Goal: Task Accomplishment & Management: Use online tool/utility

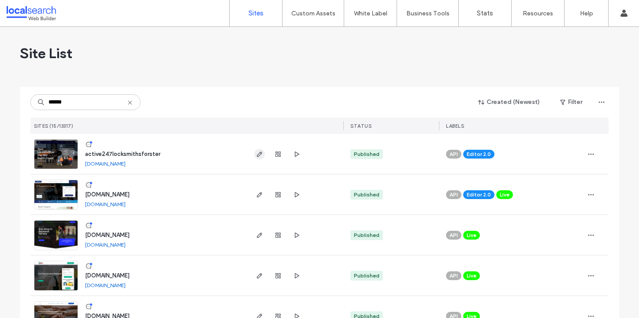
type input "******"
click at [259, 152] on icon "button" at bounding box center [259, 154] width 7 height 7
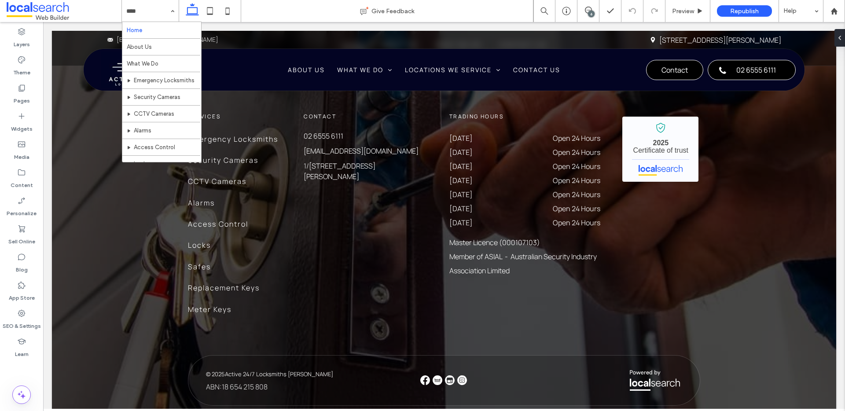
click at [166, 9] on input at bounding box center [148, 11] width 44 height 22
click at [169, 8] on div "Home About Us What We Do Emergency Locksmiths Security Cameras CCTV Cameras Ala…" at bounding box center [150, 11] width 57 height 22
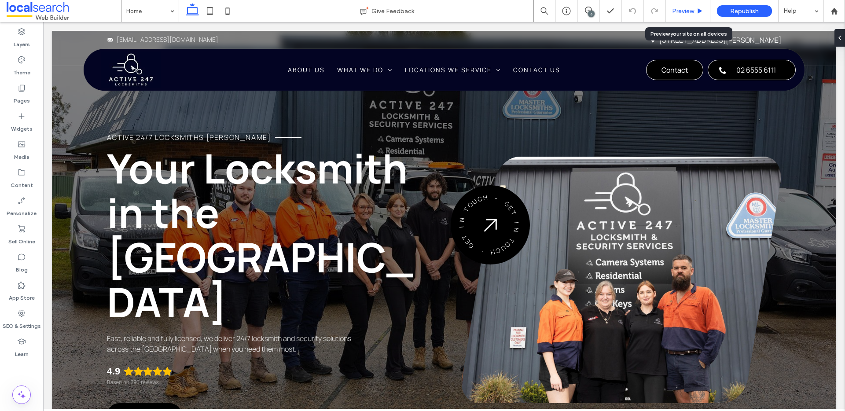
click at [674, 5] on div "Preview" at bounding box center [688, 11] width 45 height 22
click at [685, 9] on span "Preview" at bounding box center [683, 10] width 22 height 7
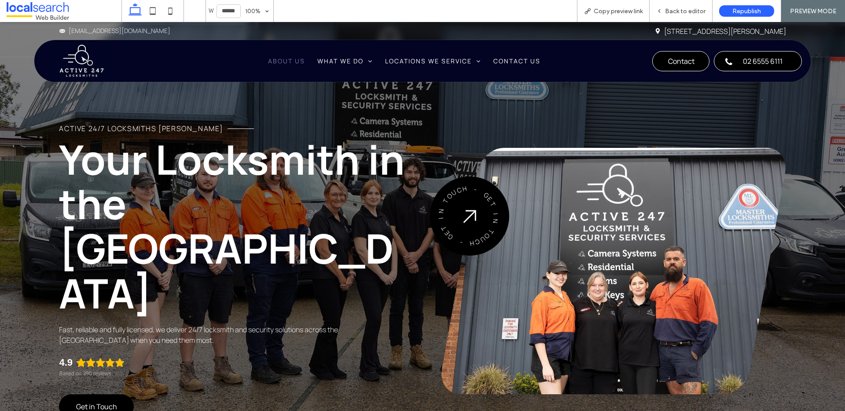
click at [275, 57] on span "About Us" at bounding box center [286, 61] width 37 height 8
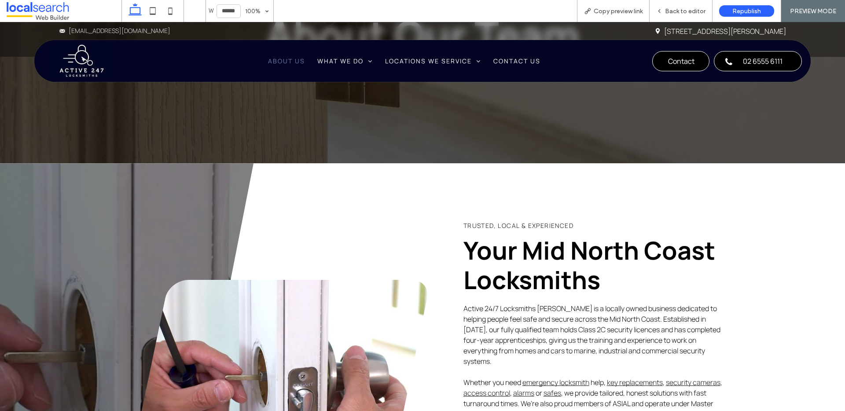
scroll to position [178, 0]
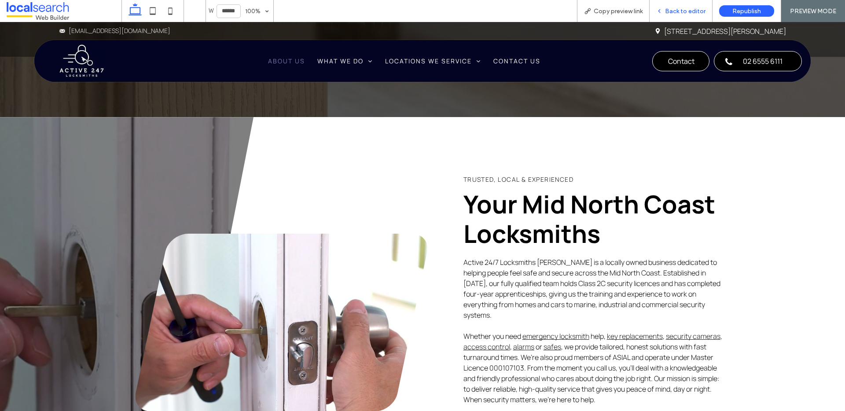
click at [690, 3] on div "Back to editor" at bounding box center [681, 11] width 63 height 22
click at [687, 12] on span "Back to editor" at bounding box center [685, 10] width 41 height 7
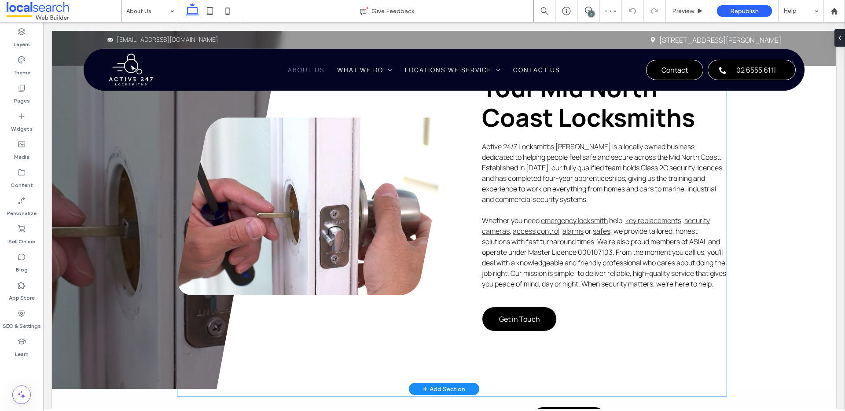
scroll to position [367, 0]
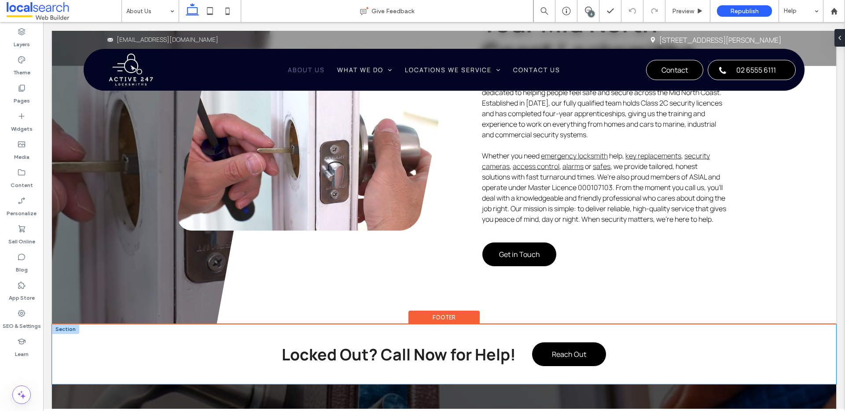
click at [80, 371] on div "Locked Out? Call Now for Help! Reach Out" at bounding box center [444, 355] width 785 height 60
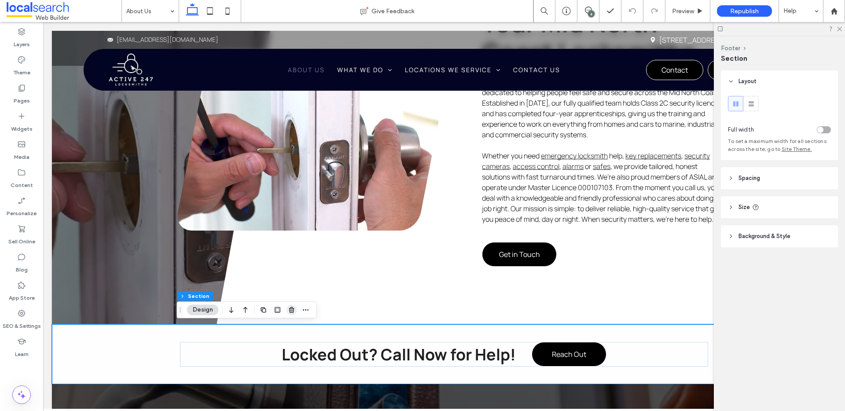
click at [292, 313] on use "button" at bounding box center [291, 310] width 5 height 6
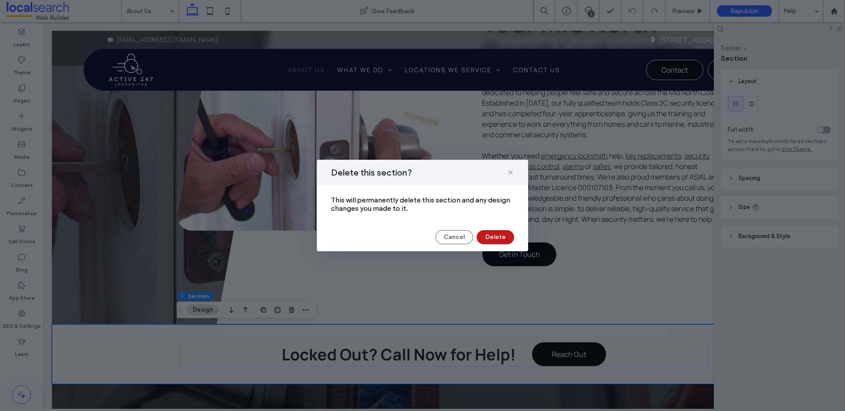
click at [498, 237] on button "Delete" at bounding box center [495, 237] width 37 height 14
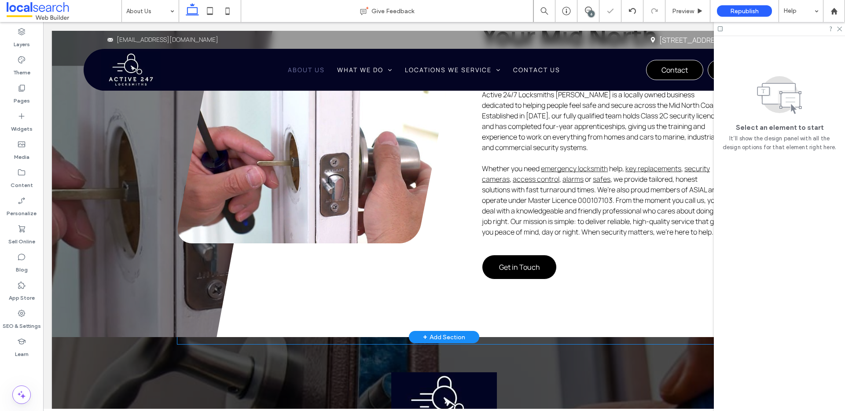
scroll to position [439, 0]
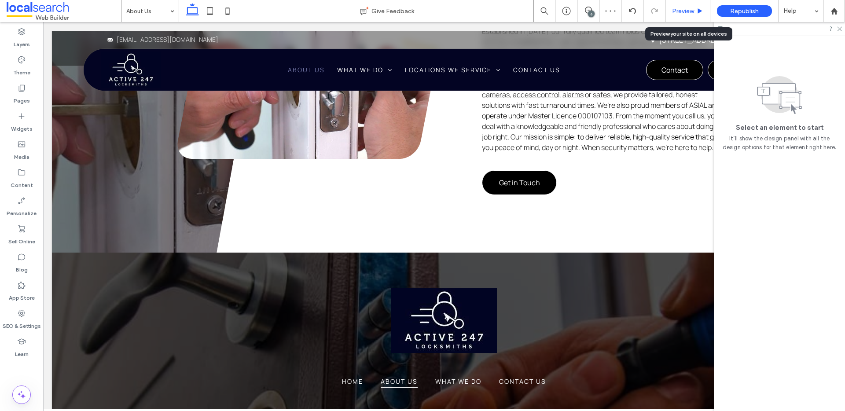
click at [690, 11] on span "Preview" at bounding box center [683, 10] width 22 height 7
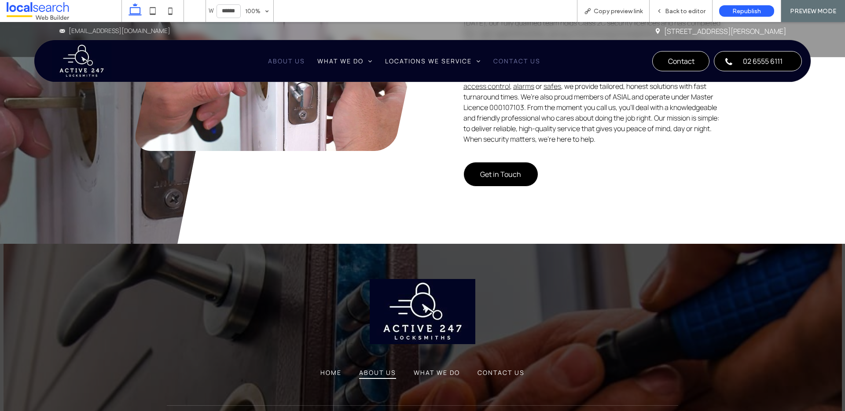
click at [511, 63] on span "Contact Us" at bounding box center [517, 61] width 47 height 8
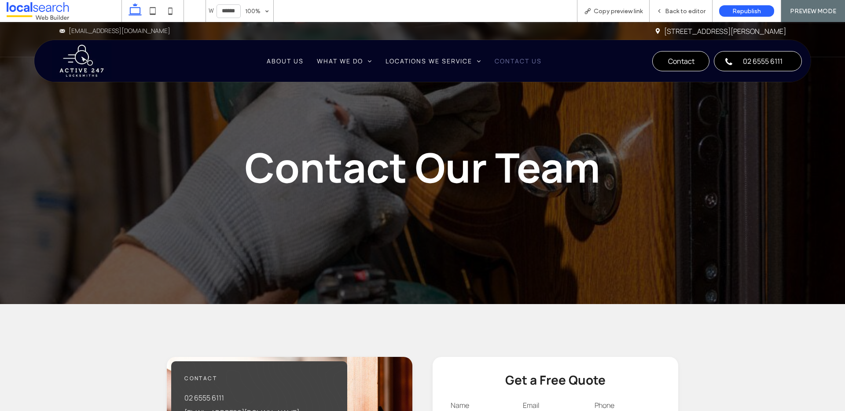
click at [78, 53] on img at bounding box center [81, 61] width 59 height 37
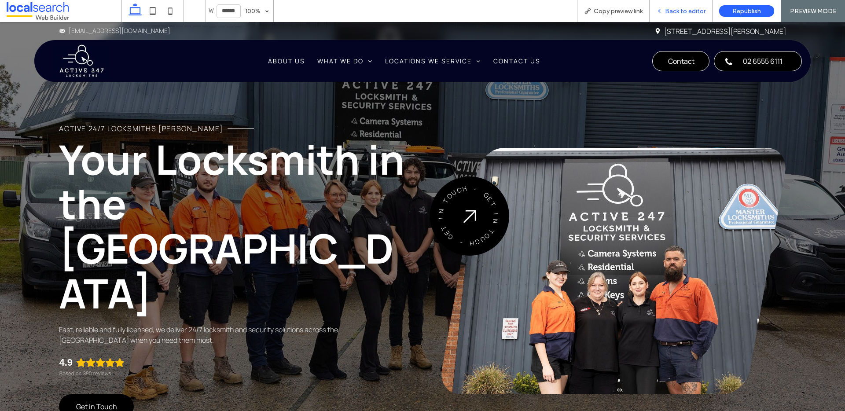
click at [664, 11] on div "Back to editor" at bounding box center [681, 10] width 63 height 7
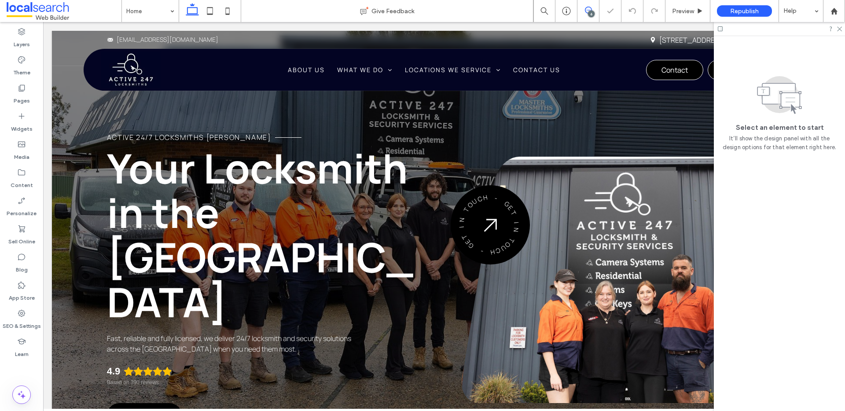
click at [587, 11] on icon at bounding box center [588, 10] width 7 height 7
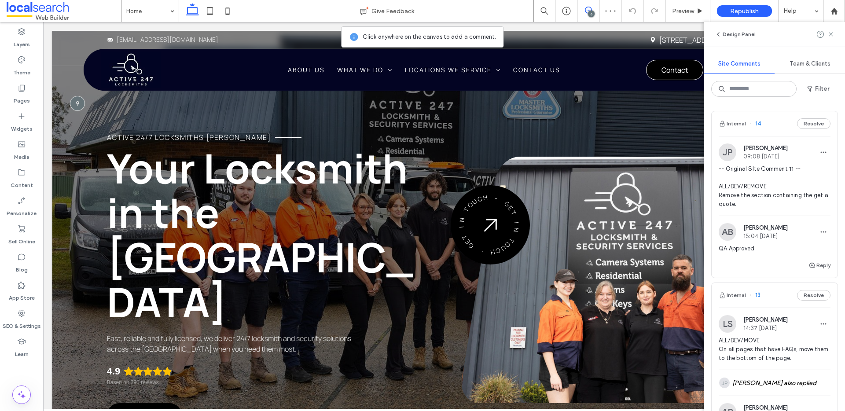
click at [63, 127] on div "Active 24/7 Locksmiths Forster Your Locksmith in the Mid North Coast Fast, reli…" at bounding box center [444, 256] width 785 height 450
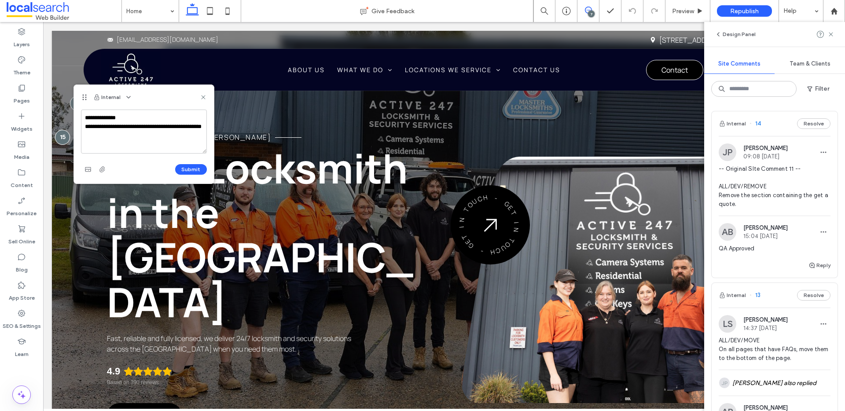
click at [123, 125] on textarea "**********" at bounding box center [144, 132] width 126 height 44
click at [134, 132] on textarea "**********" at bounding box center [144, 132] width 126 height 44
type textarea "**********"
click at [197, 170] on button "Submit" at bounding box center [191, 169] width 32 height 11
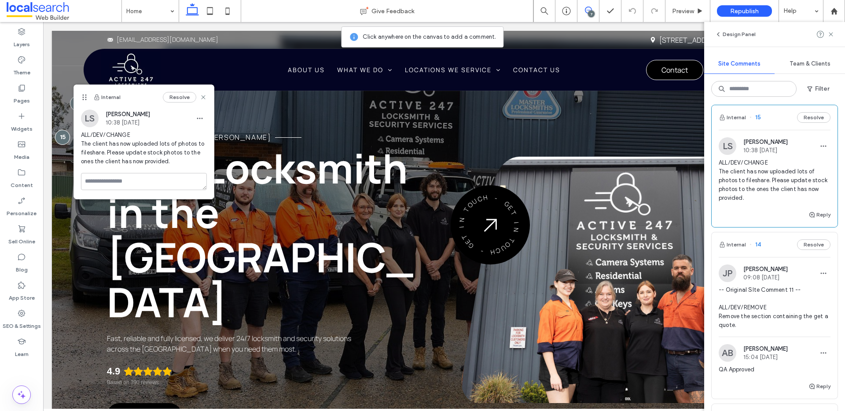
scroll to position [15, 0]
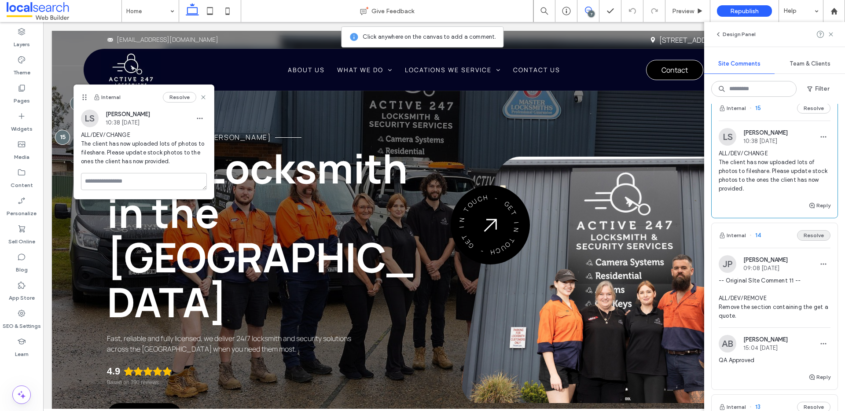
click at [805, 237] on button "Resolve" at bounding box center [813, 235] width 33 height 11
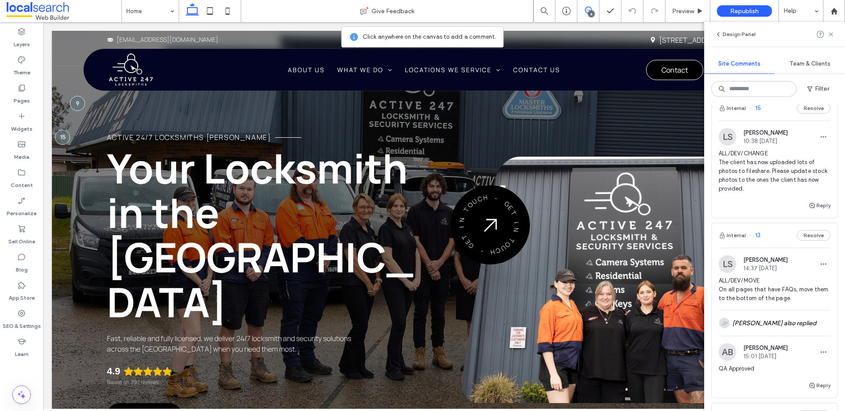
click at [805, 237] on button "Resolve" at bounding box center [813, 235] width 33 height 11
click at [808, 237] on button "Resolve" at bounding box center [813, 235] width 33 height 11
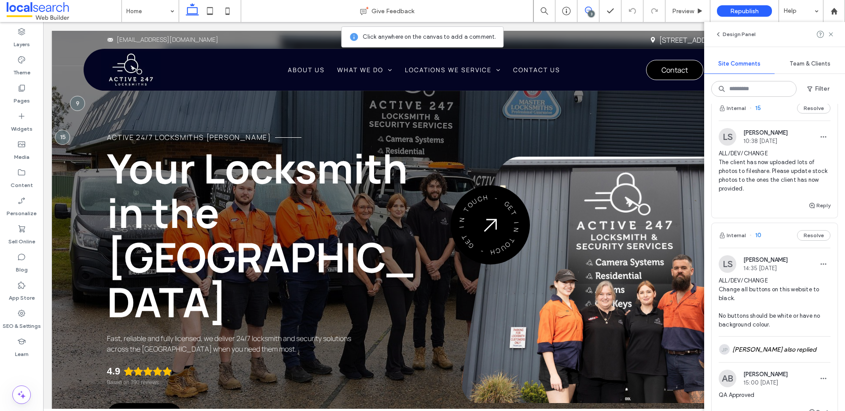
click at [808, 237] on button "Resolve" at bounding box center [813, 235] width 33 height 11
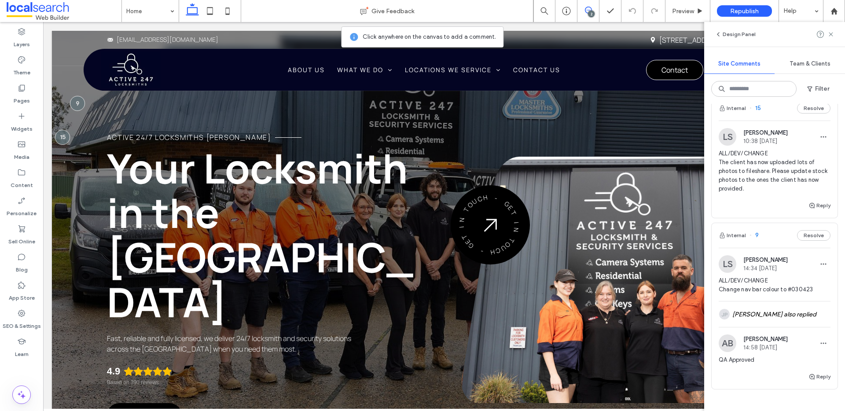
click at [808, 237] on button "Resolve" at bounding box center [813, 235] width 33 height 11
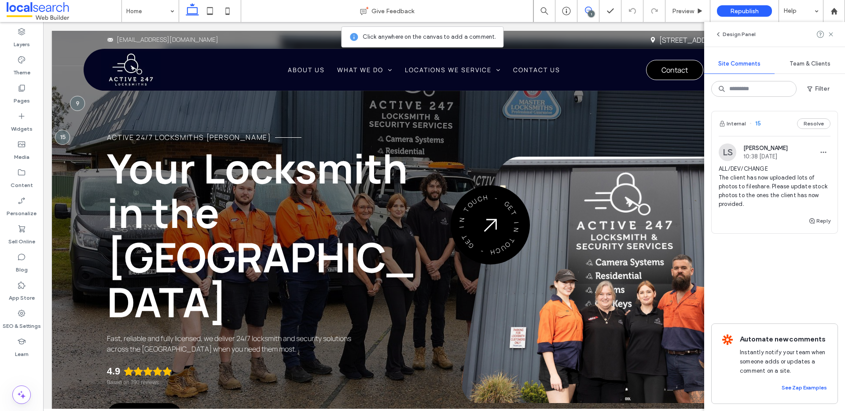
scroll to position [0, 0]
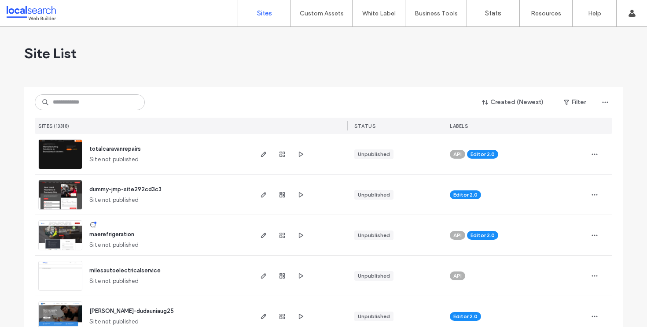
click input
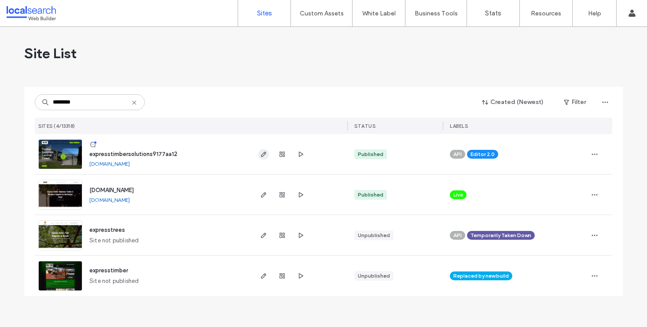
type input "********"
click icon "button"
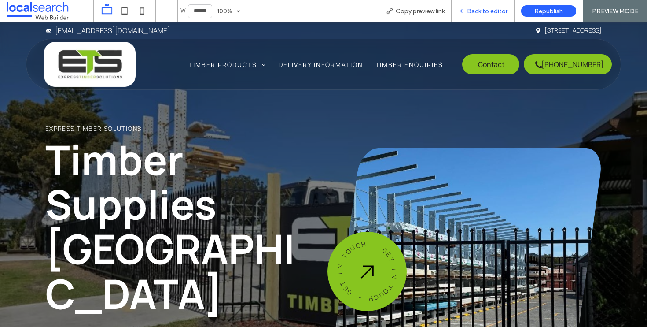
click at [493, 7] on span "Back to editor" at bounding box center [487, 10] width 41 height 7
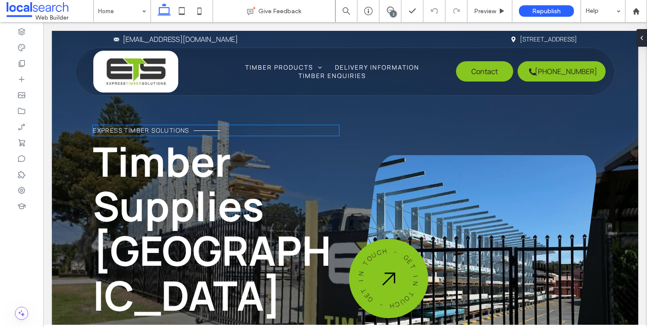
scroll to position [15, 0]
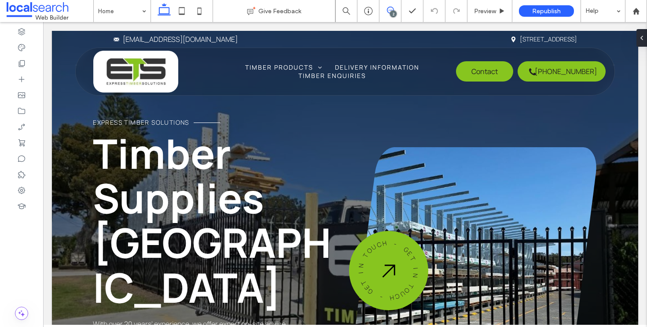
click at [396, 12] on span at bounding box center [391, 10] width 22 height 7
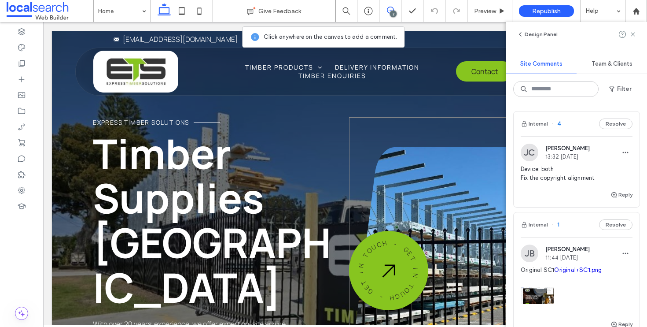
click at [377, 139] on div "- G E T I N T O U C H - G E T I N T O U C H" at bounding box center [473, 270] width 248 height 306
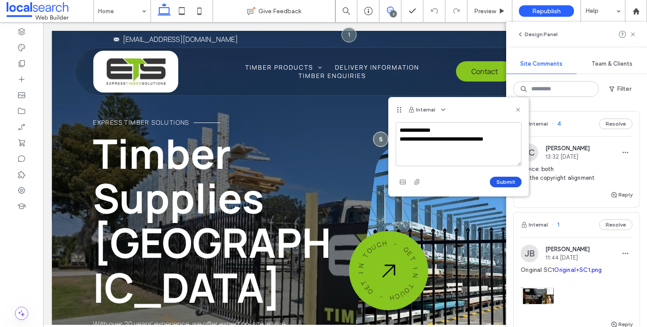
type textarea "**********"
click at [512, 178] on button "Submit" at bounding box center [506, 182] width 32 height 11
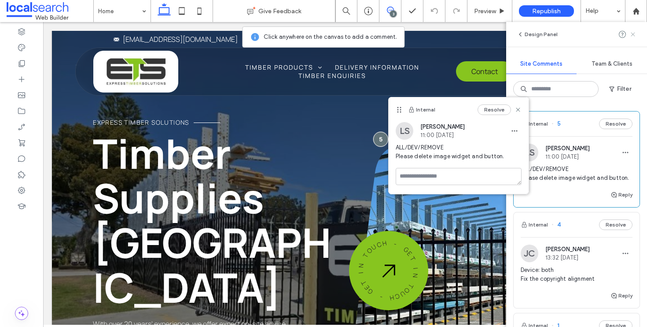
click at [636, 37] on icon at bounding box center [633, 34] width 7 height 7
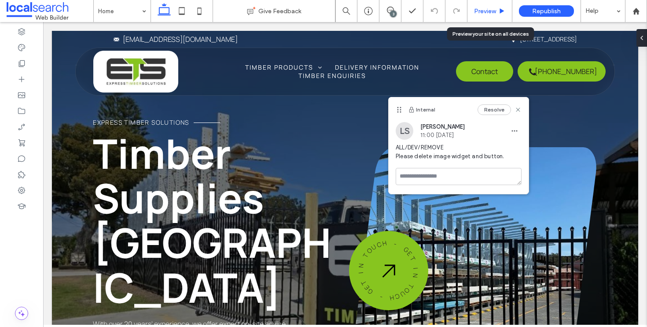
click at [487, 12] on span "Preview" at bounding box center [485, 10] width 22 height 7
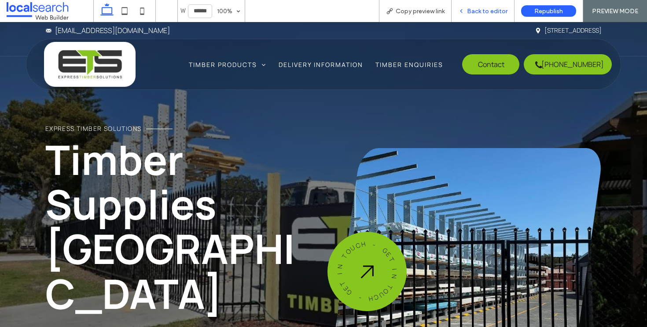
click at [490, 15] on div "Back to editor" at bounding box center [483, 11] width 63 height 22
click at [479, 16] on div "Back to editor" at bounding box center [483, 11] width 63 height 22
click at [482, 10] on span "Back to editor" at bounding box center [487, 10] width 41 height 7
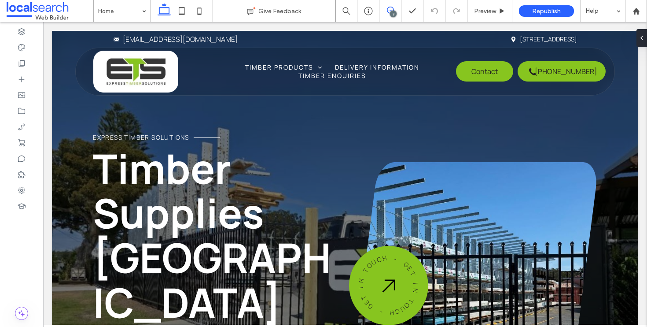
click at [385, 12] on span at bounding box center [391, 10] width 22 height 7
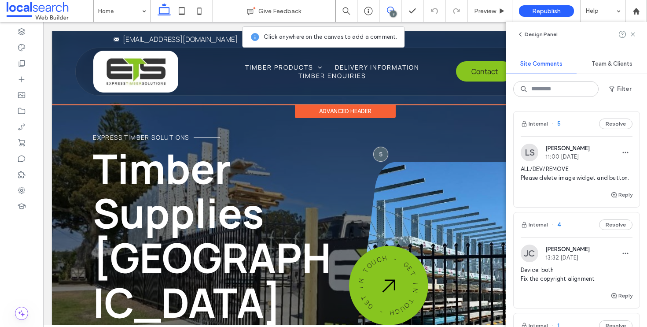
click at [65, 103] on div "Email Icon sales@expresstimber.net.au Pin Icon 380 The Entrance Rd, Long Jetty …" at bounding box center [345, 68] width 587 height 74
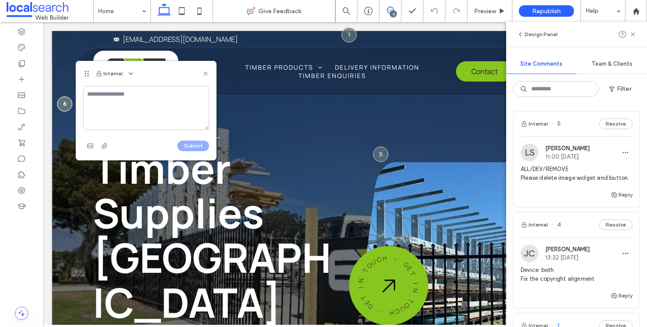
click at [60, 122] on div "Express Timber Solutions Timber Supplies Central Coast With over 20 years' expe…" at bounding box center [345, 261] width 587 height 461
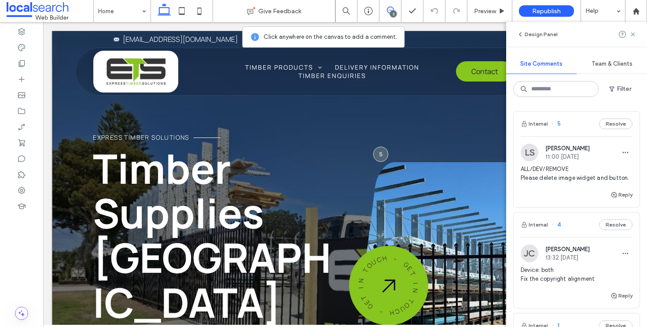
click at [59, 115] on div "Express Timber Solutions Timber Supplies Central Coast With over 20 years' expe…" at bounding box center [345, 261] width 587 height 461
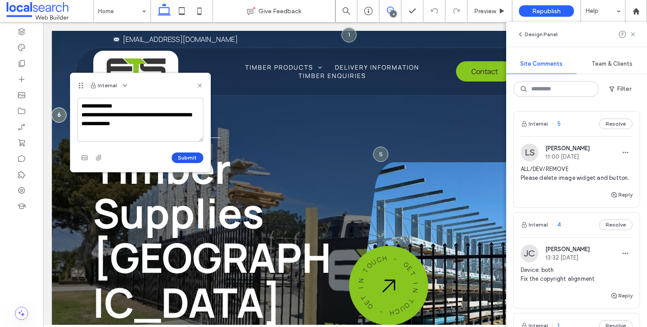
type textarea "**********"
click at [187, 154] on button "Submit" at bounding box center [188, 157] width 32 height 11
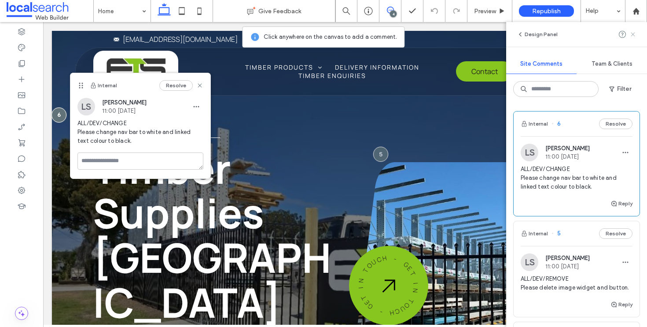
click at [634, 34] on use at bounding box center [633, 34] width 4 height 4
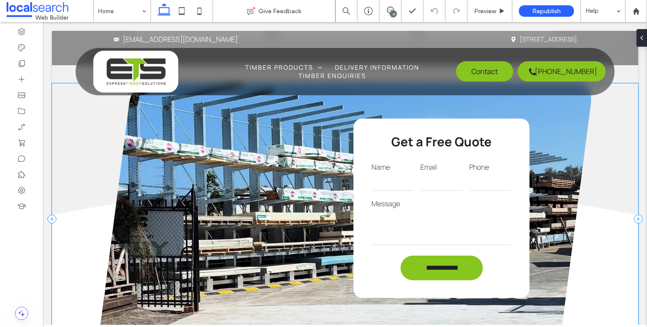
scroll to position [1513, 0]
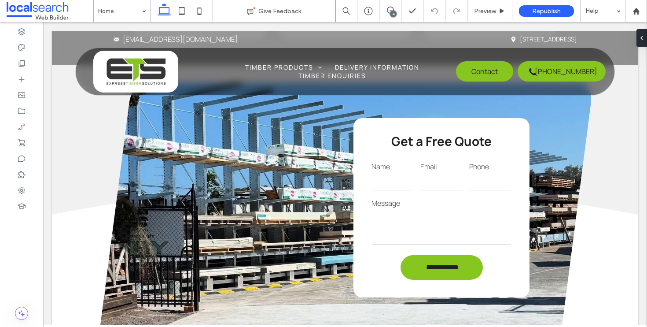
click at [393, 13] on div "4" at bounding box center [393, 14] width 7 height 7
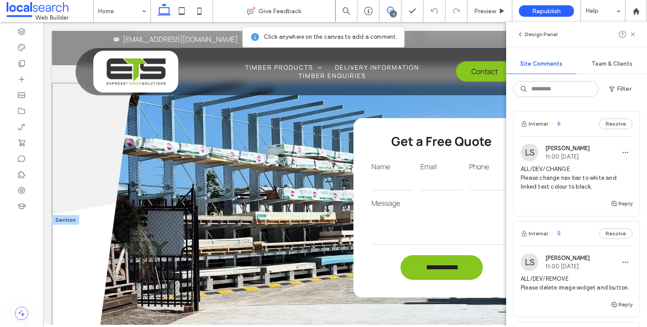
click at [84, 241] on div "**********" at bounding box center [345, 219] width 587 height 272
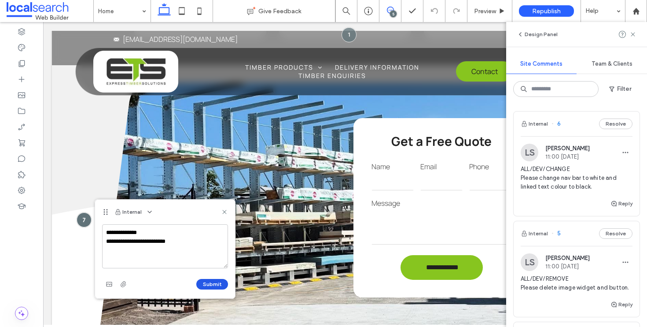
type textarea "**********"
click at [212, 288] on button "Submit" at bounding box center [212, 284] width 32 height 11
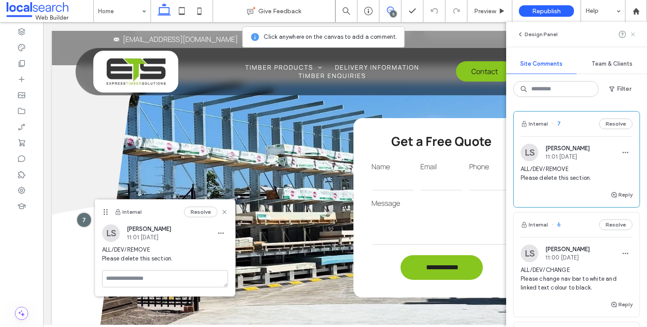
click at [632, 32] on icon at bounding box center [633, 34] width 7 height 7
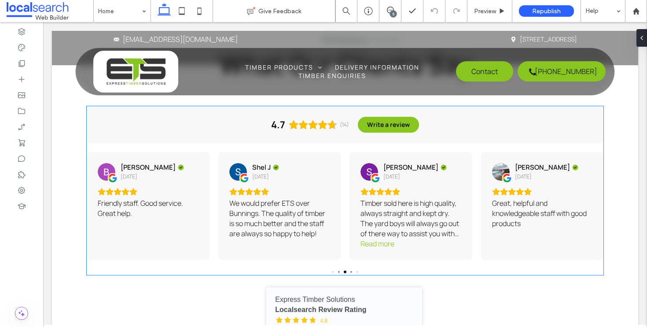
scroll to position [1783, 0]
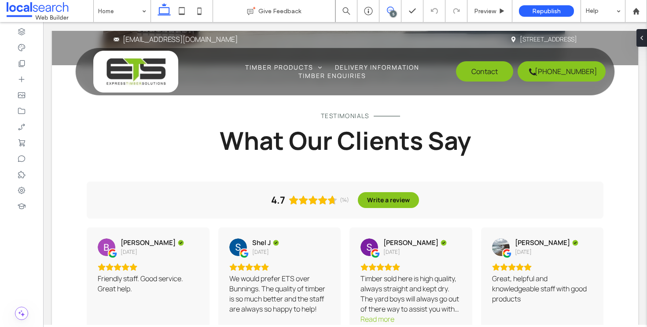
click at [399, 11] on span at bounding box center [391, 10] width 22 height 7
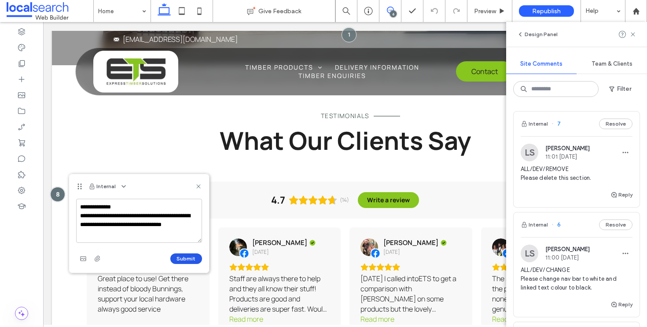
type textarea "**********"
click at [185, 255] on button "Submit" at bounding box center [186, 258] width 32 height 11
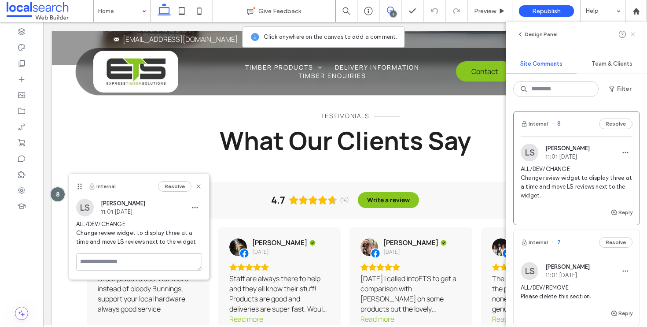
click at [632, 33] on use at bounding box center [633, 34] width 4 height 4
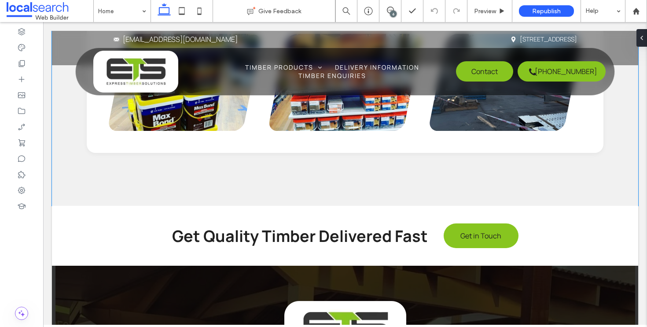
scroll to position [3228, 0]
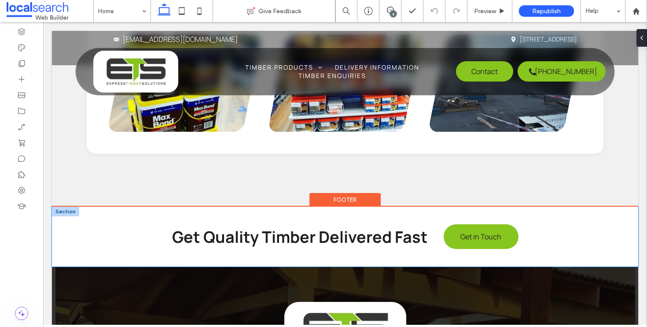
click at [64, 246] on div "Get Quality Timber Delivered Fast Get in Touch" at bounding box center [345, 237] width 587 height 60
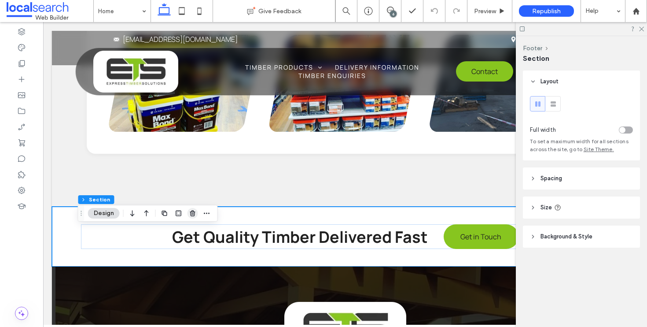
click at [189, 215] on icon "button" at bounding box center [192, 213] width 7 height 7
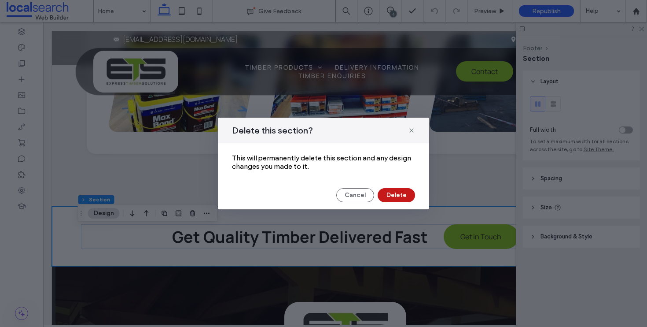
click at [402, 198] on button "Delete" at bounding box center [396, 195] width 37 height 14
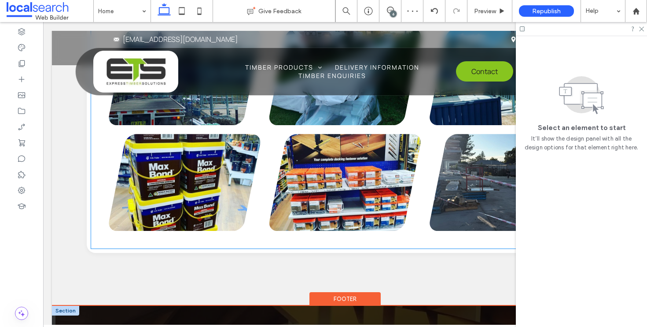
scroll to position [3157, 0]
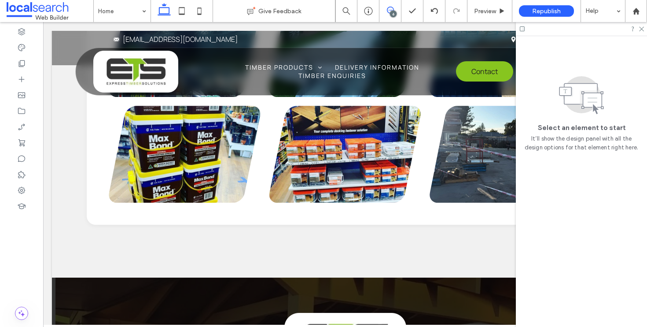
click at [388, 11] on icon at bounding box center [390, 10] width 7 height 7
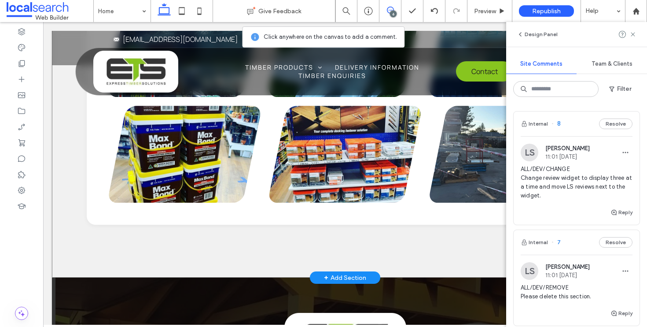
click at [71, 212] on div at bounding box center [345, 93] width 587 height 370
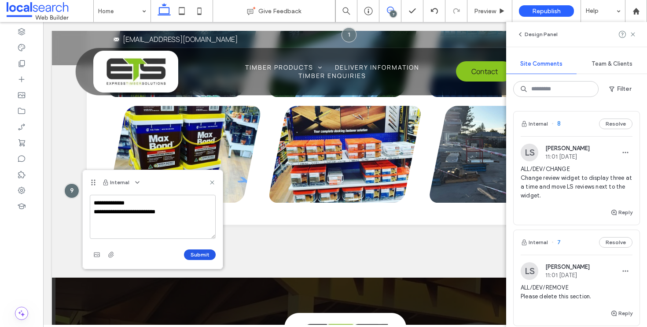
type textarea "**********"
click at [197, 252] on button "Submit" at bounding box center [200, 254] width 32 height 11
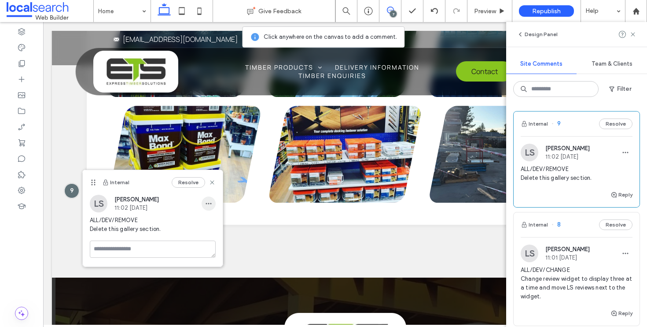
click at [210, 203] on use "button" at bounding box center [209, 203] width 6 height 1
click at [224, 244] on span "Delete" at bounding box center [217, 243] width 17 height 9
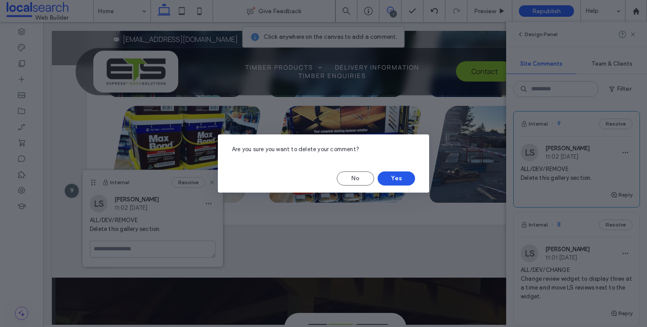
drag, startPoint x: 407, startPoint y: 178, endPoint x: 443, endPoint y: 145, distance: 48.0
click at [407, 178] on button "Yes" at bounding box center [396, 178] width 37 height 14
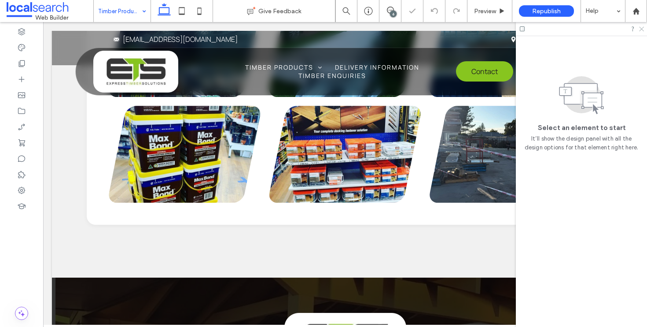
click at [642, 27] on icon at bounding box center [642, 29] width 6 height 6
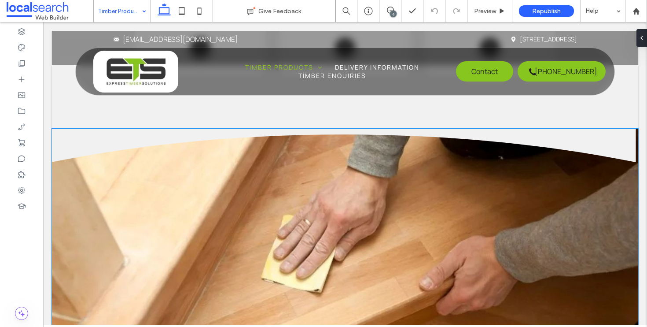
scroll to position [1095, 0]
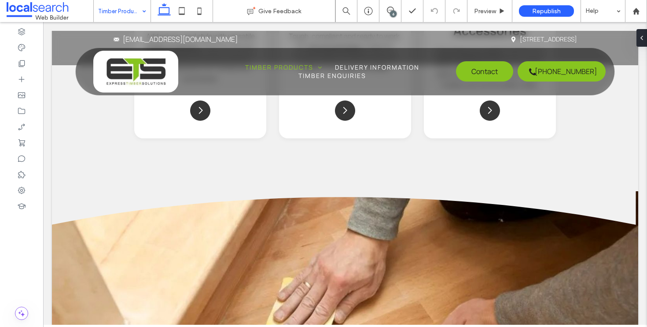
click at [390, 13] on div "6" at bounding box center [393, 14] width 7 height 7
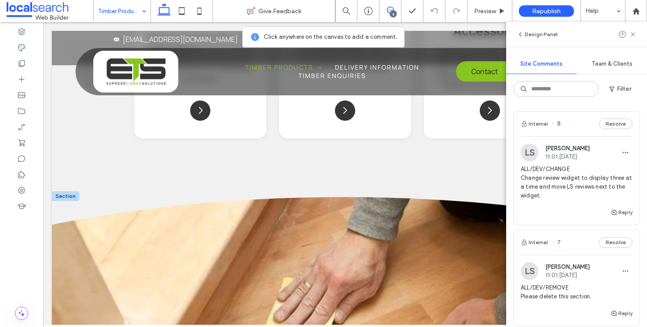
click at [60, 211] on icon at bounding box center [345, 207] width 587 height 33
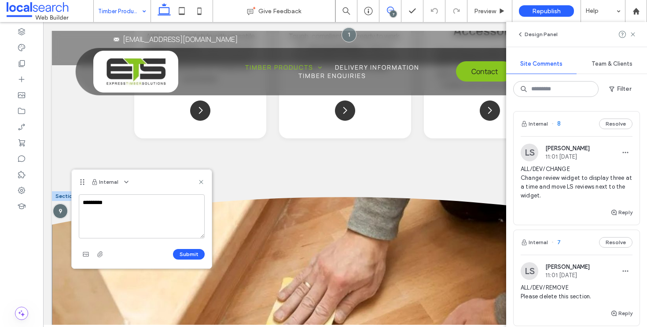
type textarea "*********"
click at [59, 242] on div "Divider" at bounding box center [345, 318] width 587 height 254
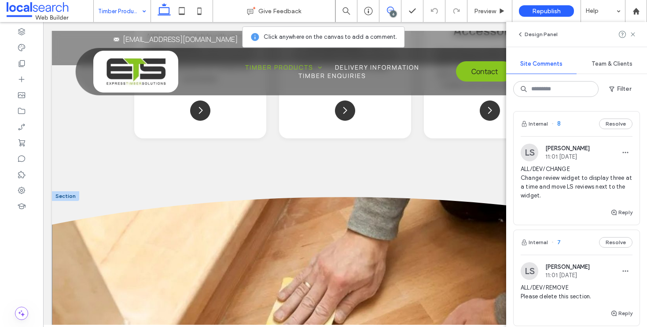
click at [59, 243] on div "Divider" at bounding box center [345, 318] width 587 height 254
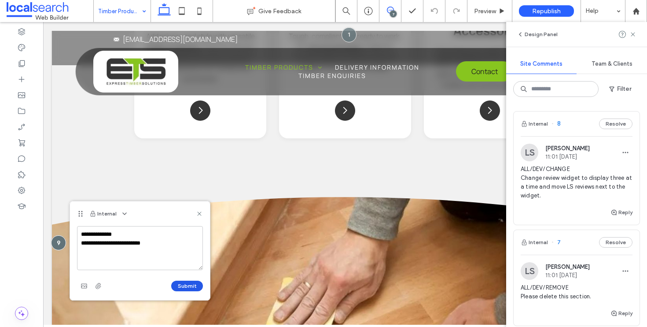
type textarea "**********"
click at [181, 281] on button "Submit" at bounding box center [187, 286] width 32 height 11
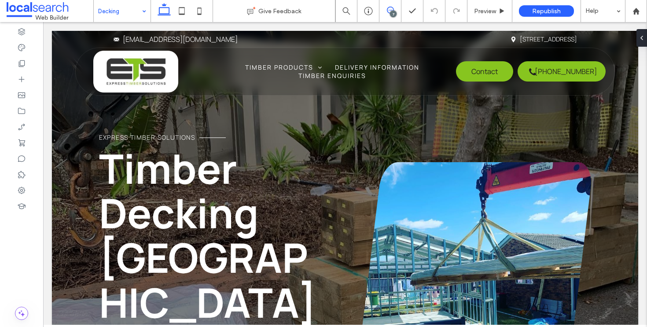
click at [391, 10] on icon at bounding box center [390, 10] width 7 height 7
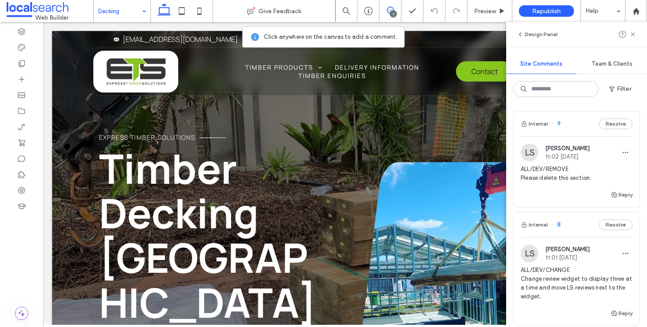
click at [63, 115] on div "Express Timber Solutions Timber Decking Central Coast With over 20 years' exper…" at bounding box center [345, 261] width 587 height 461
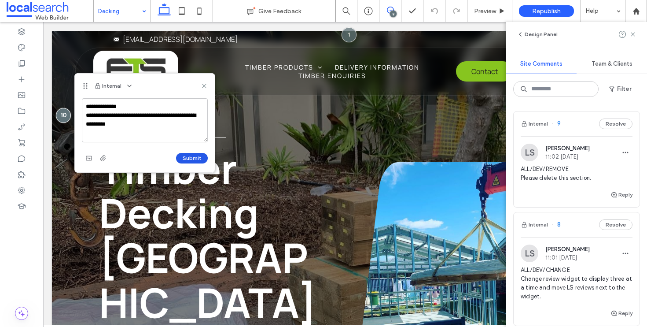
type textarea "**********"
click at [188, 156] on button "Submit" at bounding box center [192, 158] width 32 height 11
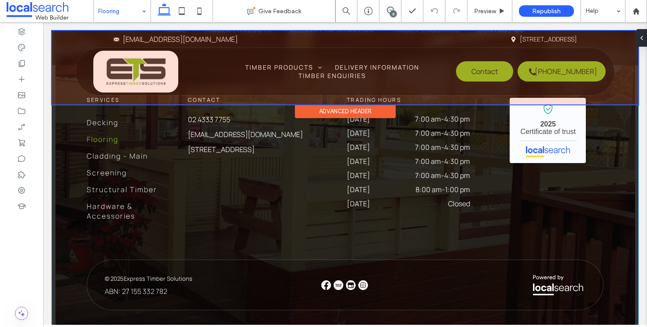
scroll to position [1941, 0]
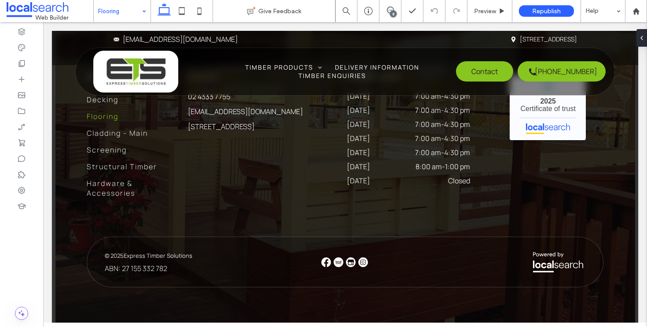
click at [121, 16] on input at bounding box center [120, 11] width 44 height 22
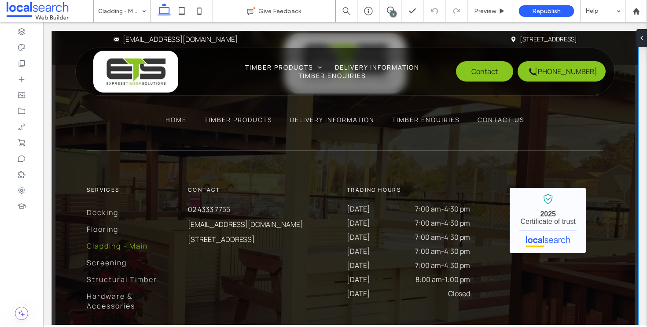
scroll to position [1919, 0]
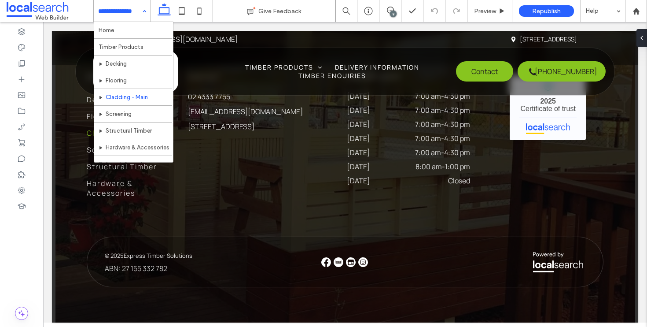
click at [123, 9] on input at bounding box center [120, 11] width 44 height 22
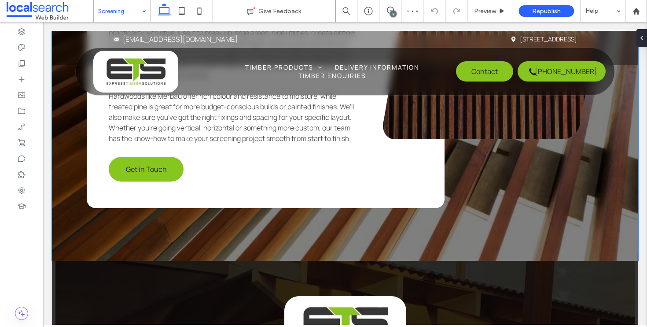
scroll to position [1656, 0]
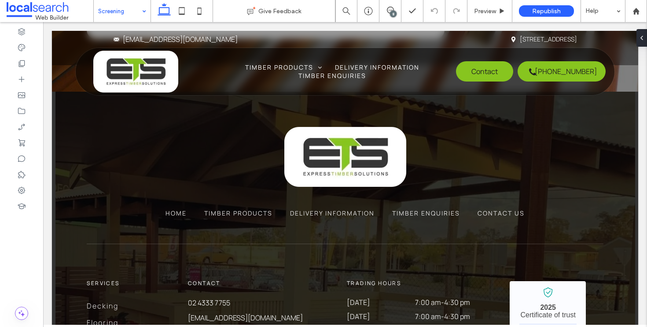
click at [118, 17] on input at bounding box center [120, 11] width 44 height 22
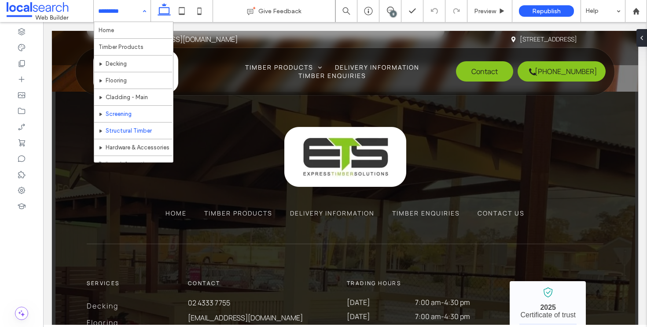
scroll to position [48, 0]
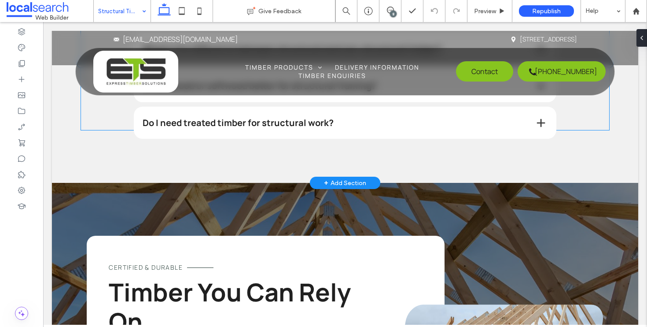
scroll to position [1252, 0]
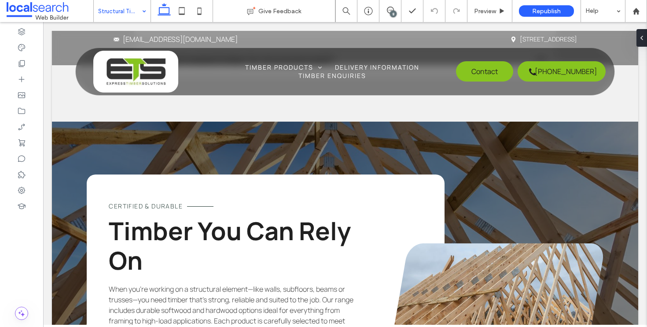
click at [134, 16] on input at bounding box center [120, 11] width 44 height 22
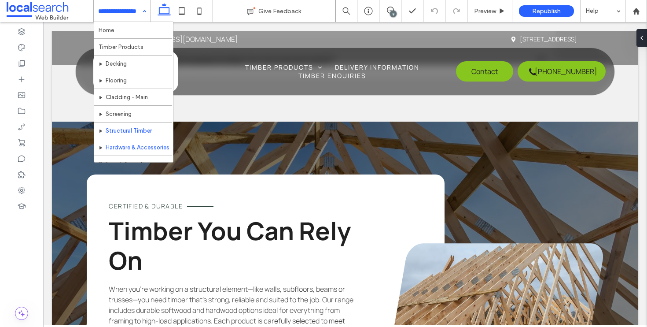
scroll to position [16, 0]
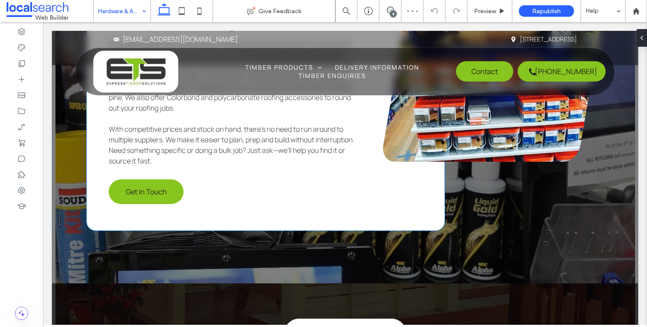
scroll to position [1568, 0]
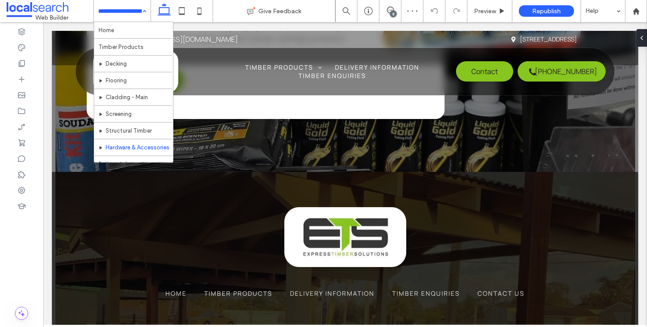
click at [120, 13] on input at bounding box center [120, 11] width 44 height 22
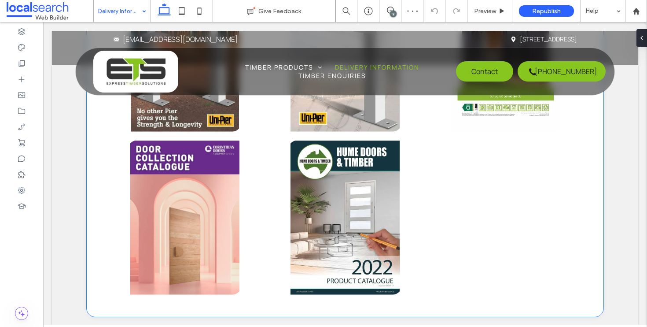
scroll to position [1187, 0]
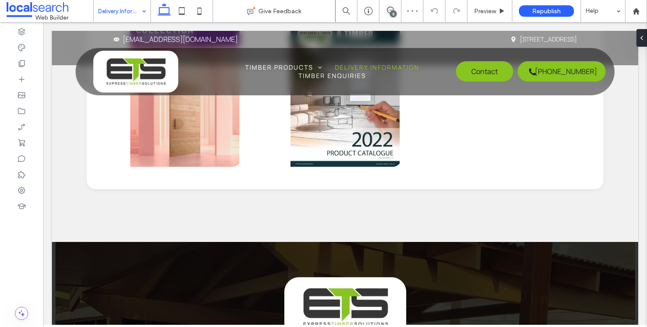
click at [134, 10] on input at bounding box center [120, 11] width 44 height 22
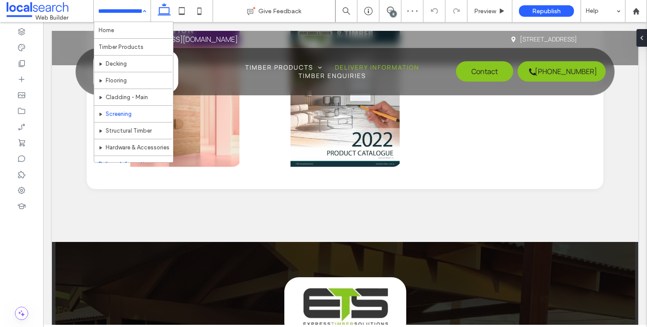
scroll to position [48, 0]
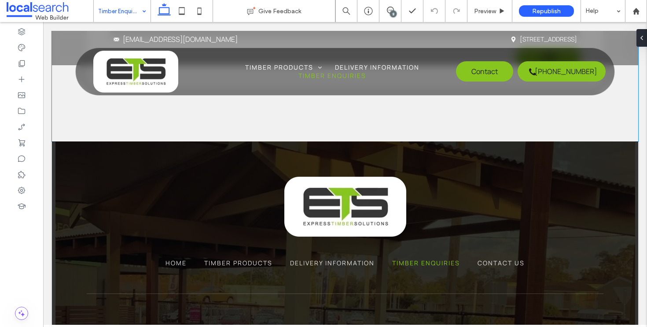
scroll to position [979, 0]
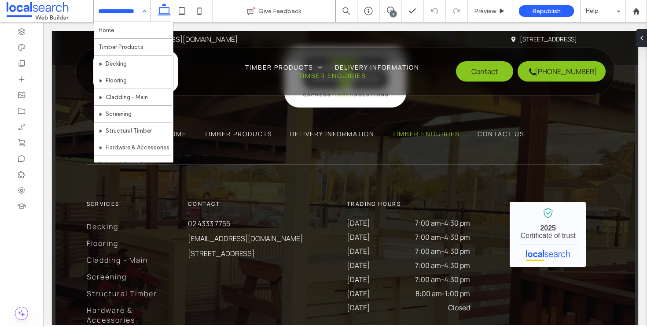
click at [129, 15] on input at bounding box center [120, 11] width 44 height 22
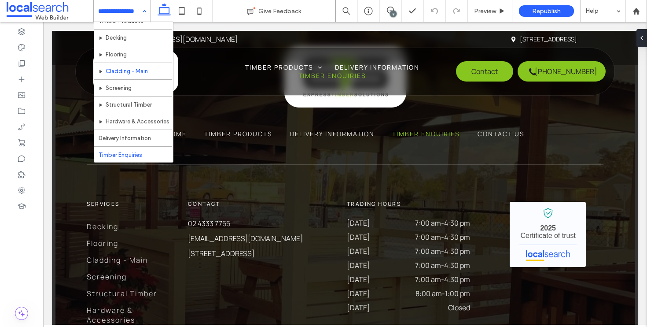
scroll to position [48, 0]
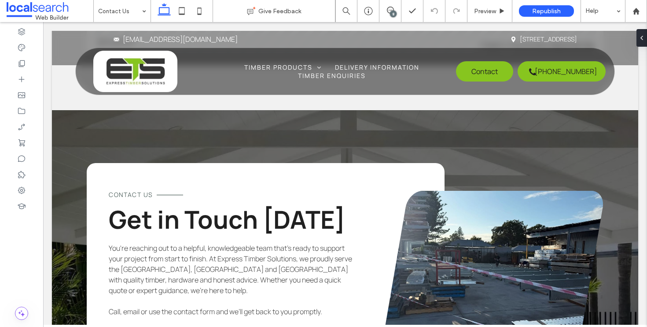
click at [391, 16] on div "8" at bounding box center [393, 14] width 7 height 7
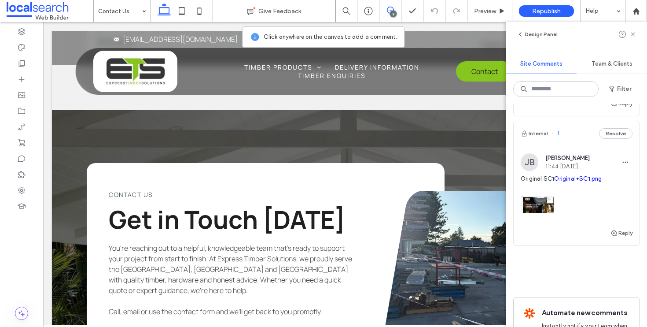
scroll to position [731, 0]
click at [537, 221] on img at bounding box center [537, 204] width 33 height 33
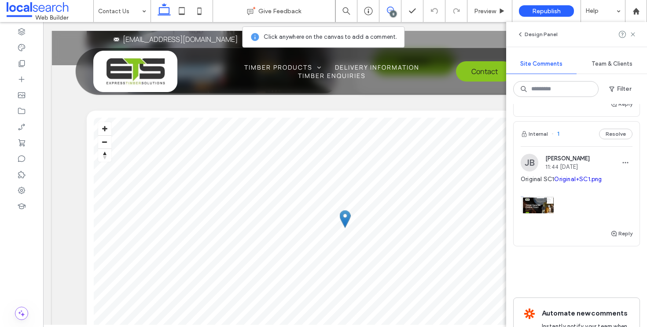
scroll to position [0, 0]
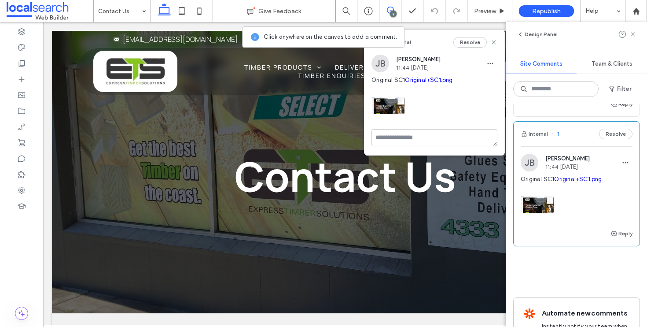
click at [554, 182] on link "Original+SC1.png" at bounding box center [578, 179] width 48 height 7
click at [614, 139] on button "Resolve" at bounding box center [615, 134] width 33 height 11
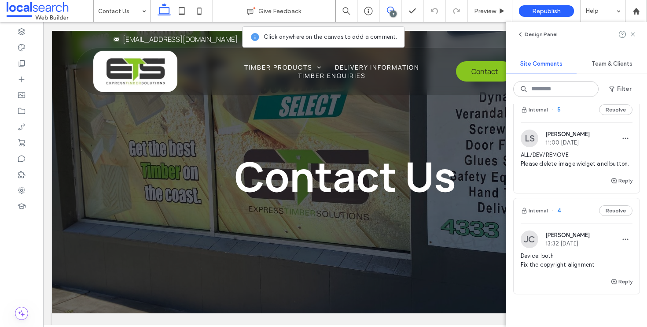
scroll to position [549, 0]
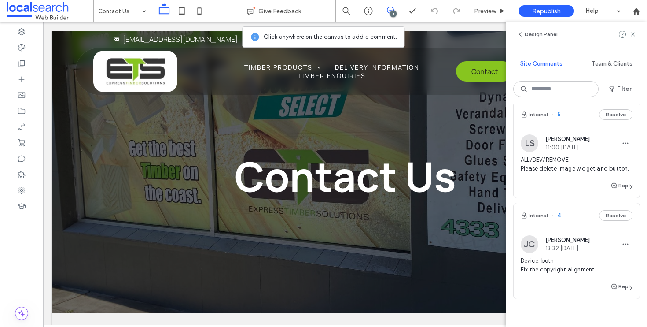
click at [571, 225] on div "Internal 4 Resolve" at bounding box center [577, 215] width 126 height 25
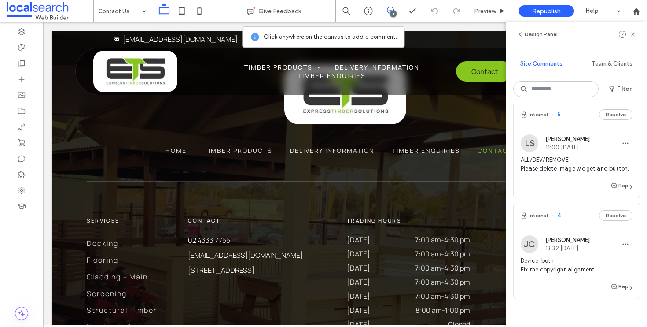
scroll to position [1296, 0]
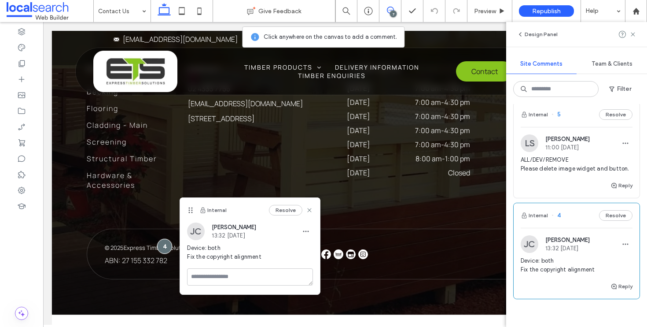
click at [314, 209] on div "Internal Resolve" at bounding box center [250, 210] width 140 height 25
click at [312, 208] on icon at bounding box center [309, 210] width 7 height 7
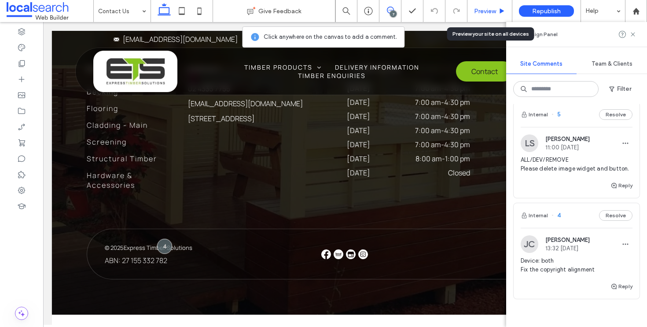
click at [491, 13] on span "Preview" at bounding box center [485, 10] width 22 height 7
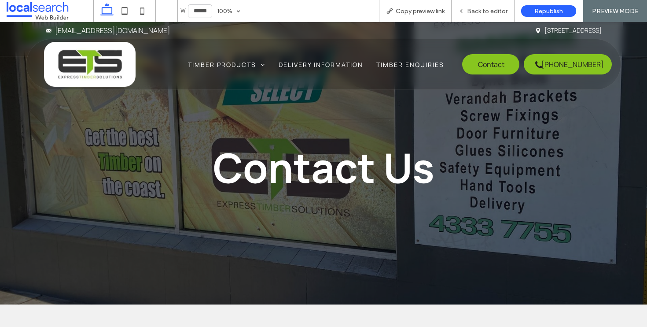
click at [96, 61] on img at bounding box center [90, 64] width 92 height 45
click at [476, 11] on span "Back to editor" at bounding box center [487, 10] width 41 height 7
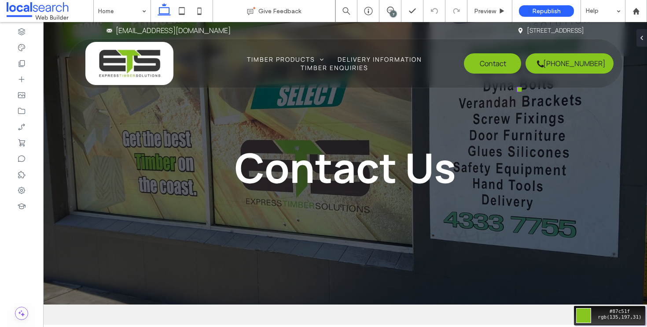
click at [530, 78] on div "Move your 🖱️ to pick a color #87c51f rgb(135,197,31)" at bounding box center [323, 163] width 647 height 327
click at [250, 126] on div "Move your 🖱️ to pick a color #7f7f7f rgb(127,127,127)" at bounding box center [323, 163] width 647 height 327
click at [392, 12] on div "7" at bounding box center [393, 14] width 7 height 7
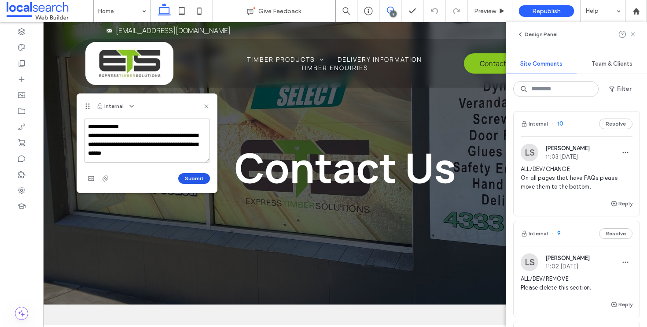
type textarea "**********"
click at [195, 181] on button "Submit" at bounding box center [194, 178] width 32 height 11
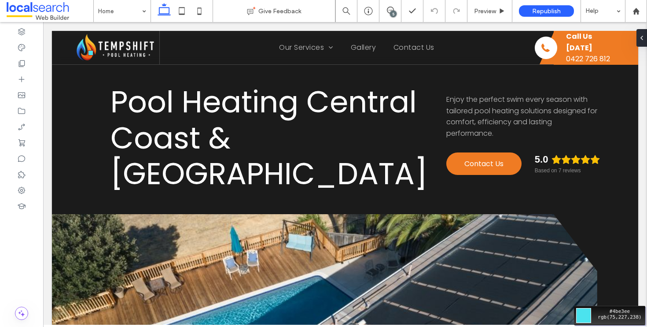
click at [81, 41] on div "Move your 🖱️ to pick a color #4be3ee rgb(75,227,238)" at bounding box center [323, 163] width 647 height 327
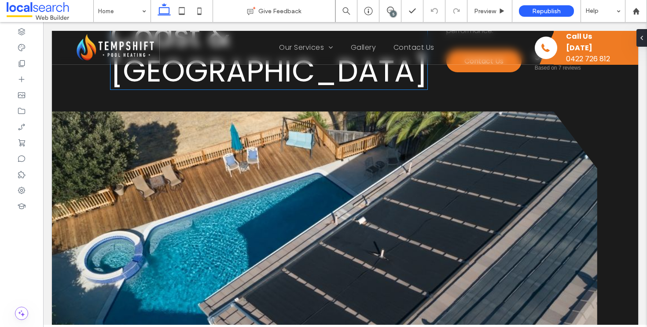
scroll to position [286, 0]
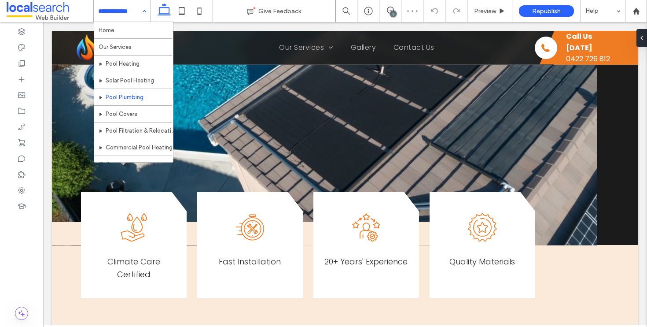
click at [132, 13] on input at bounding box center [120, 11] width 44 height 22
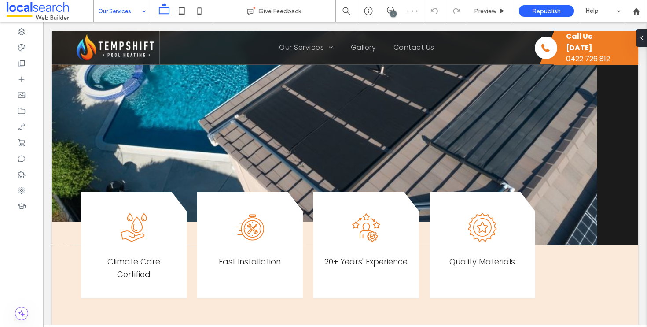
click at [121, 14] on input at bounding box center [120, 11] width 44 height 22
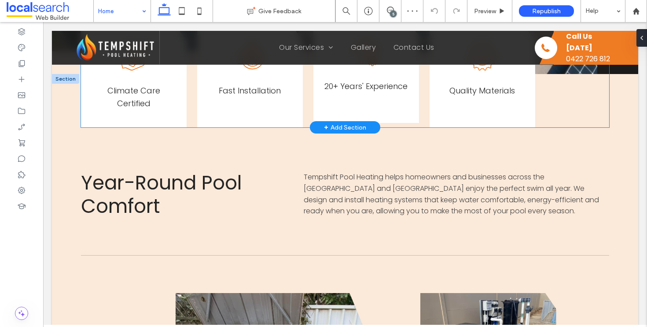
scroll to position [379, 0]
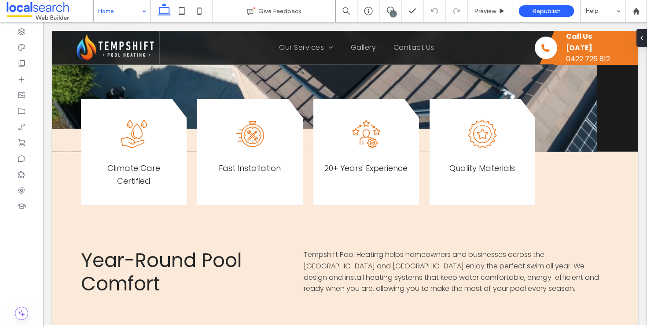
click at [394, 11] on div "5" at bounding box center [393, 14] width 7 height 7
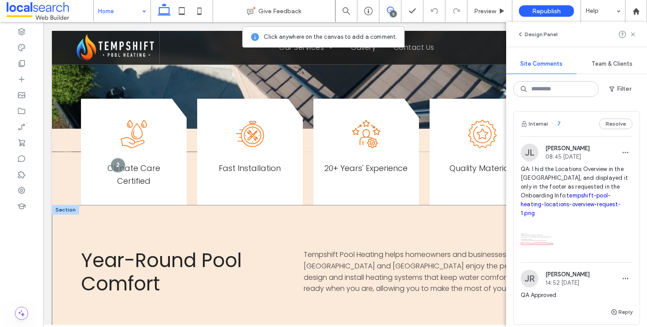
click at [58, 205] on div "Year-Round Pool Comfort Tempshift Pool Heating helps homeowners and businesses …" at bounding box center [345, 270] width 587 height 130
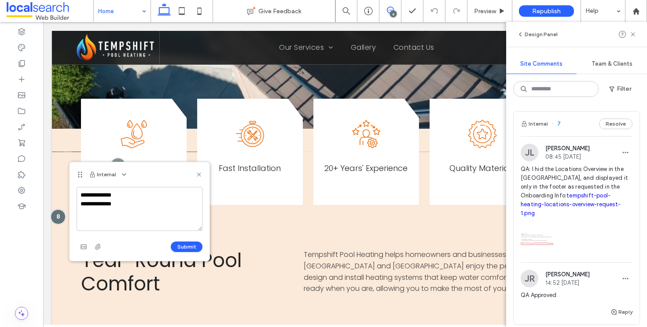
drag, startPoint x: 125, startPoint y: 206, endPoint x: 77, endPoint y: 188, distance: 51.1
click at [77, 188] on textarea "**********" at bounding box center [140, 209] width 126 height 44
click at [155, 217] on textarea "**********" at bounding box center [140, 209] width 126 height 44
drag, startPoint x: 177, startPoint y: 227, endPoint x: 67, endPoint y: 204, distance: 112.4
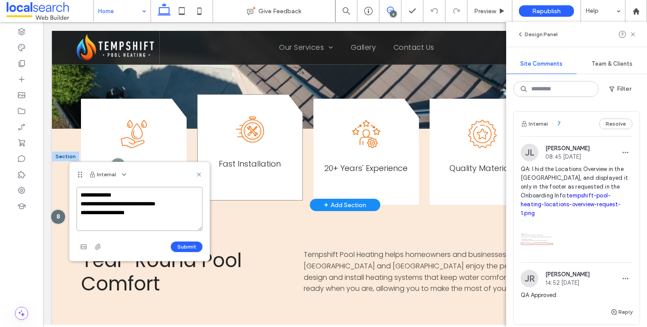
paste textarea "********"
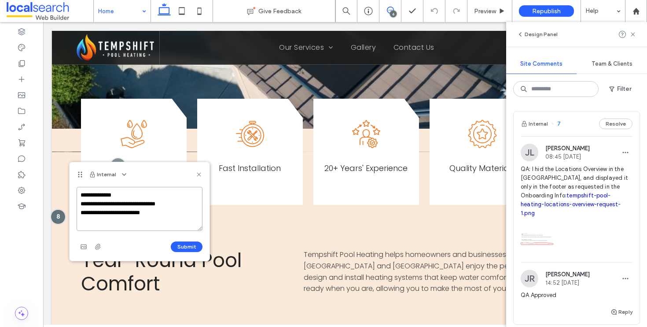
click at [137, 215] on textarea "**********" at bounding box center [140, 209] width 126 height 44
click at [87, 43] on div "Move your 🖱️ to pick a color #faa246 rgb(250,162,70)" at bounding box center [323, 163] width 647 height 327
click at [137, 213] on textarea "**********" at bounding box center [140, 209] width 126 height 44
paste textarea "*******"
type textarea "**********"
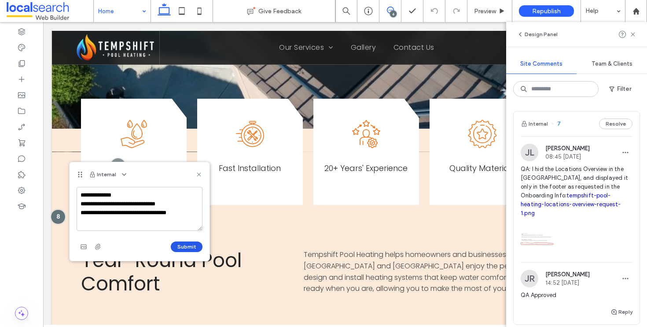
click at [193, 248] on button "Submit" at bounding box center [187, 246] width 32 height 11
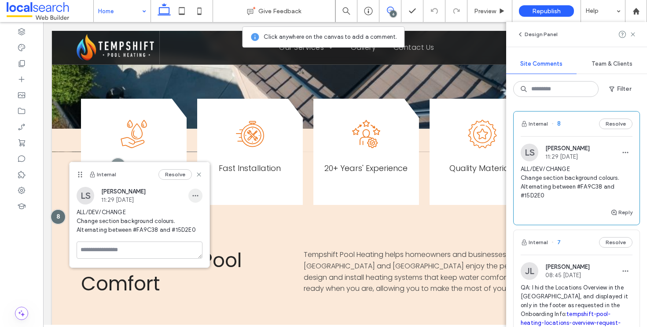
click at [189, 191] on span "button" at bounding box center [195, 195] width 14 height 14
click at [200, 209] on div "Edit Delete" at bounding box center [227, 227] width 79 height 41
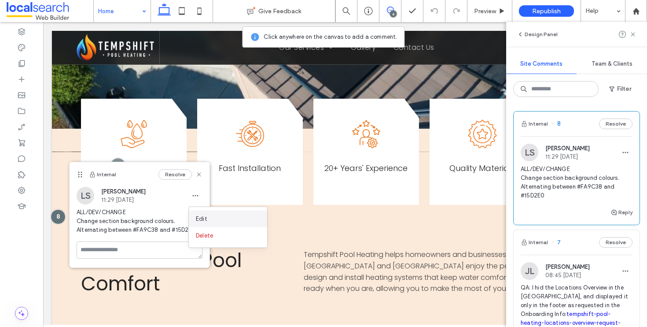
click at [200, 212] on div "Edit" at bounding box center [228, 218] width 78 height 17
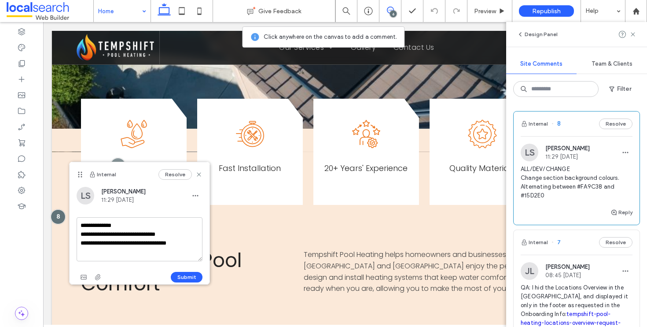
click at [199, 244] on textarea "**********" at bounding box center [140, 239] width 126 height 44
drag, startPoint x: 192, startPoint y: 277, endPoint x: 147, endPoint y: 255, distance: 49.8
click at [192, 277] on button "Submit" at bounding box center [187, 277] width 32 height 11
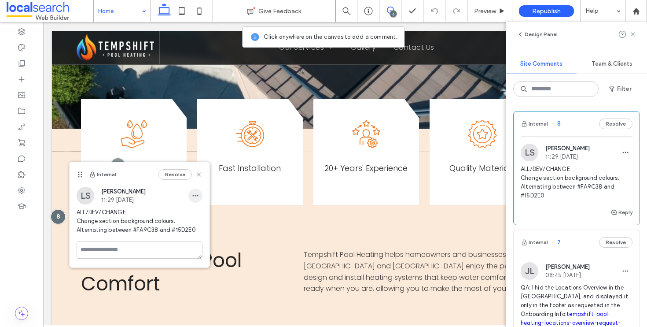
click at [196, 199] on span "button" at bounding box center [195, 195] width 14 height 14
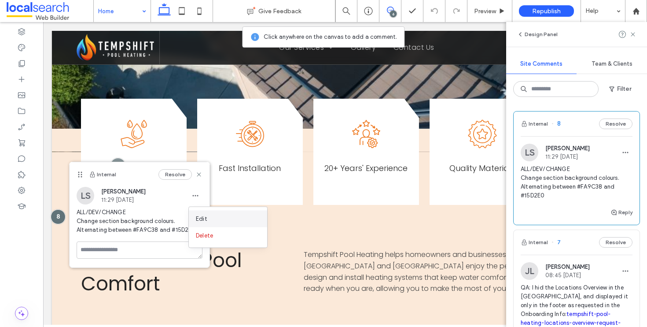
click at [196, 216] on span "Edit" at bounding box center [201, 218] width 11 height 9
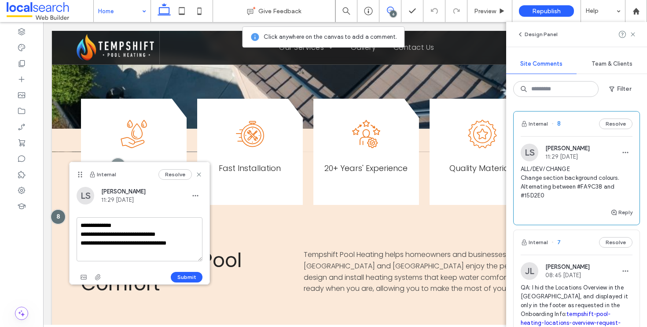
click at [177, 235] on textarea "**********" at bounding box center [140, 239] width 126 height 44
click at [132, 251] on textarea "**********" at bounding box center [140, 239] width 126 height 44
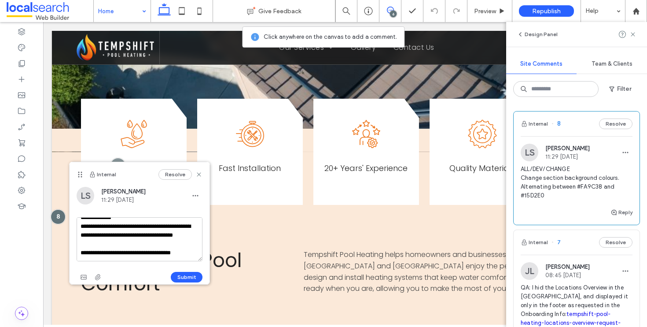
scroll to position [21, 0]
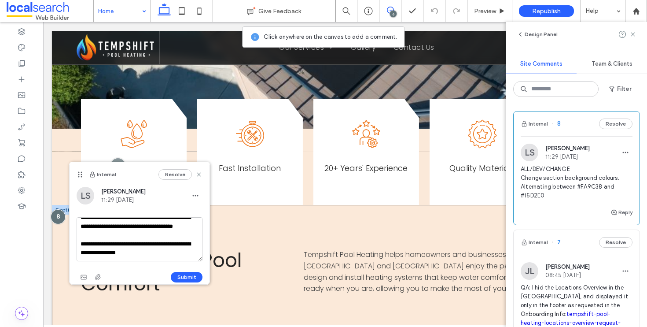
drag, startPoint x: 147, startPoint y: 253, endPoint x: 68, endPoint y: 233, distance: 81.8
type textarea "**********"
click at [188, 274] on button "Submit" at bounding box center [187, 277] width 32 height 11
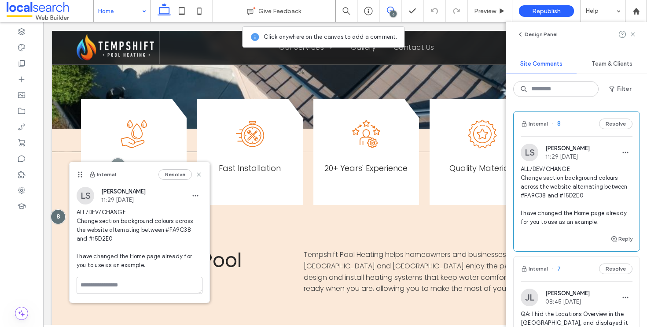
click at [392, 11] on div "6" at bounding box center [393, 14] width 7 height 7
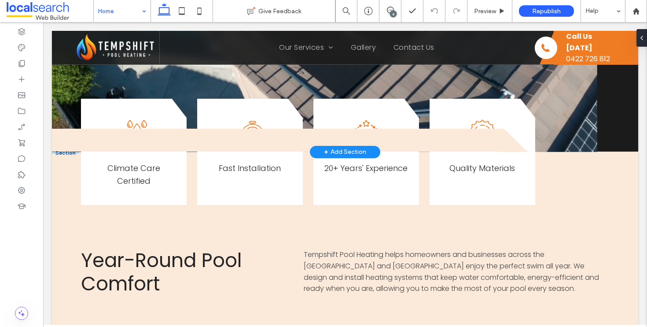
click at [64, 152] on div at bounding box center [65, 153] width 27 height 2
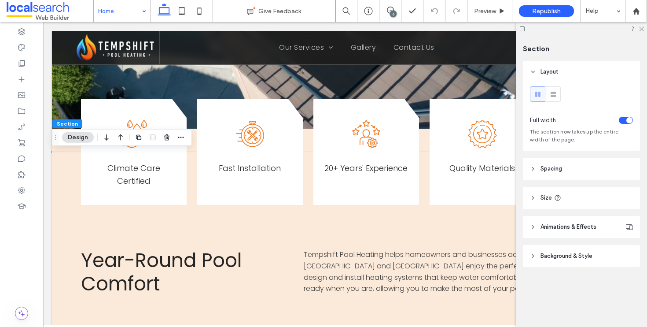
click at [591, 253] on span "Background & Style" at bounding box center [567, 255] width 52 height 9
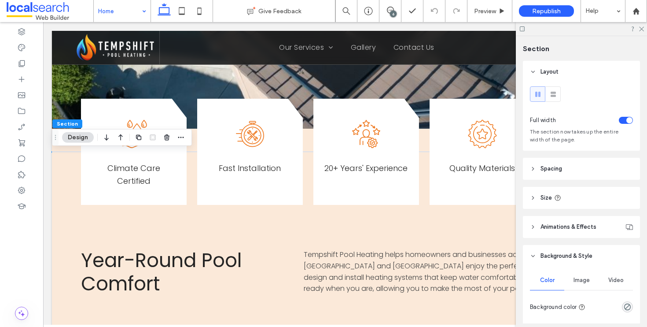
drag, startPoint x: 624, startPoint y: 306, endPoint x: 620, endPoint y: 294, distance: 12.4
click at [624, 306] on use "rgba(0, 0, 0, 0)" at bounding box center [627, 306] width 7 height 7
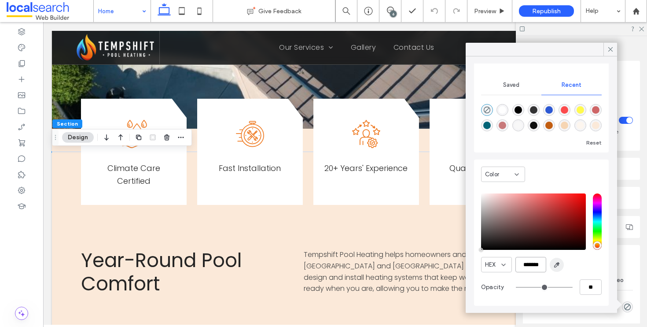
scroll to position [0, 2]
drag, startPoint x: 520, startPoint y: 265, endPoint x: 550, endPoint y: 265, distance: 29.9
click at [550, 265] on div "HEX *******" at bounding box center [541, 264] width 121 height 15
paste input "color picker textbox"
type input "*******"
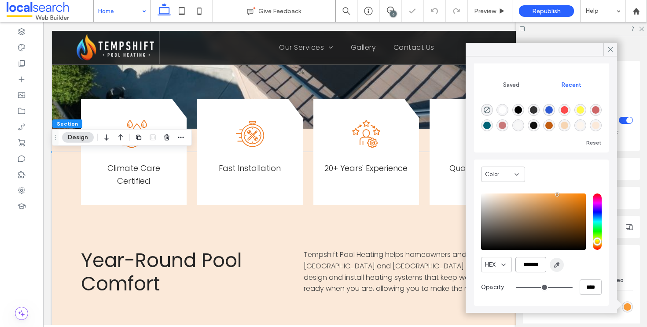
type input "***"
type input "****"
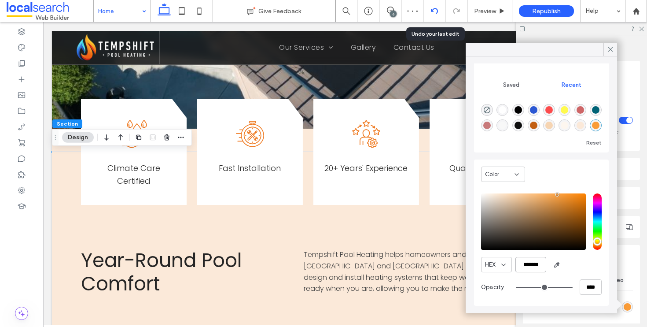
type input "*******"
click at [432, 11] on use at bounding box center [434, 11] width 7 height 6
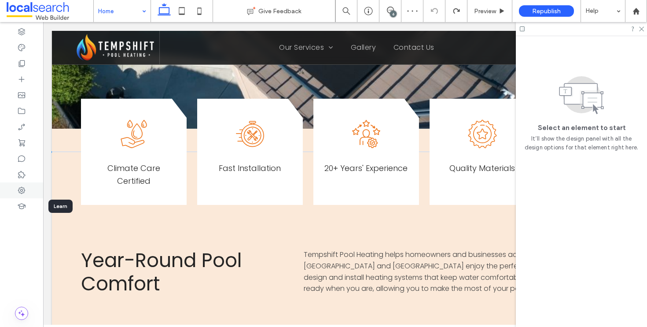
click at [16, 187] on div at bounding box center [21, 190] width 43 height 16
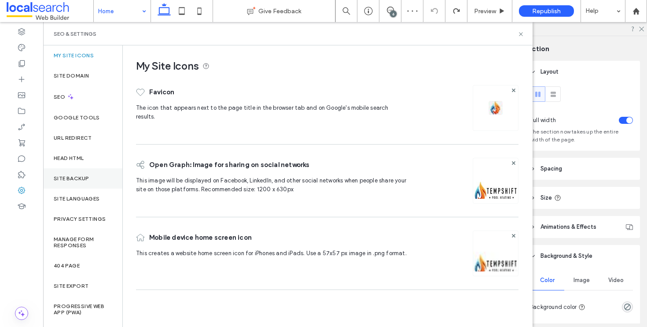
click at [86, 175] on label "Site Backup" at bounding box center [71, 178] width 35 height 6
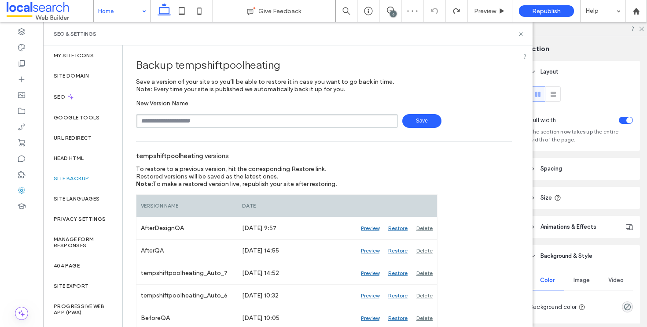
click at [421, 113] on div "New Version Name Save" at bounding box center [324, 114] width 376 height 28
click at [416, 120] on span "Save" at bounding box center [421, 121] width 39 height 14
click at [524, 34] on icon at bounding box center [521, 34] width 7 height 7
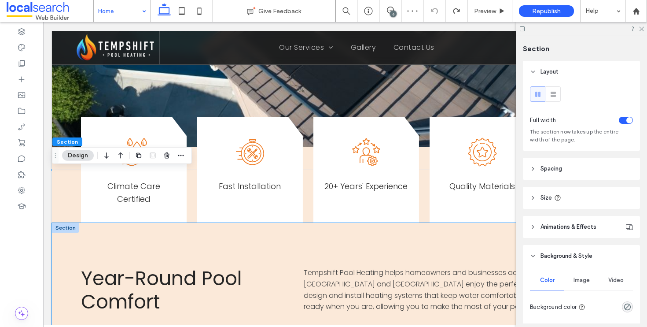
click at [66, 234] on div "Year-Round Pool Comfort Tempshift Pool Heating helps homeowners and businesses …" at bounding box center [345, 288] width 587 height 130
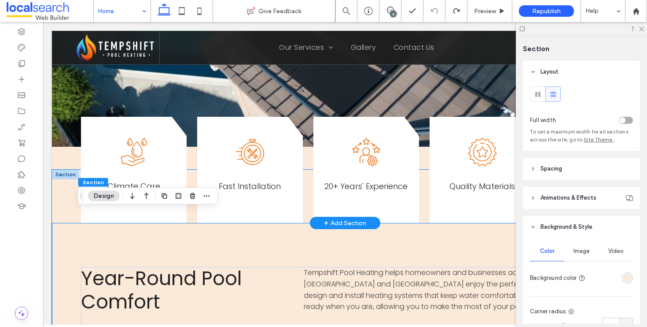
click at [63, 197] on div "Climate Care Icon Climate Care Certified Fast Installation Icon Fast Installati…" at bounding box center [345, 197] width 587 height 54
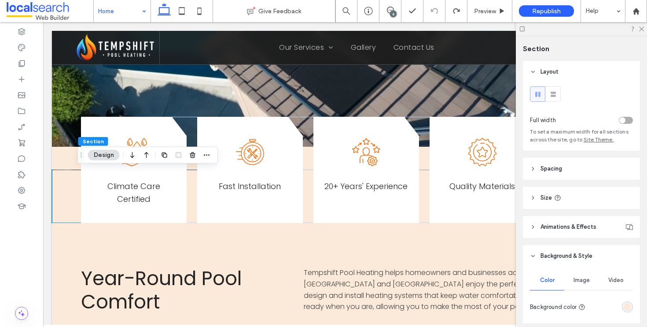
click at [624, 303] on div "rgba(251, 233, 217, 1)" at bounding box center [627, 306] width 7 height 7
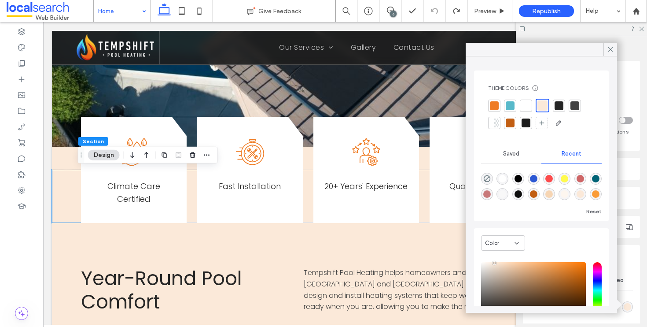
scroll to position [69, 0]
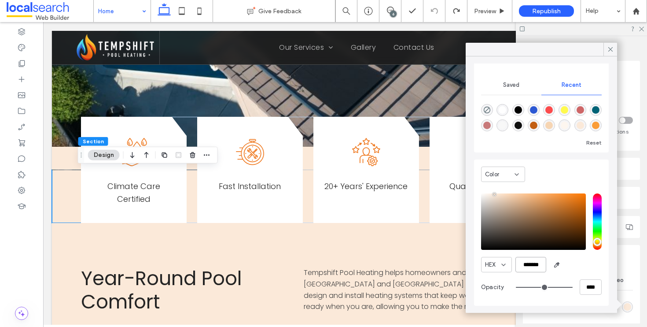
drag, startPoint x: 520, startPoint y: 266, endPoint x: 589, endPoint y: 265, distance: 69.1
click at [588, 264] on div "HEX *******" at bounding box center [541, 264] width 121 height 15
paste input "color picker textbox"
type input "*******"
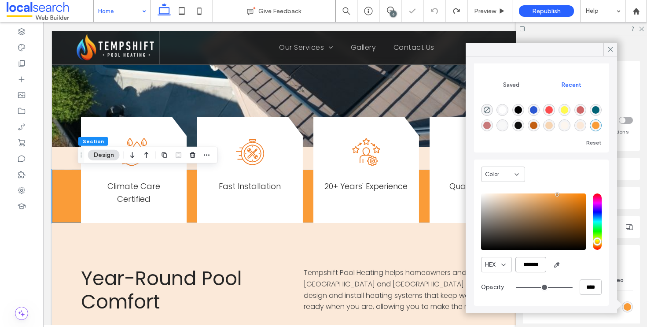
scroll to position [67, 0]
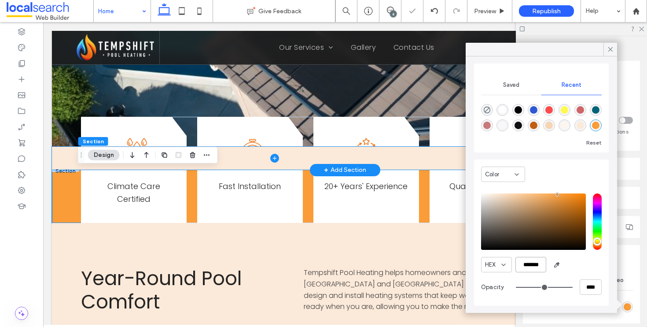
click at [56, 166] on span at bounding box center [275, 158] width 446 height 23
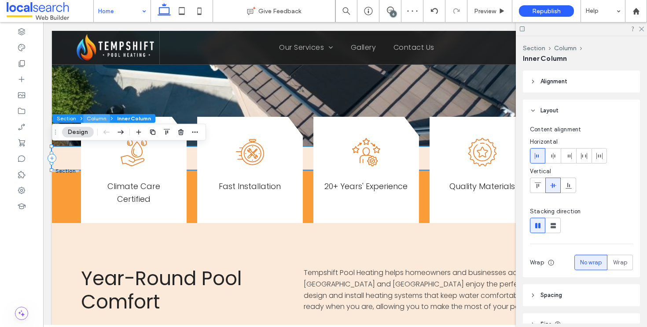
click at [95, 117] on button "Column" at bounding box center [96, 118] width 27 height 9
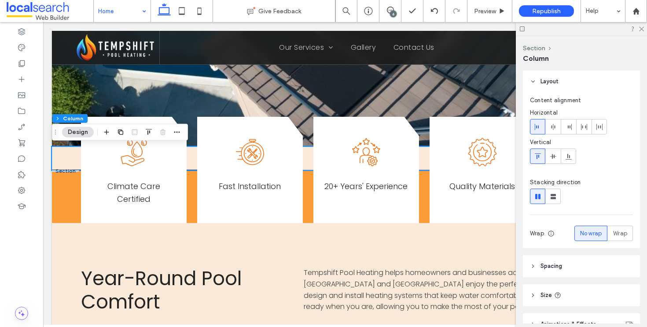
scroll to position [76, 0]
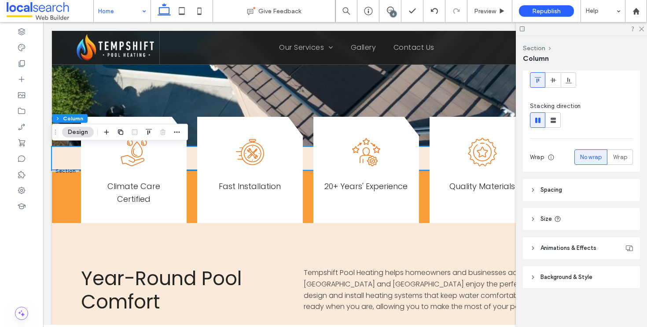
click at [580, 280] on span "Background & Style" at bounding box center [567, 277] width 52 height 9
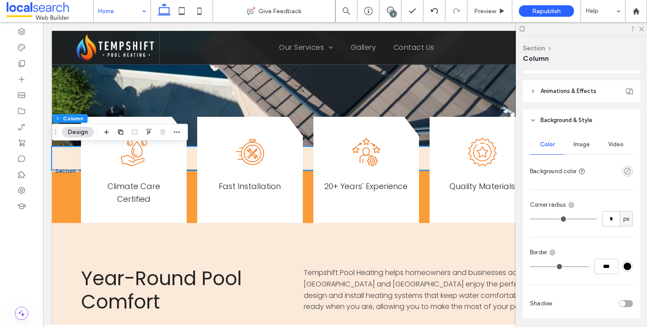
click at [624, 171] on icon "rgba(0, 0, 0, 0)" at bounding box center [627, 170] width 7 height 7
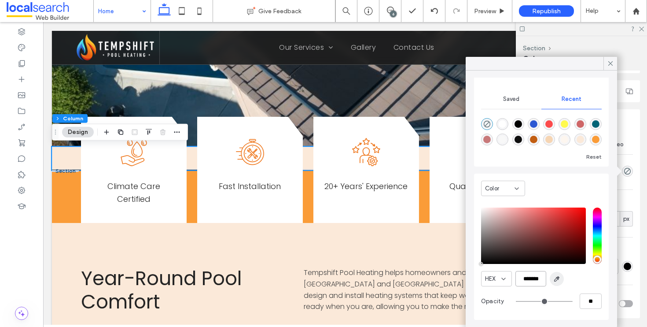
scroll to position [0, 2]
drag, startPoint x: 519, startPoint y: 279, endPoint x: 560, endPoint y: 277, distance: 40.5
click at [559, 277] on div "HEX *******" at bounding box center [541, 278] width 121 height 15
paste input "color picker textbox"
type input "*******"
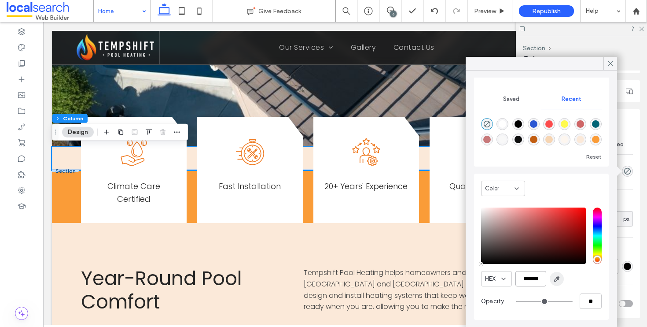
type input "***"
type input "****"
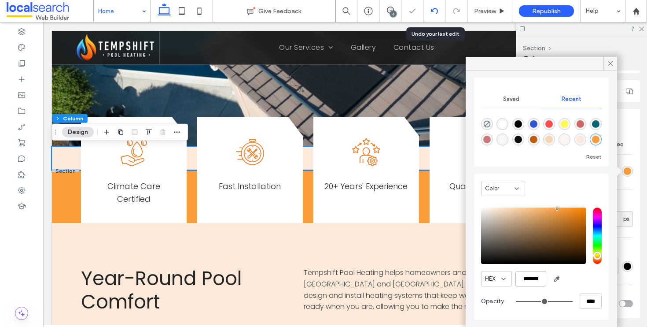
type input "*******"
click at [427, 15] on div at bounding box center [435, 11] width 22 height 22
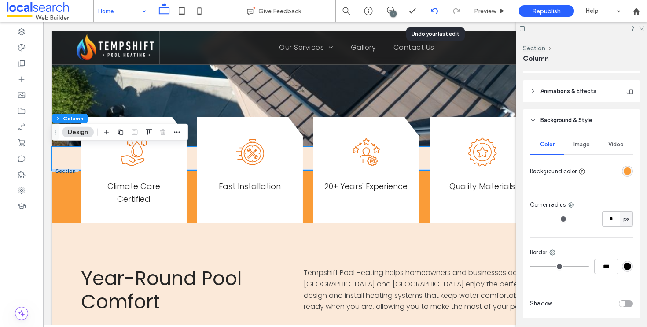
click at [431, 11] on use at bounding box center [434, 11] width 7 height 6
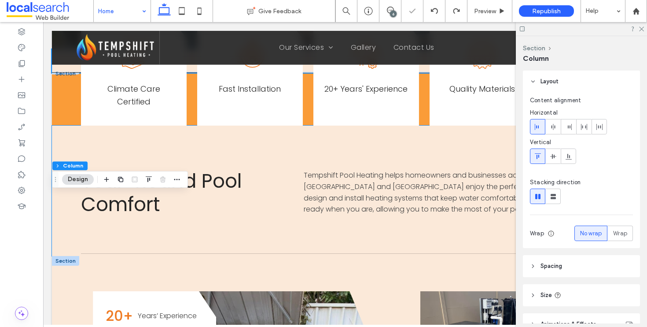
scroll to position [532, 0]
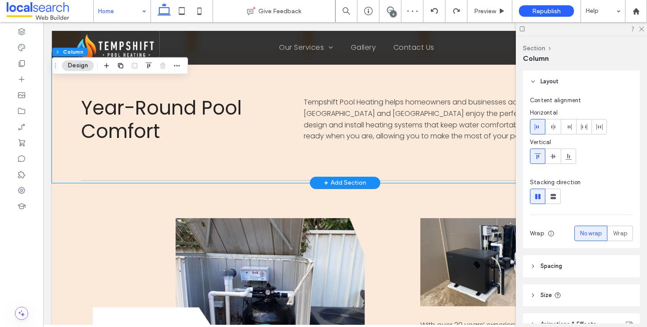
click at [69, 142] on div "Year-Round Pool Comfort Tempshift Pool Heating helps homeowners and businesses …" at bounding box center [345, 117] width 587 height 130
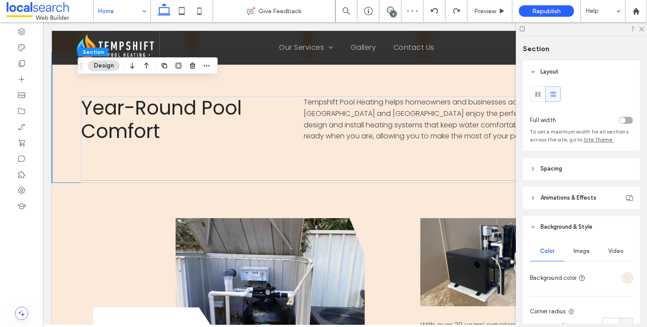
scroll to position [18, 0]
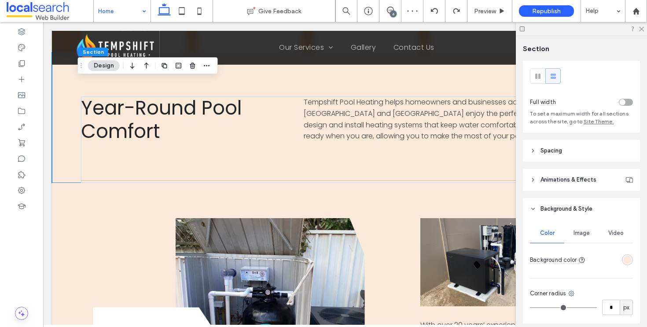
click at [622, 260] on div "rgba(251, 233, 217, 1)" at bounding box center [627, 259] width 11 height 11
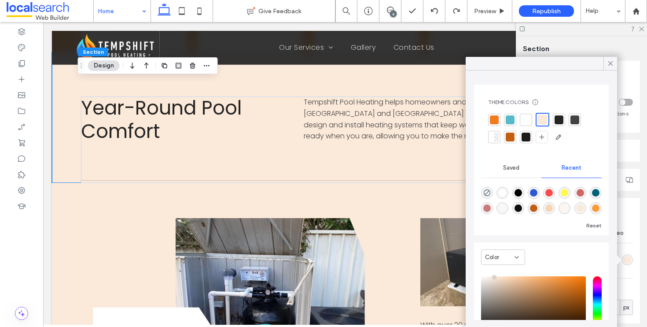
click at [513, 122] on div at bounding box center [510, 119] width 9 height 9
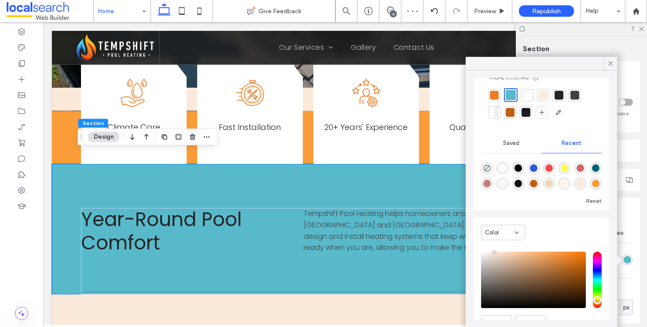
scroll to position [0, 0]
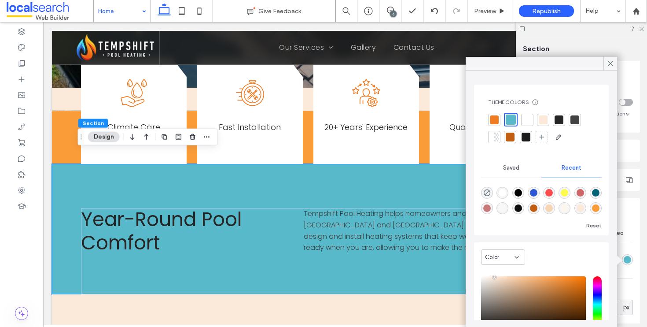
click at [511, 115] on div at bounding box center [511, 119] width 10 height 10
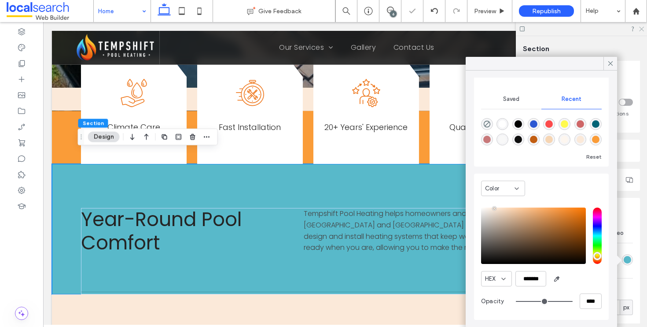
click at [640, 30] on icon at bounding box center [642, 29] width 6 height 6
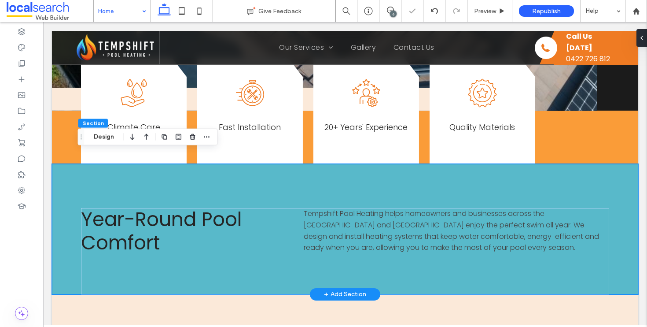
click at [77, 170] on div "Year-Round Pool Comfort Tempshift Pool Heating helps homeowners and businesses …" at bounding box center [345, 229] width 587 height 130
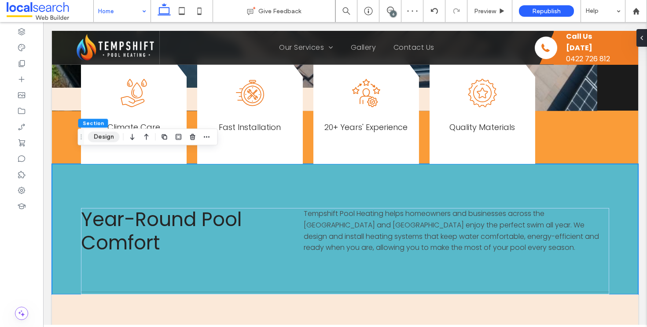
click at [107, 136] on button "Design" at bounding box center [104, 137] width 32 height 11
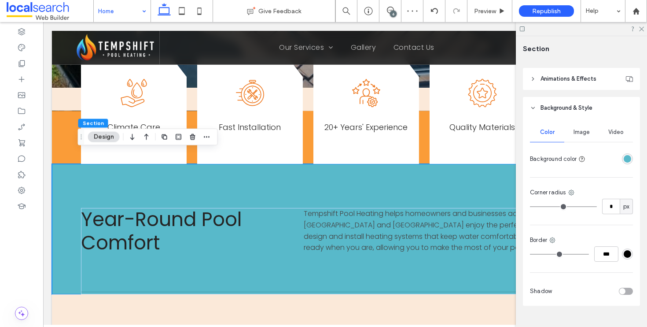
scroll to position [137, 0]
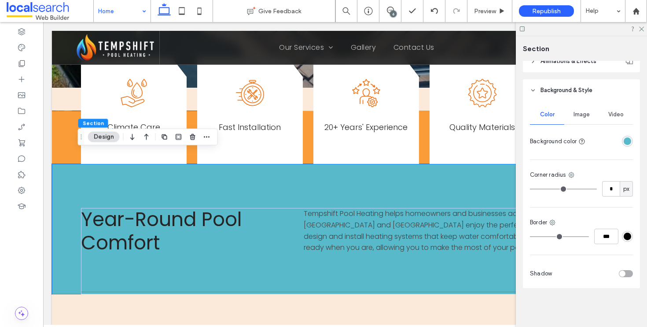
click at [624, 139] on div "rgba(88,185,202,1)" at bounding box center [627, 140] width 7 height 7
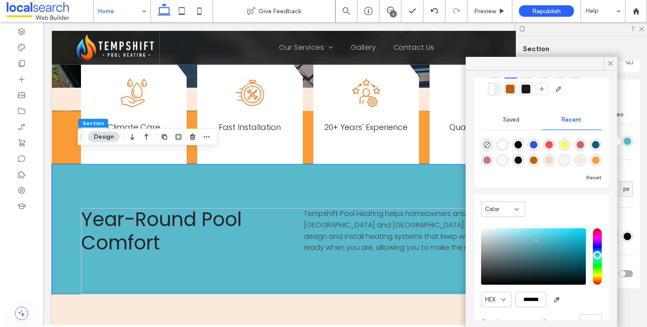
scroll to position [69, 0]
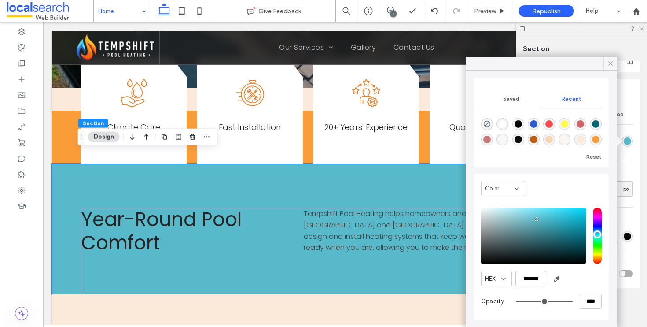
click at [611, 59] on icon at bounding box center [611, 63] width 8 height 8
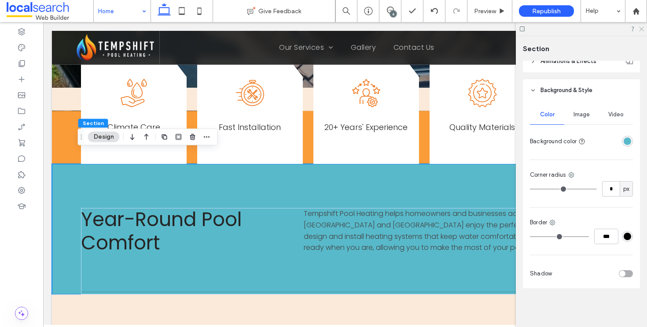
click at [642, 31] on icon at bounding box center [642, 29] width 6 height 6
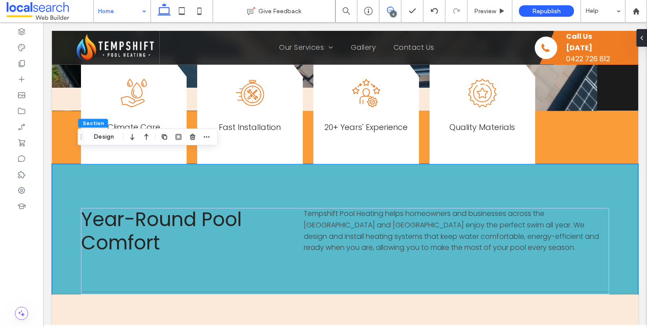
click at [389, 8] on icon at bounding box center [390, 10] width 7 height 7
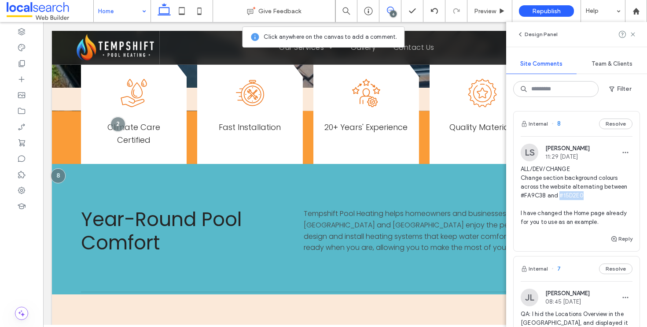
drag, startPoint x: 559, startPoint y: 196, endPoint x: 584, endPoint y: 196, distance: 25.1
click at [584, 196] on span "ALL/DEV/CHANGE Change section background colours across the website alternating…" at bounding box center [577, 196] width 112 height 62
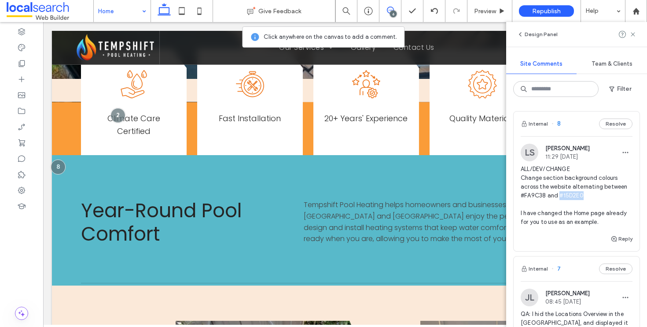
scroll to position [441, 0]
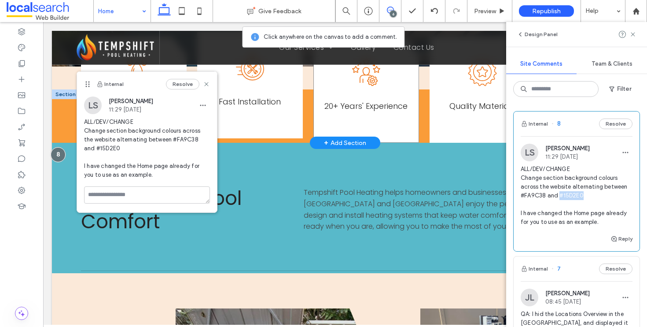
copy span "#15D2E0"
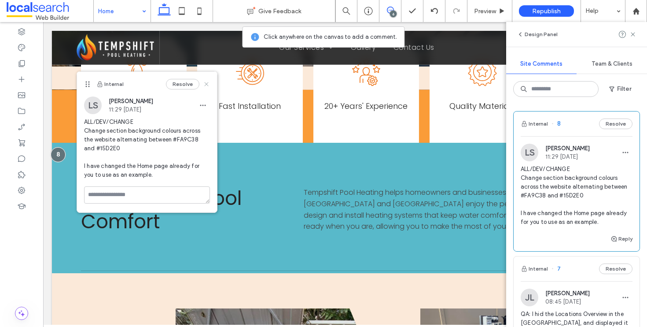
drag, startPoint x: 209, startPoint y: 81, endPoint x: 367, endPoint y: 10, distance: 174.0
click at [209, 81] on icon at bounding box center [206, 84] width 7 height 7
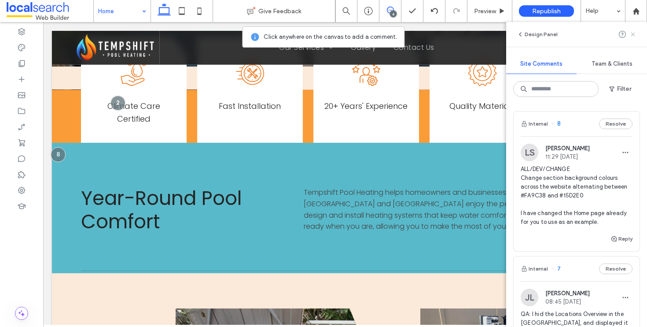
click at [633, 34] on use at bounding box center [633, 34] width 4 height 4
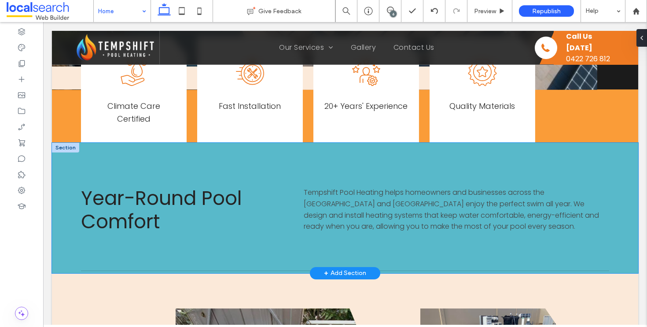
click at [67, 239] on div "Year-Round Pool Comfort Tempshift Pool Heating helps homeowners and businesses …" at bounding box center [345, 208] width 587 height 130
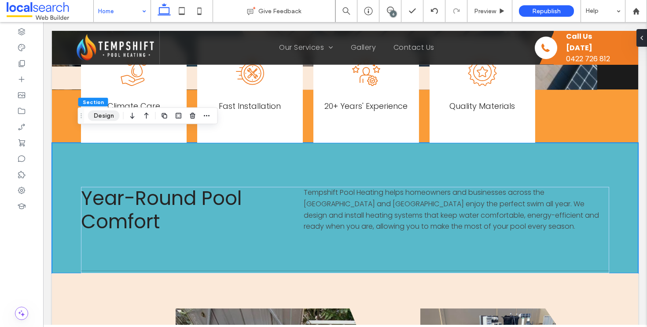
click at [107, 114] on button "Design" at bounding box center [104, 116] width 32 height 11
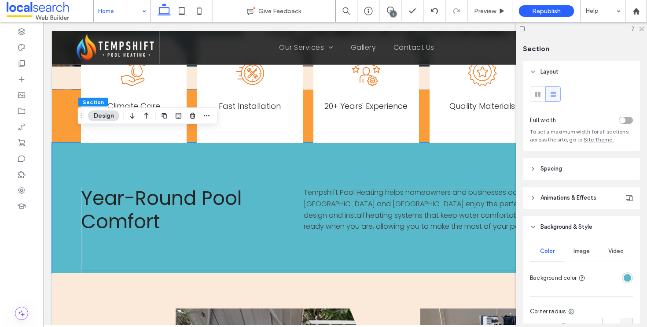
click at [624, 275] on div "rgba(88,185,202,1)" at bounding box center [627, 277] width 7 height 7
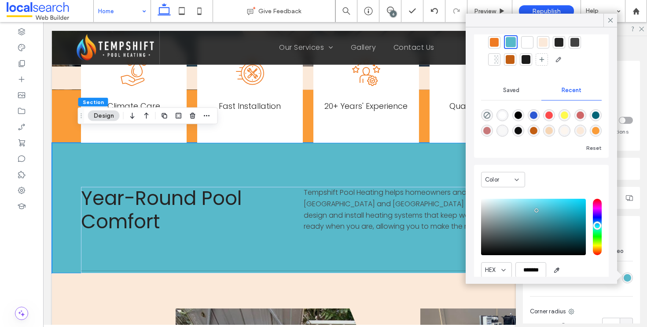
scroll to position [69, 0]
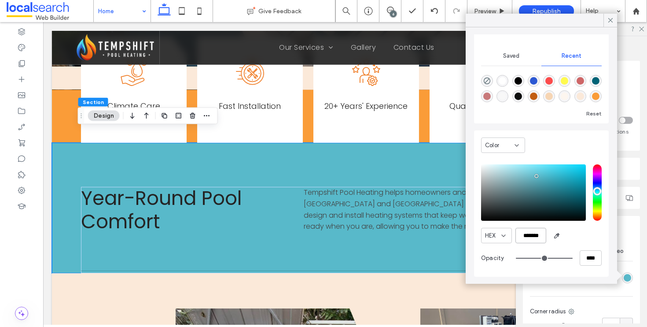
drag, startPoint x: 518, startPoint y: 236, endPoint x: 564, endPoint y: 233, distance: 45.9
click at [564, 233] on div "HEX *******" at bounding box center [541, 235] width 121 height 15
paste input "color picker textbox"
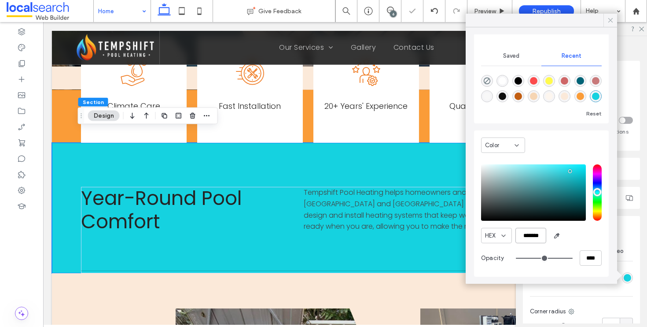
type input "*******"
click at [611, 20] on use at bounding box center [611, 20] width 4 height 4
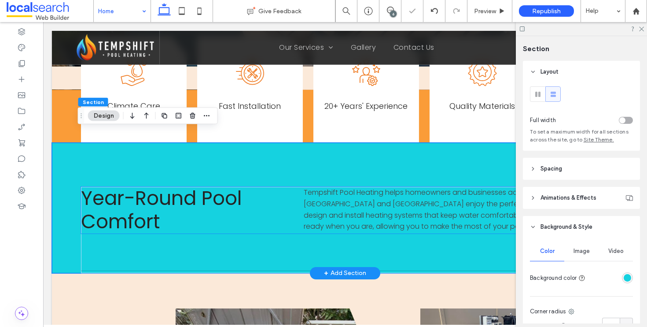
click at [162, 196] on span "Year-Round Pool Comfort" at bounding box center [161, 210] width 161 height 50
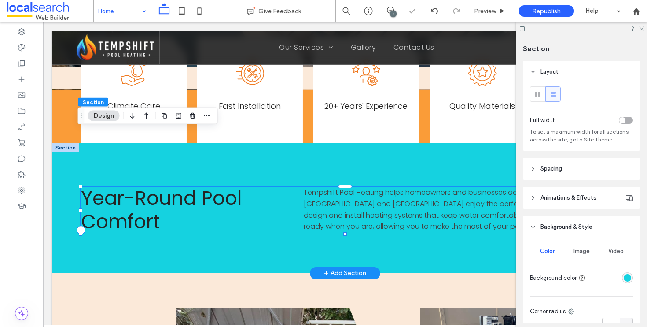
click at [162, 196] on span "Year-Round Pool Comfort" at bounding box center [161, 210] width 161 height 50
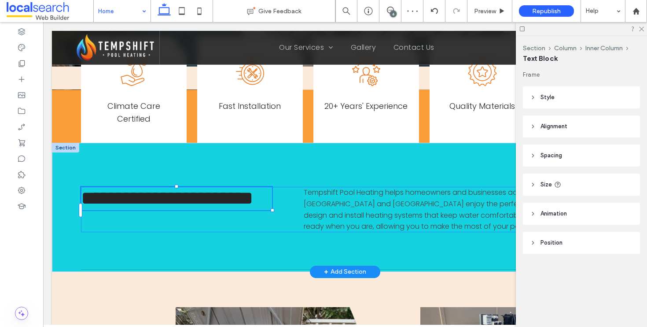
type input "*******"
type input "**"
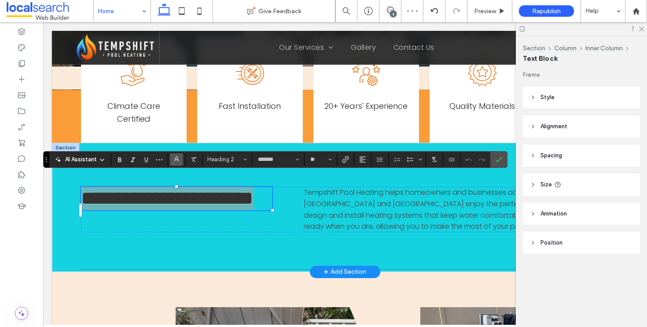
click at [182, 162] on button "Color" at bounding box center [176, 159] width 13 height 12
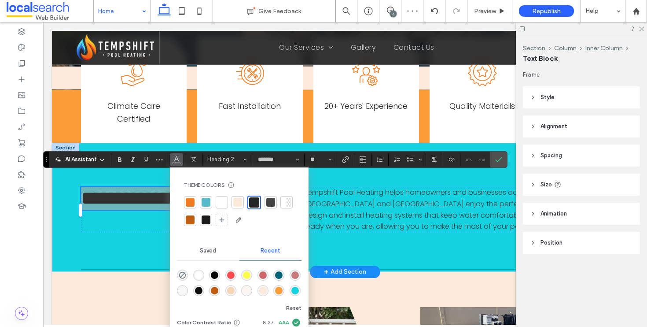
click at [225, 203] on div at bounding box center [222, 202] width 9 height 9
drag, startPoint x: 505, startPoint y: 160, endPoint x: 378, endPoint y: 185, distance: 129.2
click at [505, 160] on label "Confirm" at bounding box center [498, 159] width 13 height 16
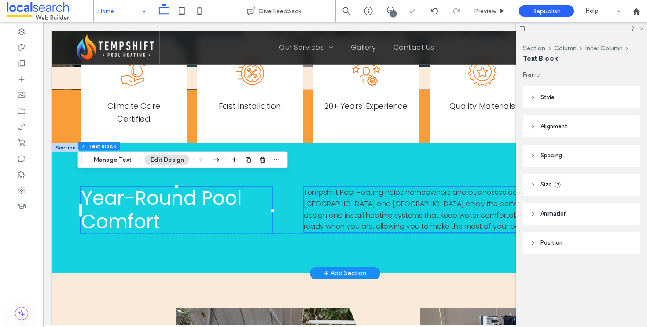
click at [411, 206] on span "Tempshift Pool Heating helps homeowners and businesses across the Central Coast…" at bounding box center [451, 209] width 295 height 44
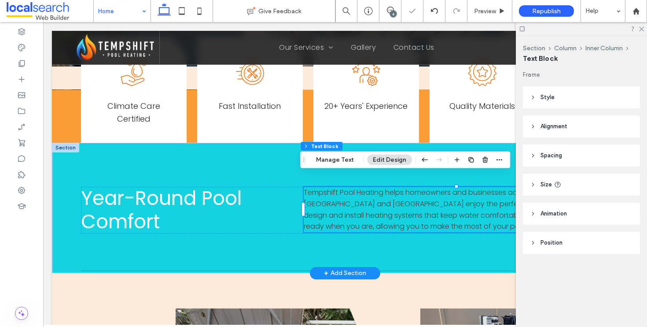
click at [411, 206] on span "Tempshift Pool Heating helps homeowners and businesses across the Central Coast…" at bounding box center [451, 209] width 295 height 44
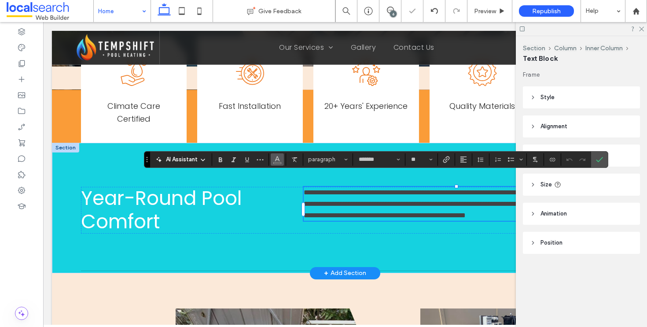
click at [280, 162] on icon "Color" at bounding box center [277, 158] width 7 height 7
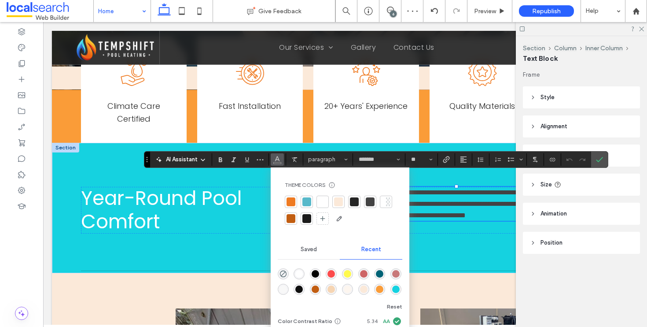
click at [325, 199] on div at bounding box center [322, 201] width 9 height 9
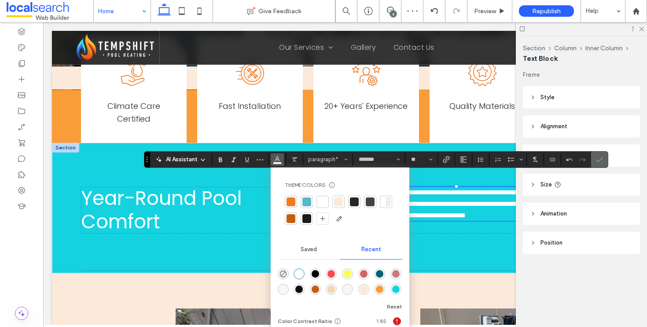
click at [600, 160] on icon "Confirm" at bounding box center [599, 159] width 7 height 7
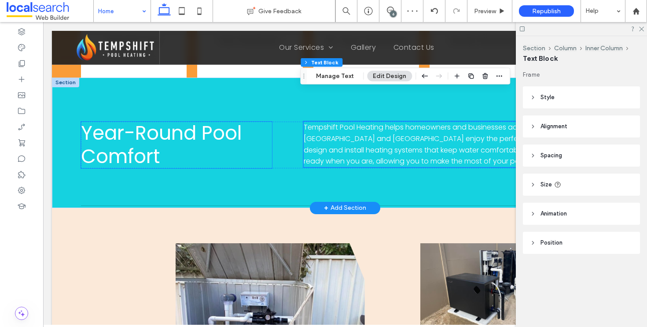
scroll to position [526, 0]
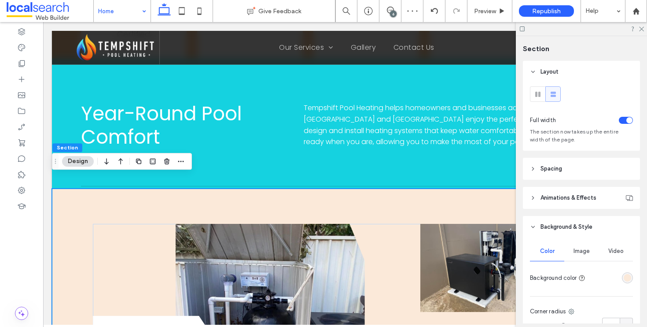
click at [627, 279] on div "rgba(251, 233, 217, 1)" at bounding box center [627, 277] width 11 height 11
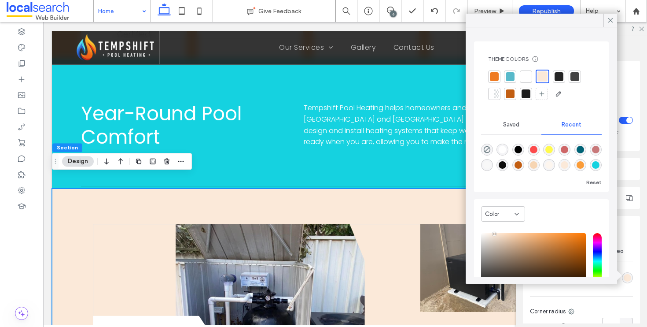
click at [496, 74] on div at bounding box center [494, 76] width 9 height 9
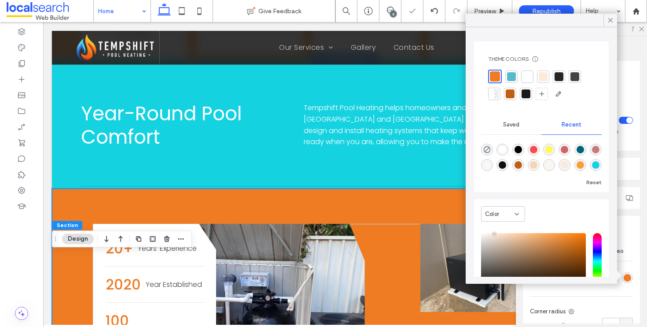
scroll to position [360, 0]
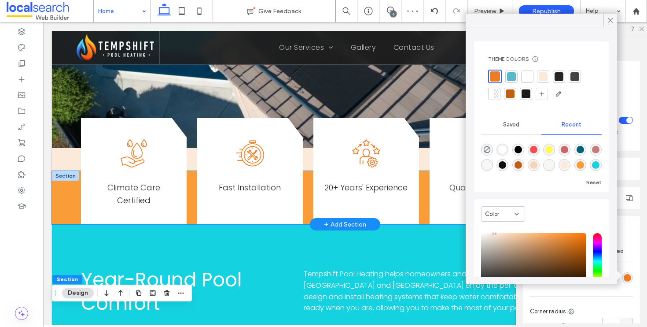
click at [75, 196] on div "Climate Care Icon Climate Care Certified Fast Installation Icon Fast Installati…" at bounding box center [345, 198] width 587 height 54
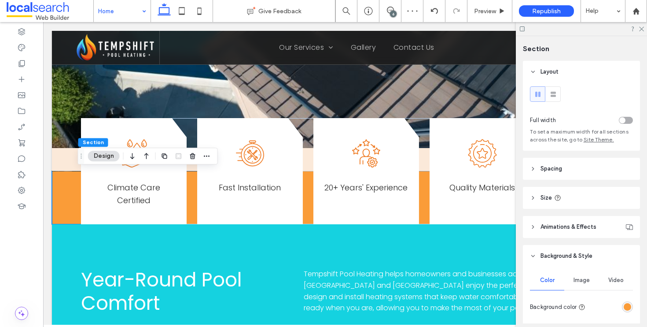
click at [622, 305] on div "rgba(250, 156, 56, 1)" at bounding box center [627, 306] width 11 height 11
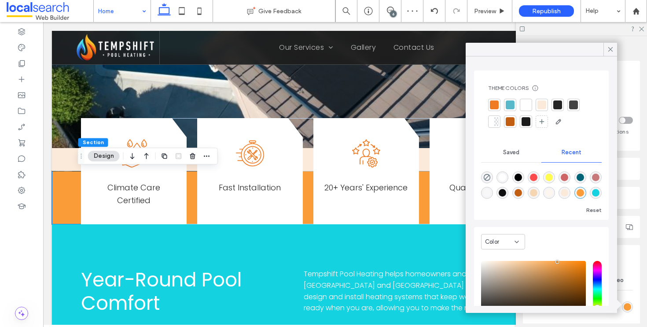
scroll to position [67, 0]
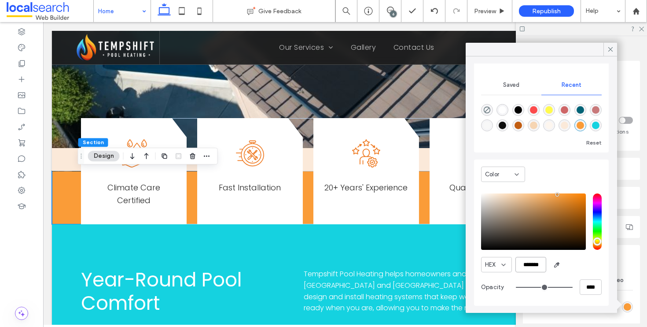
drag, startPoint x: 519, startPoint y: 266, endPoint x: 568, endPoint y: 270, distance: 50.0
click at [568, 270] on div "HEX *******" at bounding box center [541, 264] width 121 height 15
click at [641, 29] on icon at bounding box center [642, 29] width 6 height 6
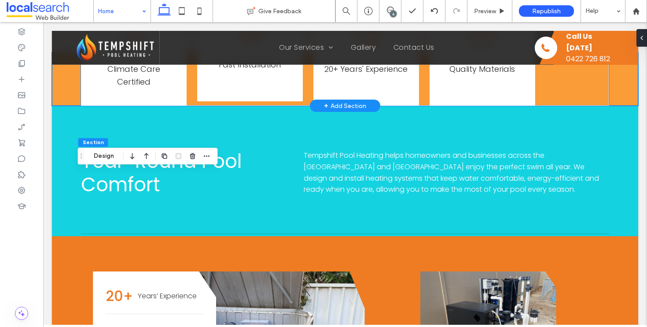
scroll to position [659, 0]
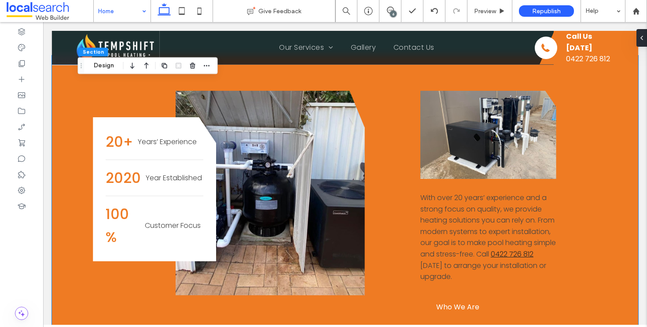
click at [66, 125] on div "20+ Years’ Experience 2020 Year Established 100% Customer Focus With over 20 ye…" at bounding box center [345, 224] width 587 height 338
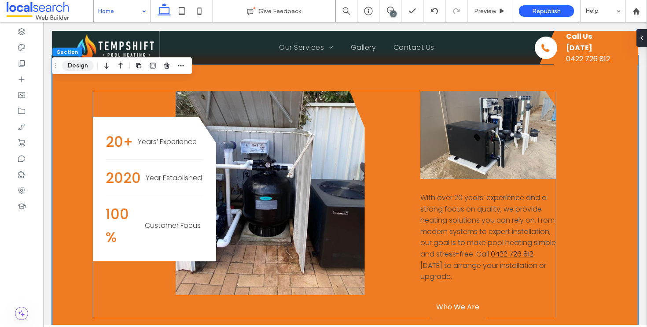
click at [86, 66] on button "Design" at bounding box center [78, 65] width 32 height 11
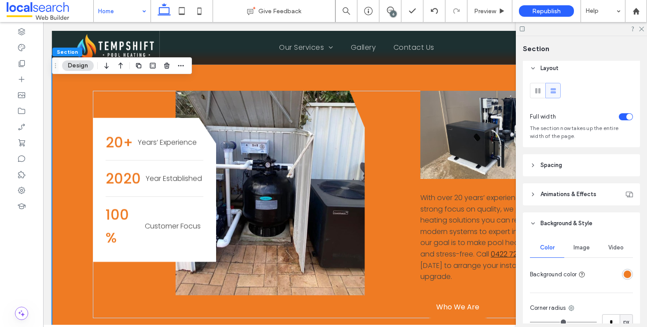
scroll to position [0, 0]
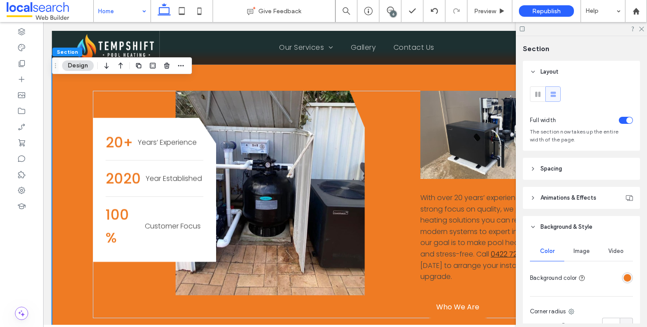
click at [624, 280] on div "rgba(239,123,35,1)" at bounding box center [627, 277] width 7 height 7
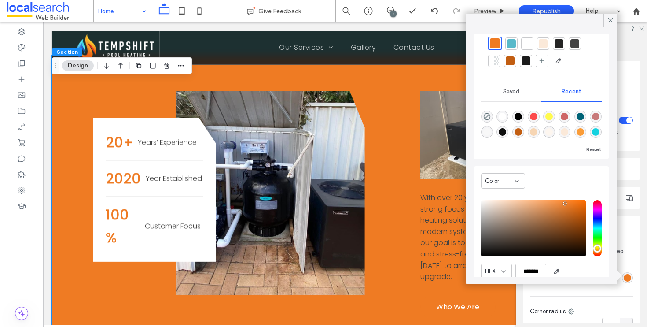
scroll to position [69, 0]
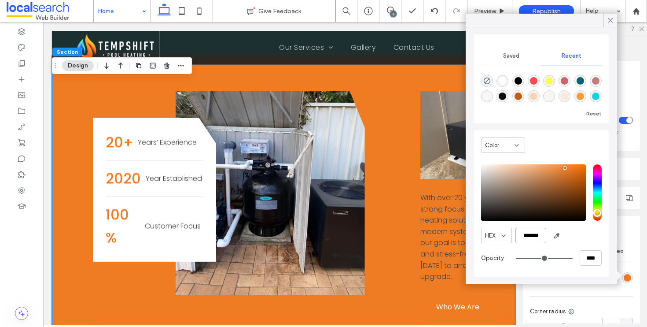
drag, startPoint x: 533, startPoint y: 236, endPoint x: 571, endPoint y: 234, distance: 37.9
click at [571, 234] on div "HEX *******" at bounding box center [541, 235] width 121 height 15
paste input "color picker textbox"
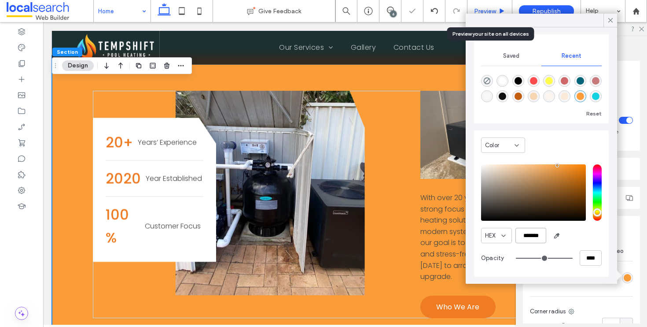
type input "*******"
click at [486, 6] on div "Preview" at bounding box center [490, 11] width 45 height 22
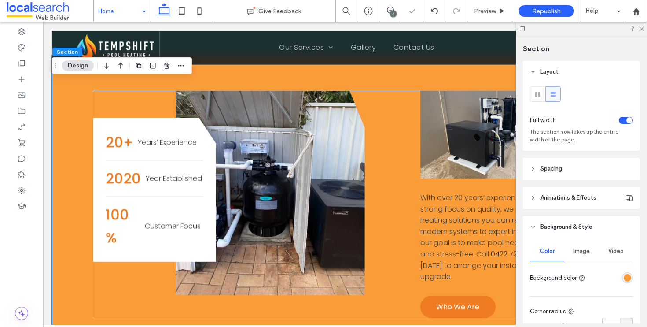
click at [641, 32] on div at bounding box center [581, 29] width 131 height 14
click at [644, 29] on div at bounding box center [581, 29] width 131 height 14
click at [640, 28] on icon at bounding box center [642, 29] width 6 height 6
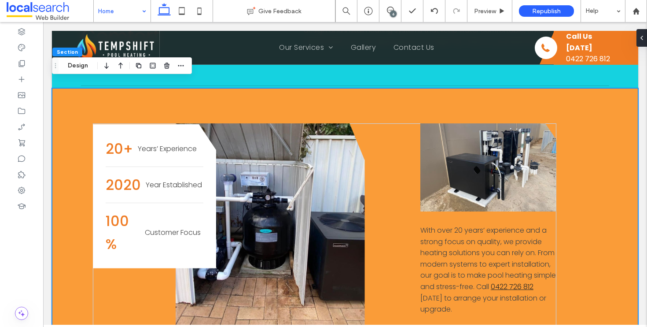
scroll to position [925, 0]
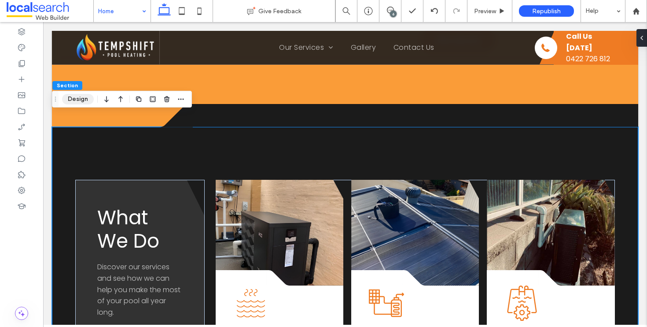
click at [74, 103] on button "Design" at bounding box center [78, 99] width 32 height 11
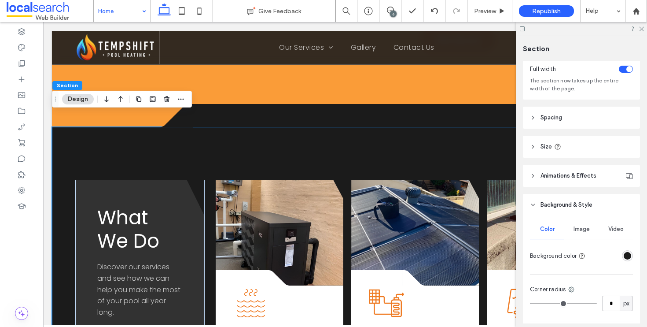
scroll to position [86, 0]
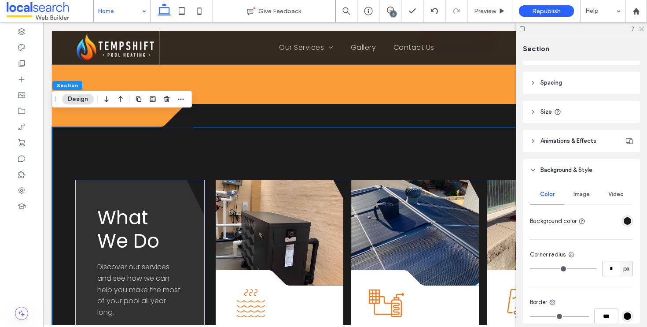
click at [625, 229] on div "Color Image Video Background color Corner radius * px Border *** Shadow" at bounding box center [581, 274] width 117 height 187
click at [624, 222] on div "rgba(27, 27, 27, 1)" at bounding box center [627, 220] width 7 height 7
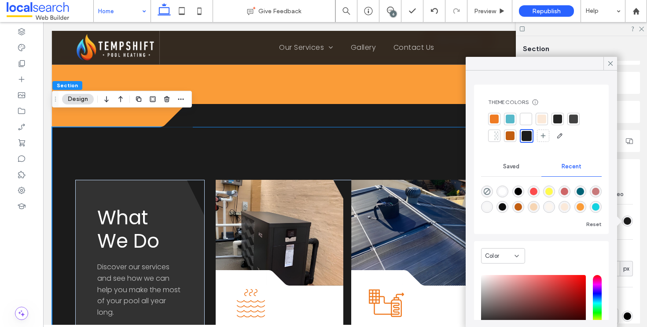
click at [514, 168] on span "Saved" at bounding box center [511, 166] width 16 height 7
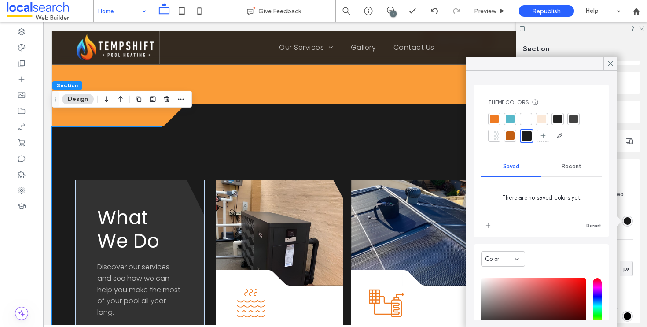
click at [571, 167] on span "Recent" at bounding box center [572, 166] width 20 height 7
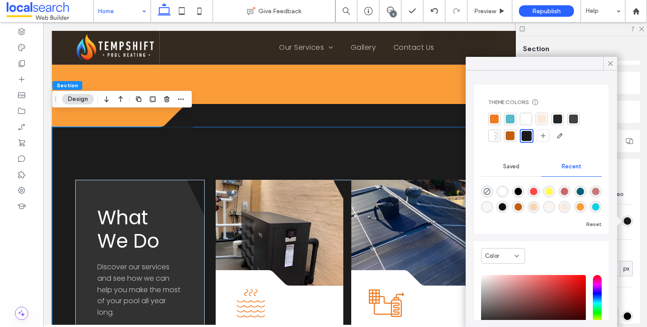
scroll to position [67, 0]
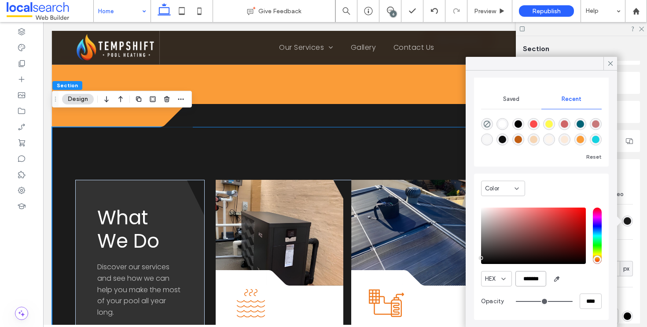
drag, startPoint x: 519, startPoint y: 277, endPoint x: 572, endPoint y: 281, distance: 52.5
click at [571, 281] on div "HEX *******" at bounding box center [541, 278] width 121 height 15
paste input "color picker textbox"
type input "*******"
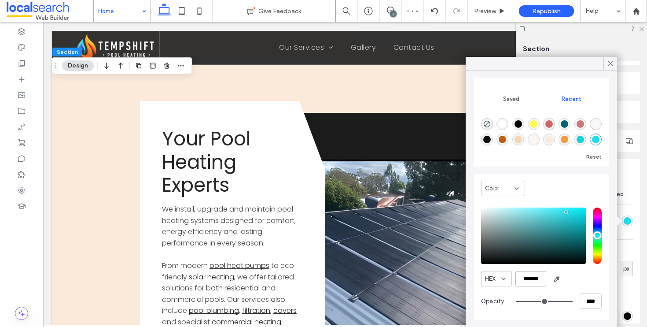
scroll to position [2050, 0]
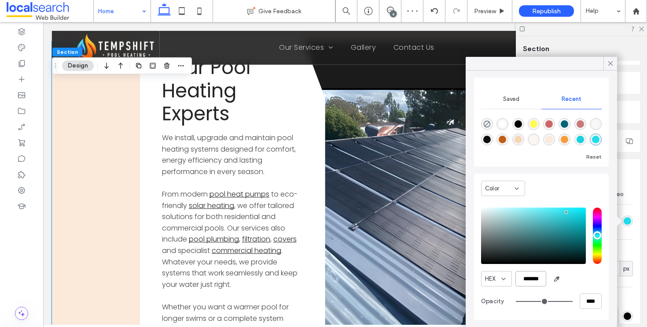
click at [97, 209] on div "Divider Icon" at bounding box center [345, 231] width 587 height 380
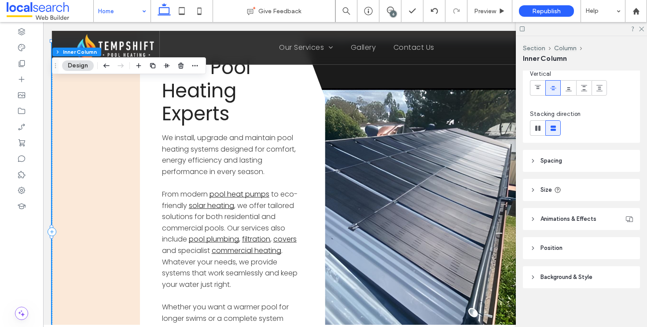
click at [596, 281] on header "Background & Style" at bounding box center [581, 277] width 117 height 22
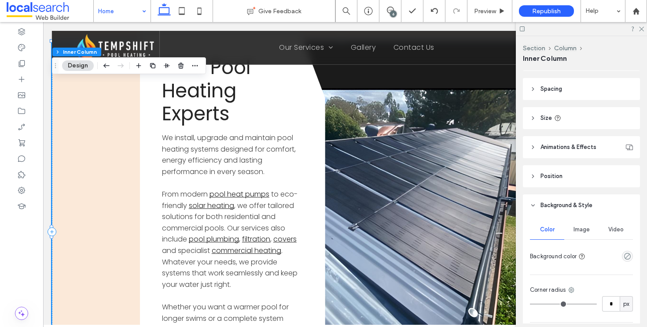
scroll to position [178, 0]
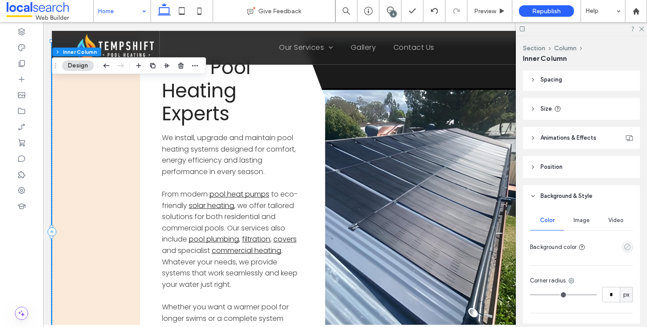
click at [624, 244] on icon "empty color" at bounding box center [627, 246] width 7 height 7
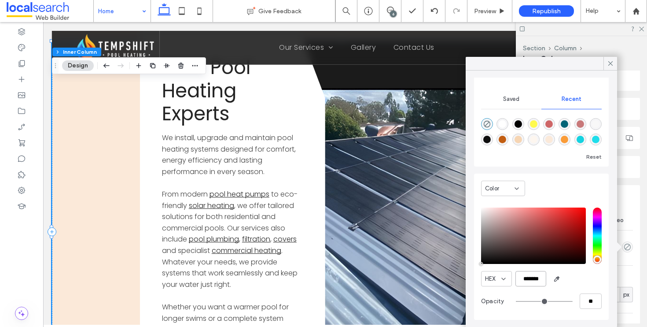
scroll to position [0, 2]
drag, startPoint x: 560, startPoint y: 277, endPoint x: 575, endPoint y: 274, distance: 15.3
click at [575, 274] on div "HEX *******" at bounding box center [541, 278] width 121 height 15
paste input "*******"
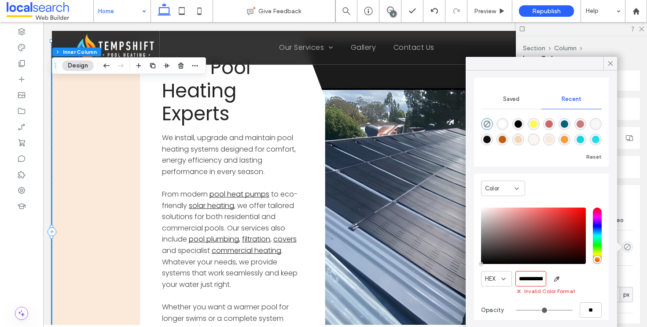
drag, startPoint x: 586, startPoint y: 300, endPoint x: 463, endPoint y: 281, distance: 123.9
drag, startPoint x: 520, startPoint y: 280, endPoint x: 581, endPoint y: 276, distance: 61.7
click at [581, 276] on div "**********" at bounding box center [541, 278] width 121 height 15
paste input "*******"
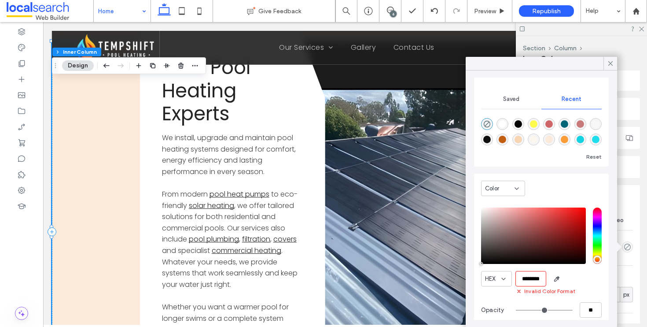
click at [523, 281] on input "********" at bounding box center [531, 278] width 31 height 15
type input "*******"
type input "***"
type input "****"
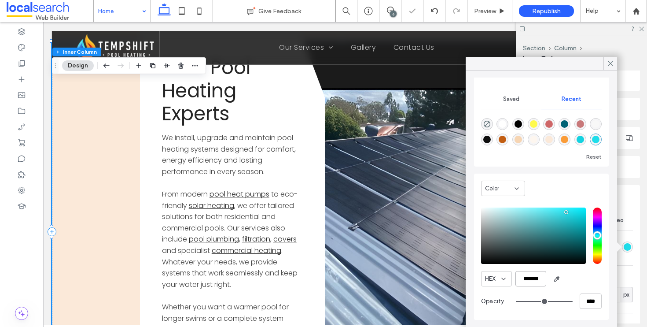
scroll to position [0, 0]
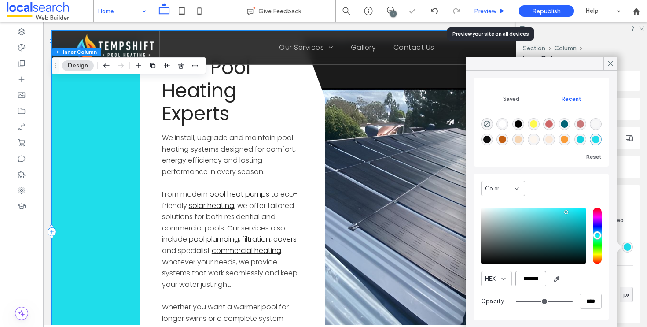
type input "*******"
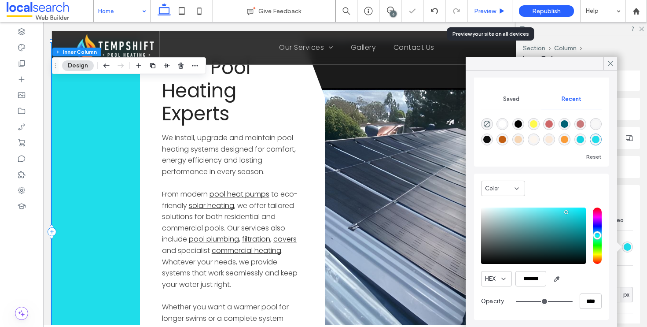
click at [497, 11] on div "Preview" at bounding box center [490, 10] width 44 height 7
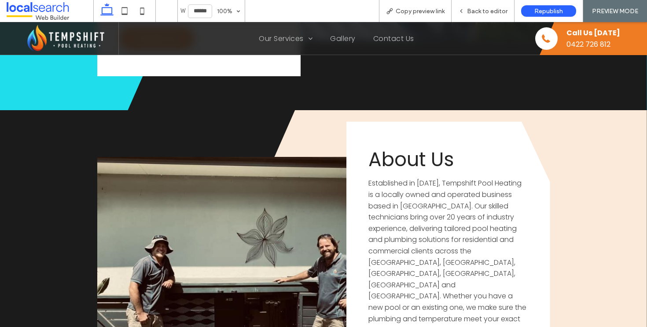
scroll to position [2321, 0]
click at [485, 13] on span "Back to editor" at bounding box center [487, 10] width 41 height 7
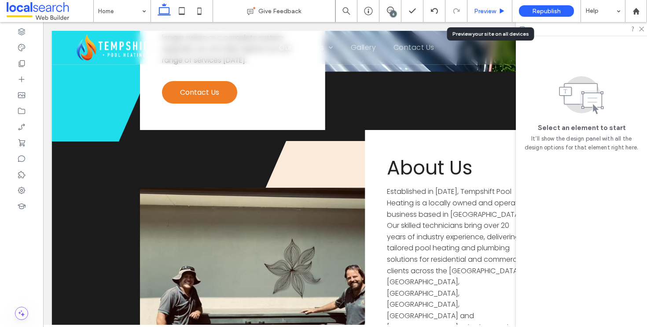
scroll to position [2396, 0]
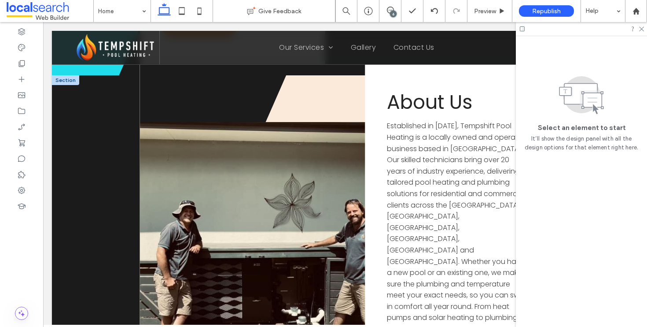
click at [303, 95] on div "About Us Established in 2020, Tempshift Pool Heating is a locally owned and ope…" at bounding box center [345, 254] width 410 height 380
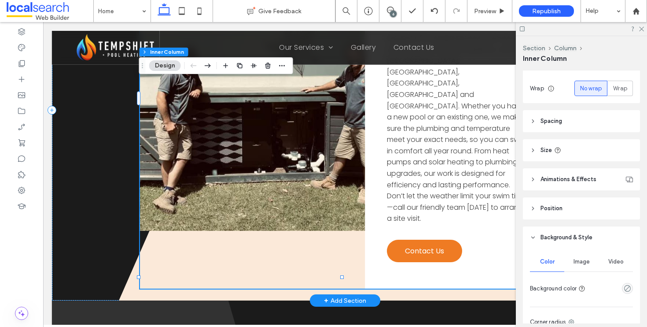
scroll to position [2584, 0]
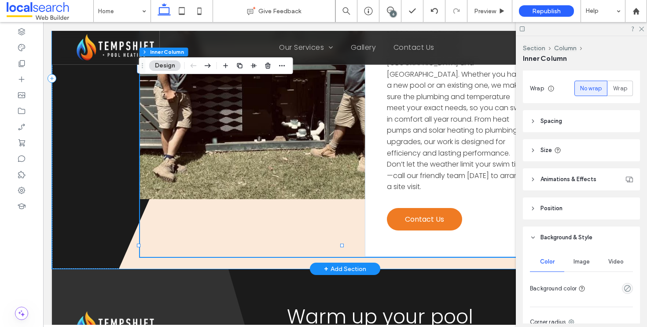
click at [162, 242] on polygon at bounding box center [379, 78] width 520 height 380
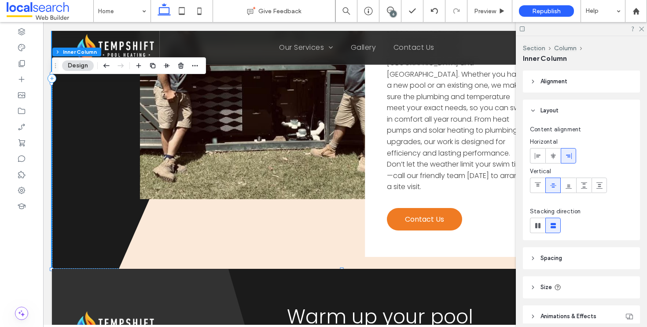
scroll to position [177, 0]
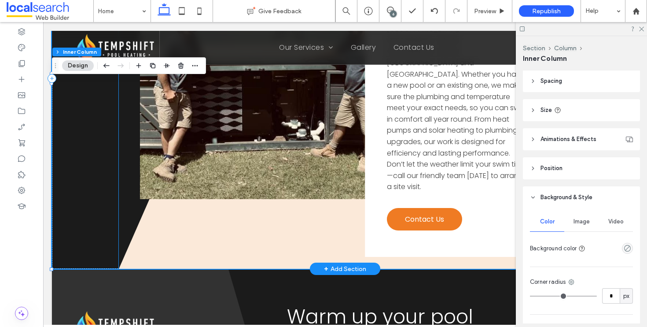
click at [321, 235] on polygon at bounding box center [379, 78] width 520 height 380
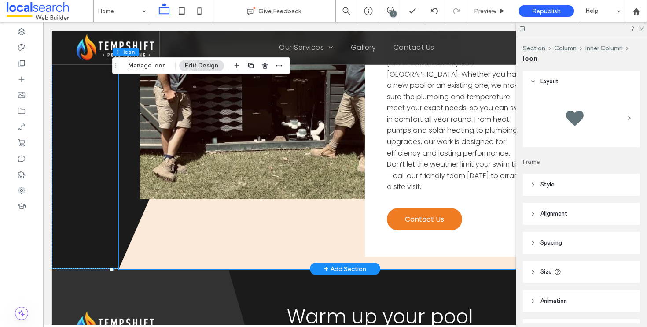
click at [321, 235] on polygon at bounding box center [379, 78] width 520 height 380
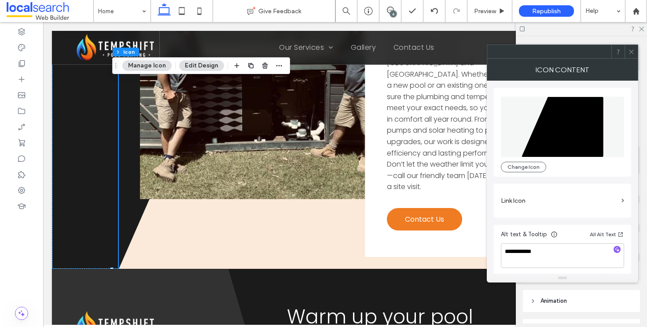
click at [632, 56] on span at bounding box center [631, 51] width 7 height 13
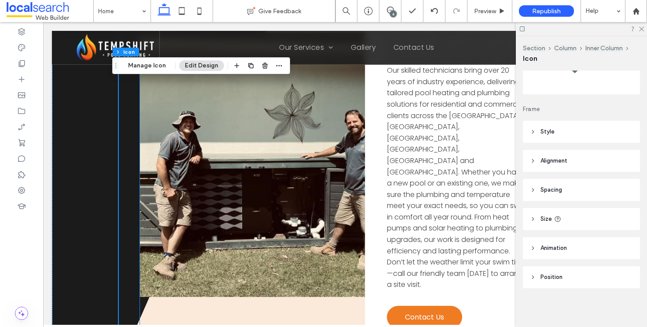
scroll to position [2550, 0]
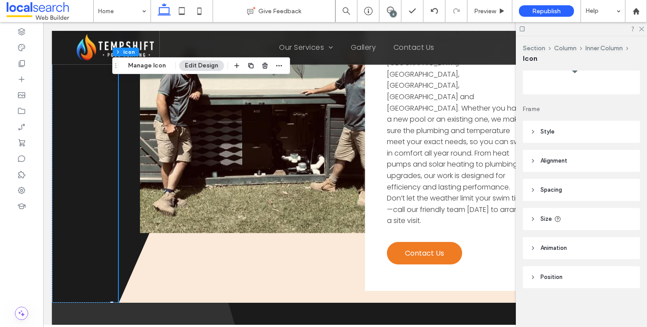
click at [602, 281] on header "Position" at bounding box center [581, 277] width 117 height 22
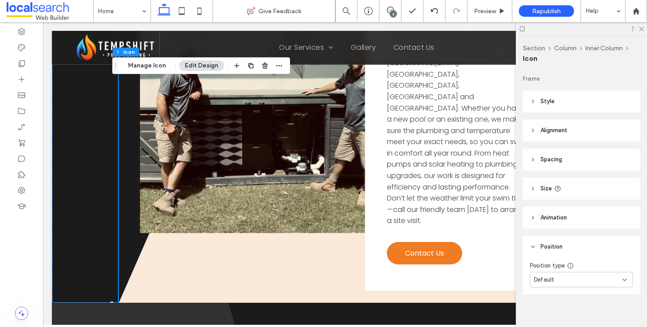
scroll to position [83, 0]
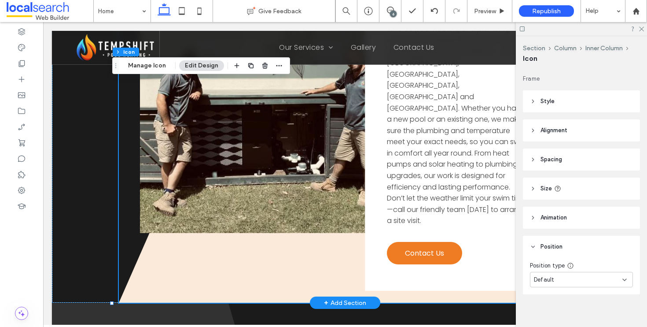
click at [141, 286] on polygon at bounding box center [379, 112] width 520 height 380
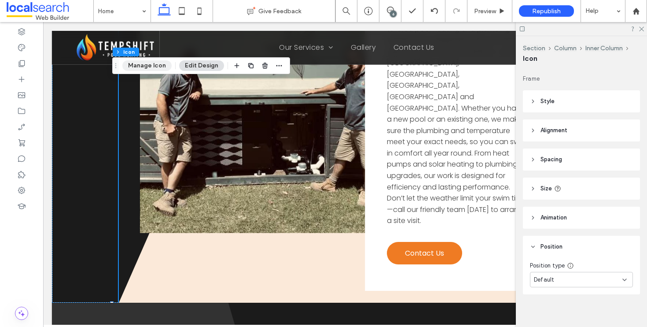
click at [154, 62] on button "Manage Icon" at bounding box center [146, 65] width 49 height 11
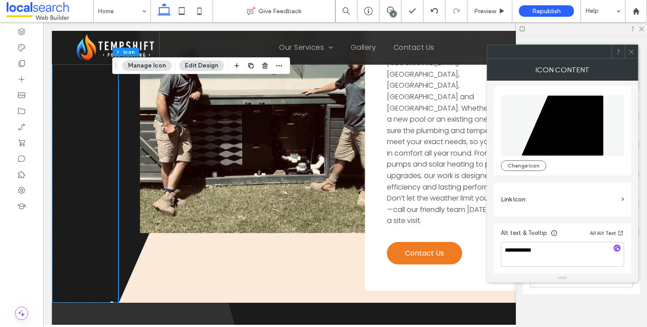
scroll to position [2, 0]
click at [629, 55] on span at bounding box center [631, 51] width 7 height 13
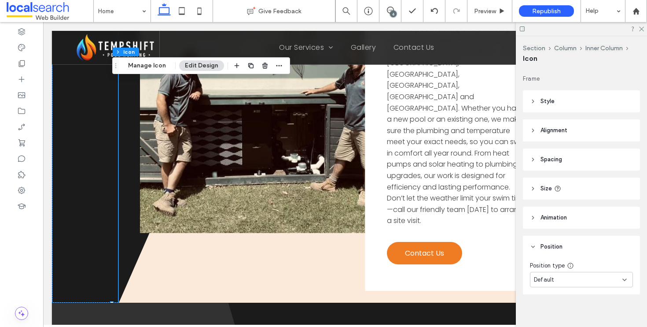
click at [578, 222] on header "Animation" at bounding box center [581, 218] width 117 height 22
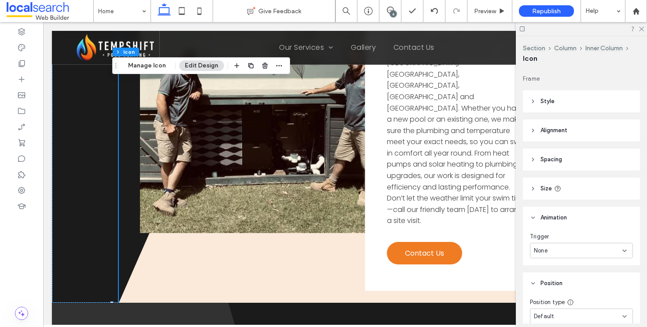
click at [572, 181] on header "Size" at bounding box center [581, 188] width 117 height 22
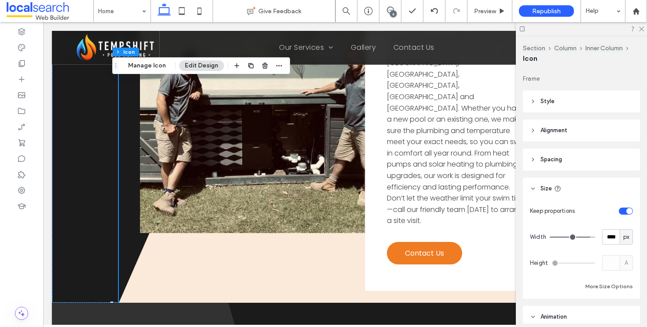
click at [575, 168] on header "Spacing" at bounding box center [581, 159] width 117 height 22
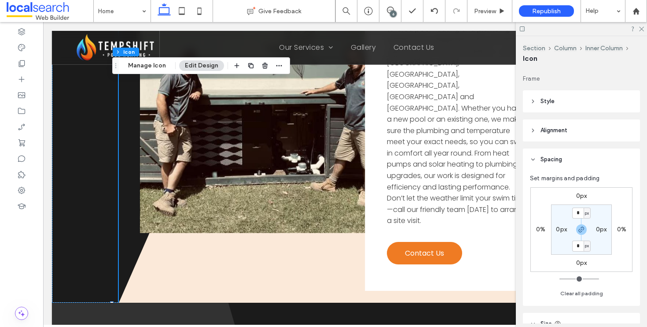
click at [578, 139] on header "Alignment" at bounding box center [581, 130] width 117 height 22
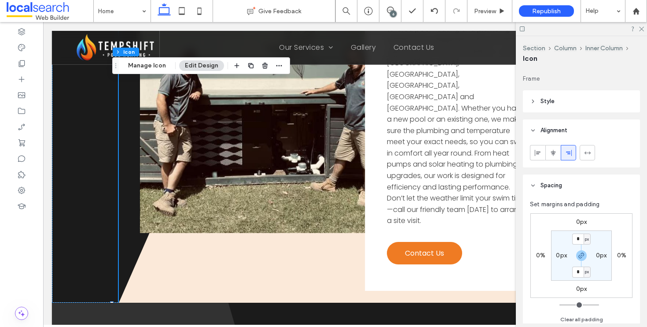
click at [578, 103] on header "Style" at bounding box center [581, 101] width 117 height 22
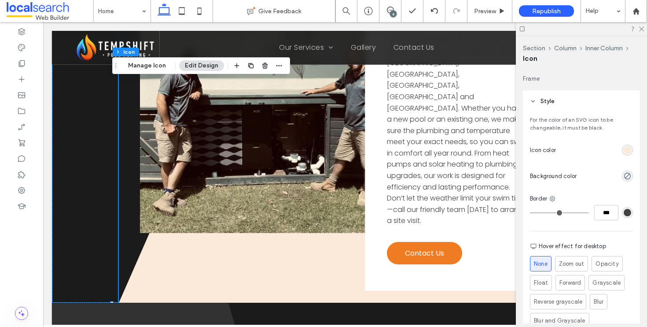
click at [630, 154] on div "For the color of an SVG icon to be changeable, it must be black. Icon color Bac…" at bounding box center [581, 239] width 117 height 255
click at [626, 149] on div "rgb(251, 233, 217)" at bounding box center [627, 149] width 7 height 7
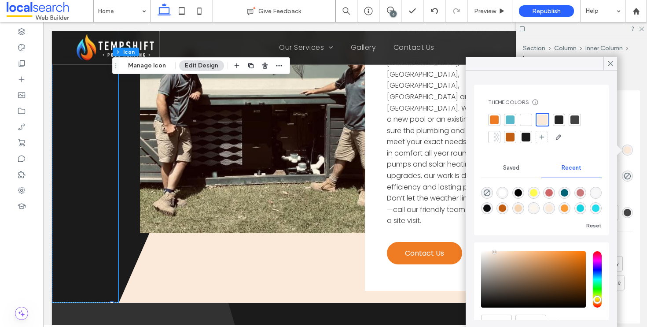
scroll to position [44, 0]
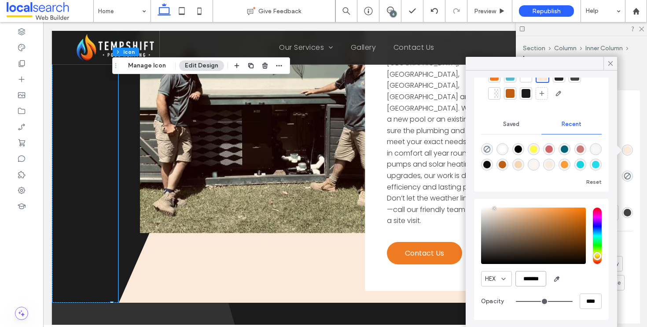
drag, startPoint x: 519, startPoint y: 280, endPoint x: 574, endPoint y: 280, distance: 55.5
click at [574, 280] on div "HEX *******" at bounding box center [541, 278] width 121 height 15
paste input "color picker textbox"
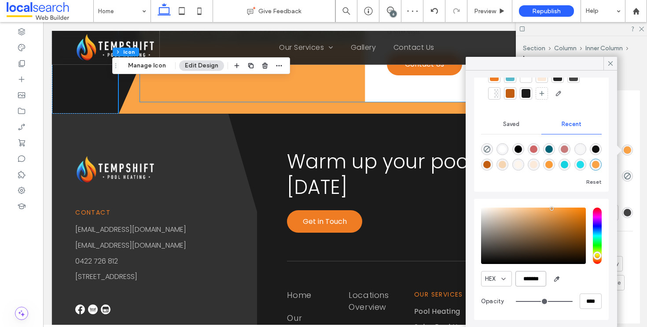
scroll to position [2766, 0]
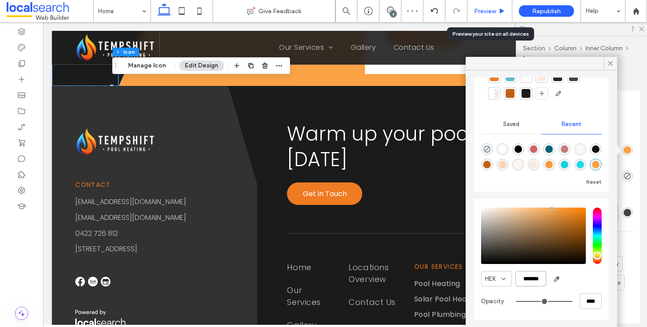
type input "*******"
click at [496, 9] on span "Preview" at bounding box center [485, 10] width 22 height 7
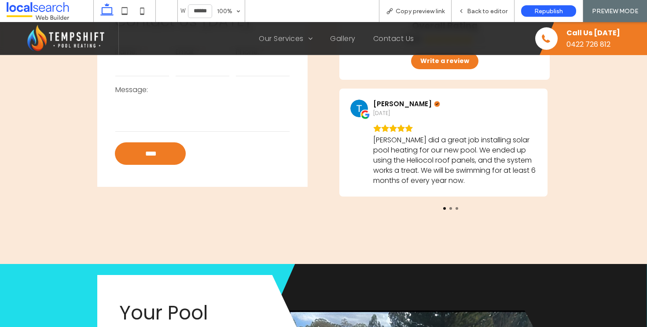
scroll to position [1507, 0]
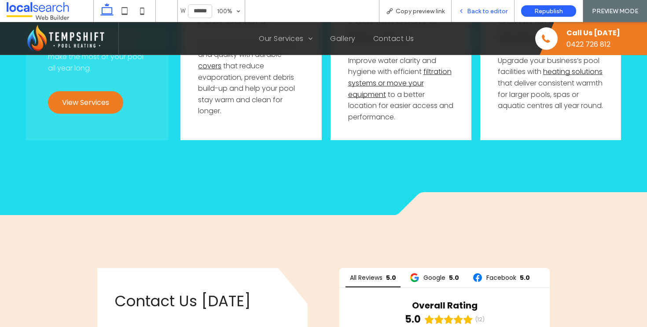
click at [483, 15] on div "Back to editor" at bounding box center [483, 11] width 63 height 22
click at [484, 11] on span "Back to editor" at bounding box center [487, 10] width 41 height 7
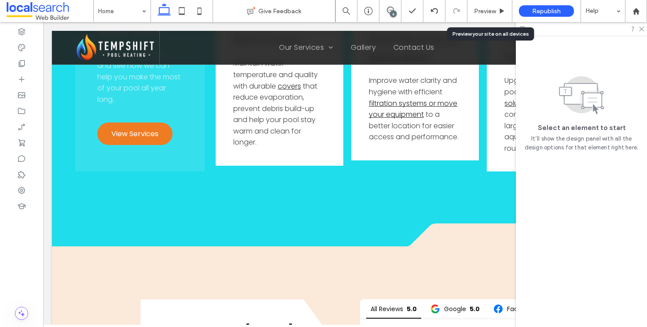
scroll to position [1550, 0]
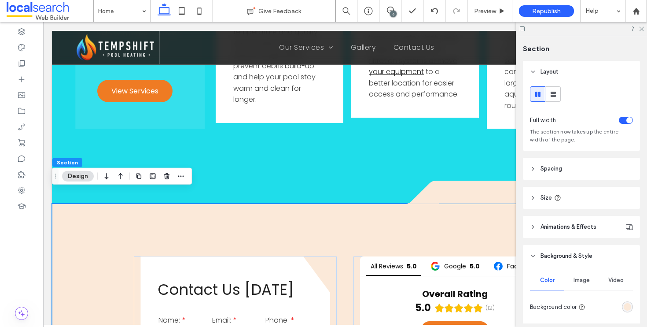
click at [622, 303] on div "rgba(251, 233, 217, 1)" at bounding box center [627, 306] width 11 height 11
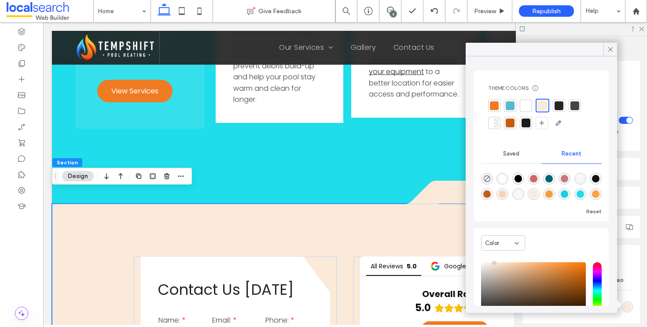
scroll to position [69, 0]
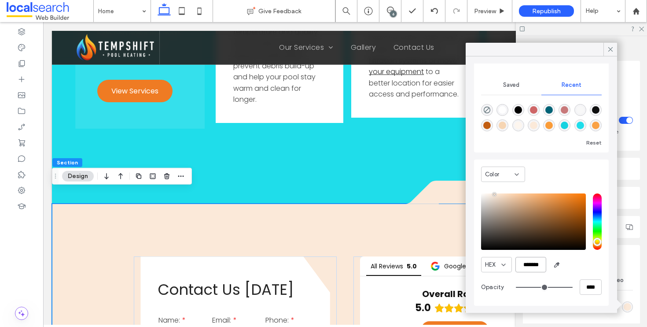
drag, startPoint x: 517, startPoint y: 265, endPoint x: 569, endPoint y: 269, distance: 52.1
click at [569, 269] on div "HEX *******" at bounding box center [541, 264] width 121 height 15
paste input "color picker textbox"
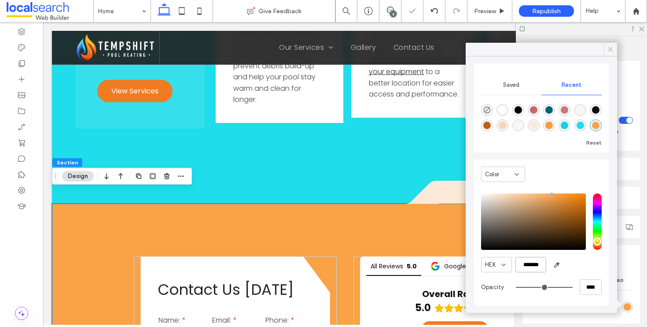
type input "*******"
click at [610, 47] on icon at bounding box center [611, 49] width 8 height 8
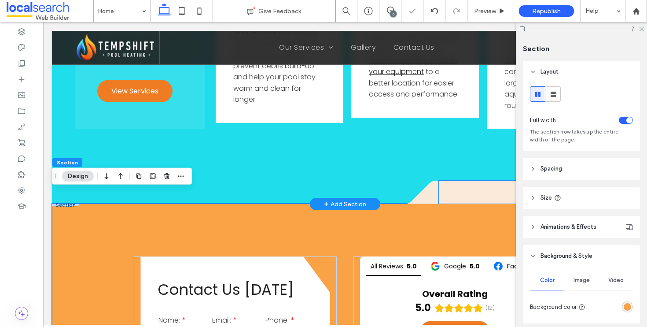
click at [492, 181] on span at bounding box center [538, 192] width 199 height 23
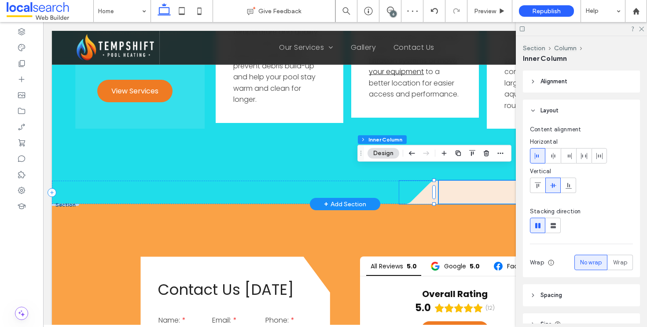
click at [428, 184] on icon at bounding box center [419, 192] width 40 height 23
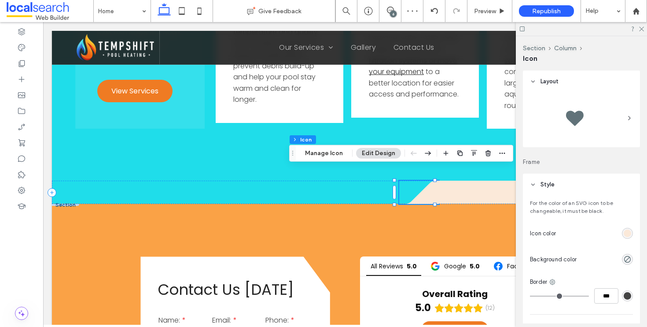
click at [624, 235] on div "rgb(251, 233, 217)" at bounding box center [627, 232] width 7 height 7
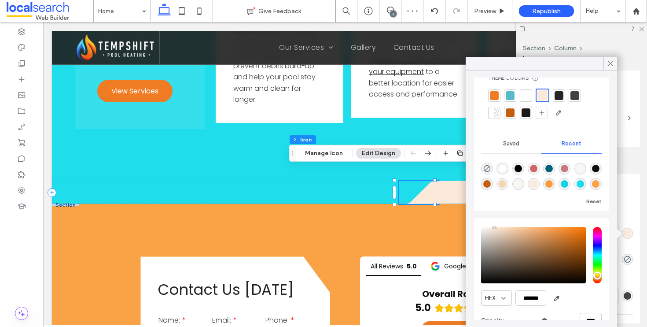
scroll to position [44, 0]
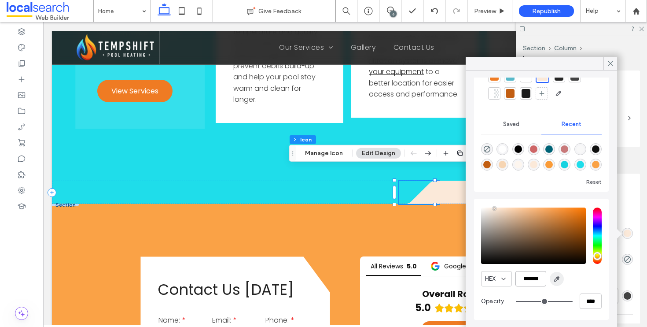
drag, startPoint x: 524, startPoint y: 279, endPoint x: 559, endPoint y: 279, distance: 34.8
click at [559, 279] on div "HEX *******" at bounding box center [541, 278] width 121 height 15
paste input "color picker textbox"
type input "*******"
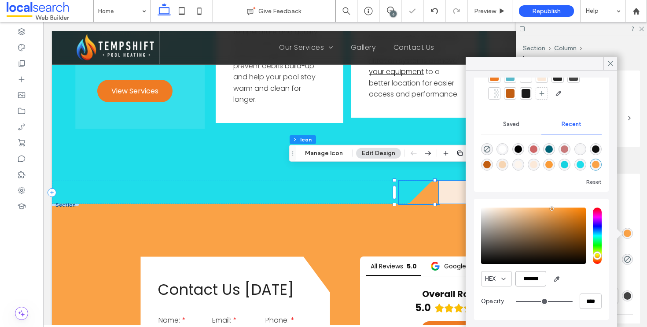
click at [453, 181] on span at bounding box center [538, 192] width 199 height 23
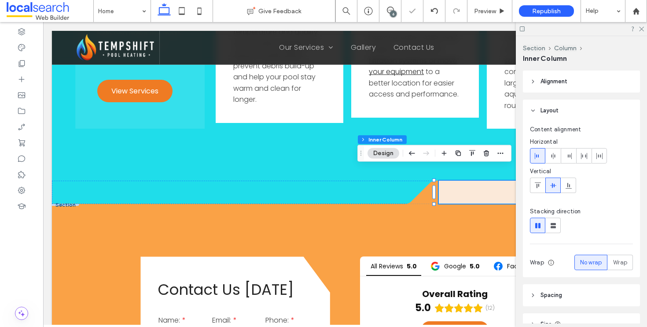
scroll to position [159, 0]
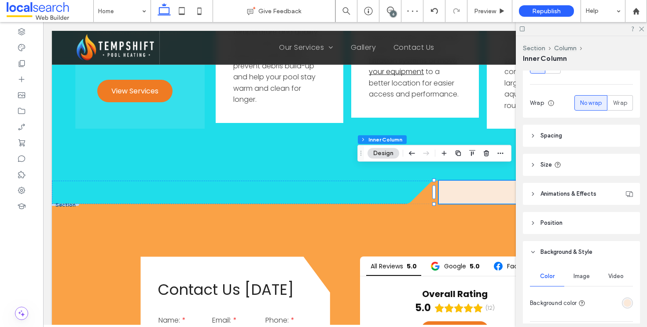
click at [624, 300] on div "rgba(251, 233, 217, 1)" at bounding box center [627, 302] width 7 height 7
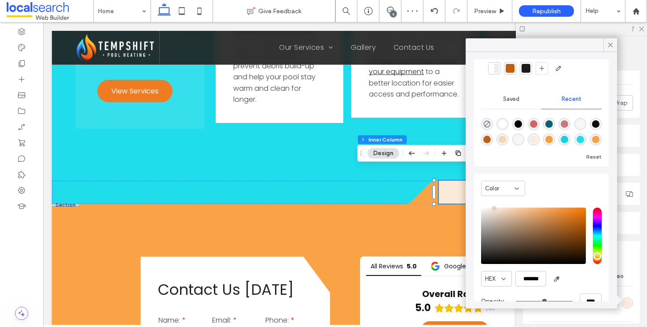
scroll to position [69, 0]
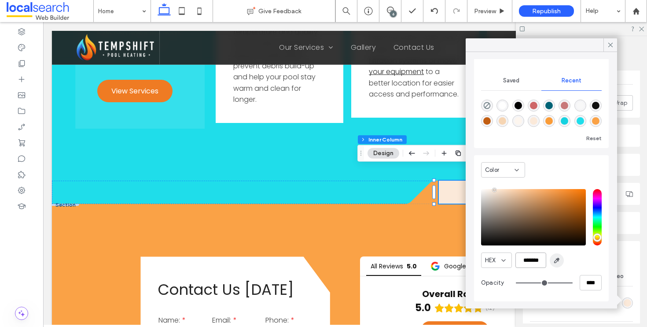
drag, startPoint x: 519, startPoint y: 259, endPoint x: 562, endPoint y: 260, distance: 43.2
click at [562, 260] on div "HEX *******" at bounding box center [541, 259] width 121 height 15
paste input "color picker textbox"
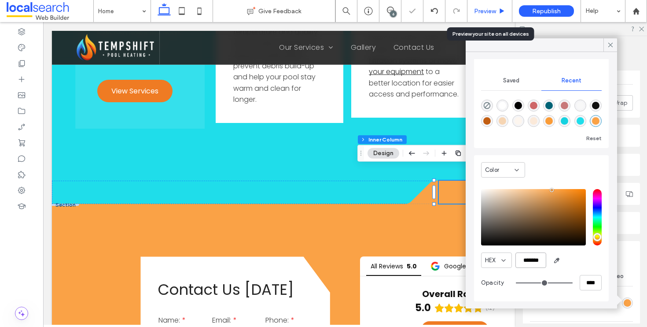
type input "*******"
click at [494, 9] on span "Preview" at bounding box center [485, 10] width 22 height 7
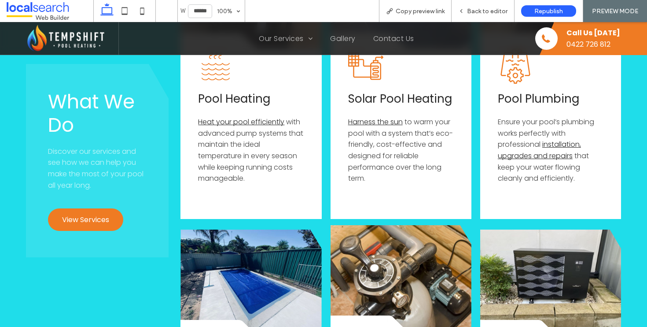
scroll to position [1025, 0]
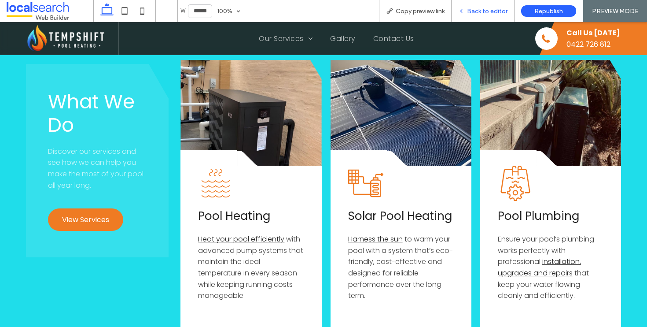
click at [469, 9] on span "Back to editor" at bounding box center [487, 10] width 41 height 7
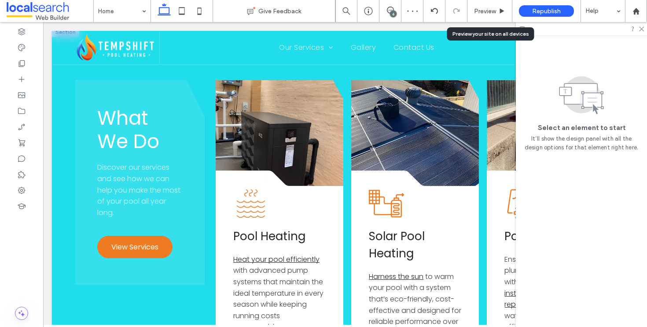
scroll to position [1067, 0]
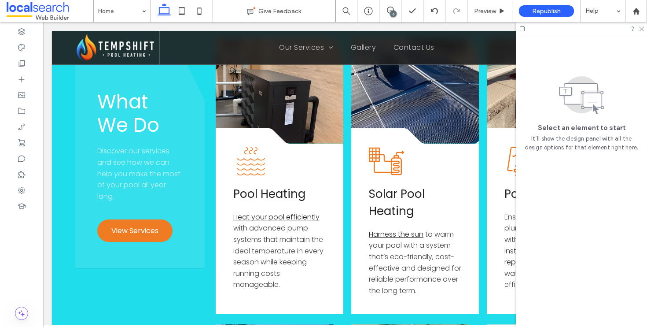
click at [181, 126] on h2 "What We Do" at bounding box center [139, 113] width 85 height 47
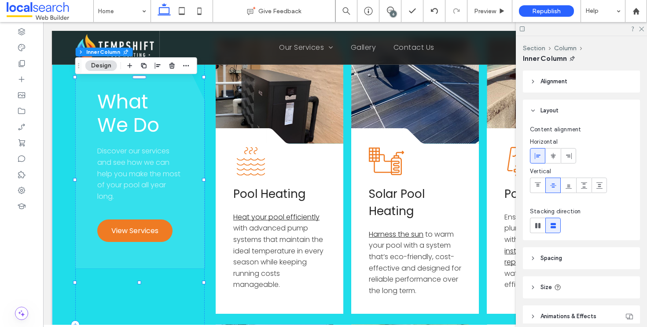
click at [188, 124] on div "What We Do Discover our services and see how we can help you make the most of y…" at bounding box center [139, 166] width 129 height 205
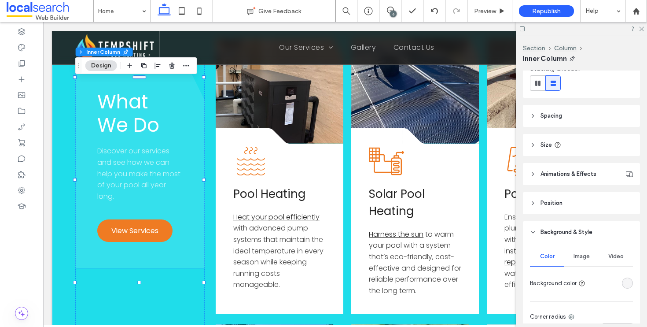
scroll to position [181, 0]
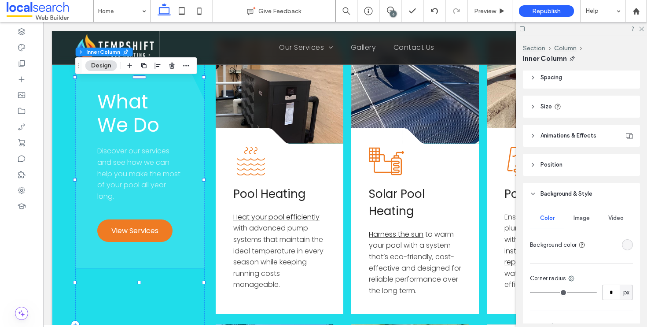
click at [186, 210] on div "What We Do Discover our services and see how we can help you make the most of y…" at bounding box center [139, 166] width 129 height 205
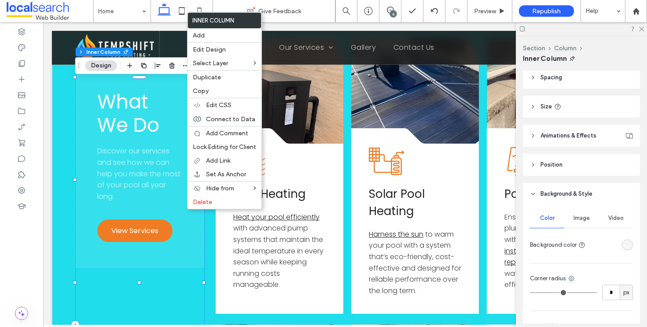
click at [175, 264] on div "What We Do Discover our services and see how we can help you make the most of y…" at bounding box center [139, 166] width 129 height 205
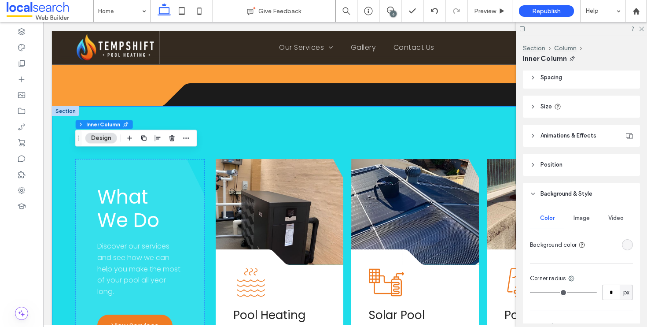
scroll to position [936, 0]
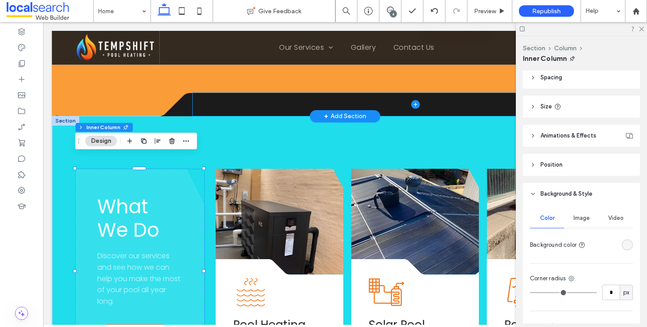
click at [305, 93] on span at bounding box center [416, 104] width 446 height 23
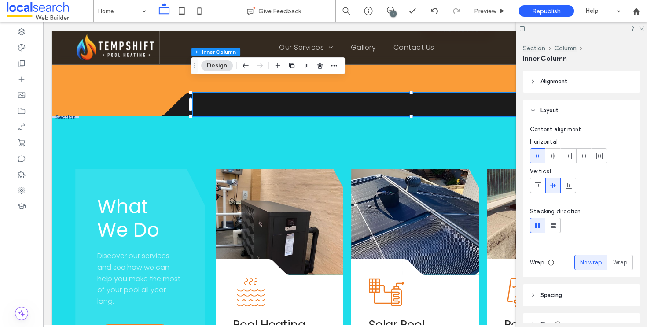
scroll to position [167, 0]
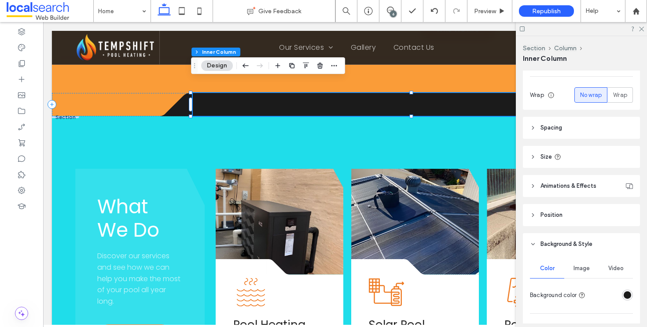
click at [624, 295] on div "rgba(27, 27, 27, 1)" at bounding box center [627, 294] width 7 height 7
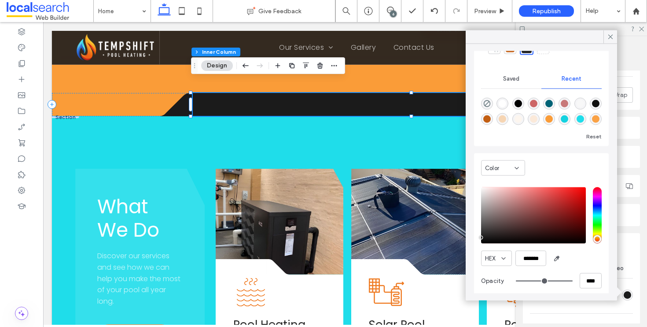
scroll to position [67, 0]
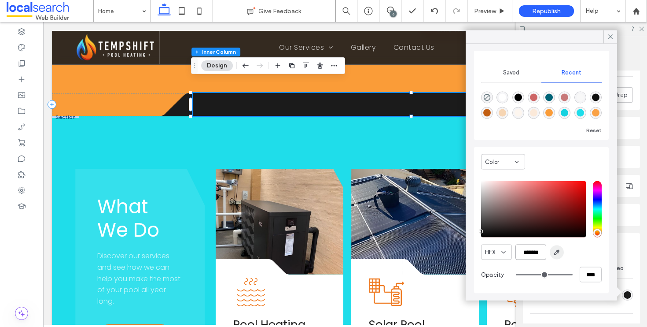
drag, startPoint x: 519, startPoint y: 252, endPoint x: 551, endPoint y: 254, distance: 32.2
click at [550, 252] on div "HEX *******" at bounding box center [541, 251] width 121 height 15
paste input "color picker textbox"
type input "*******"
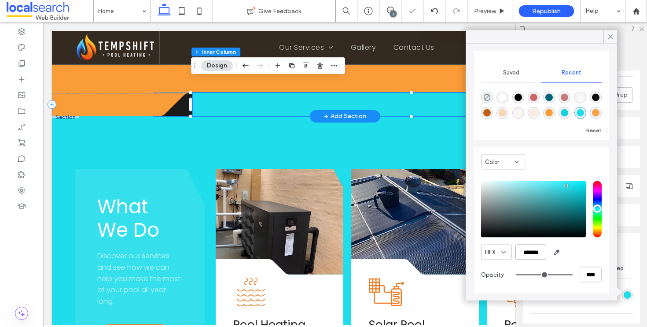
click at [179, 96] on icon at bounding box center [173, 104] width 40 height 23
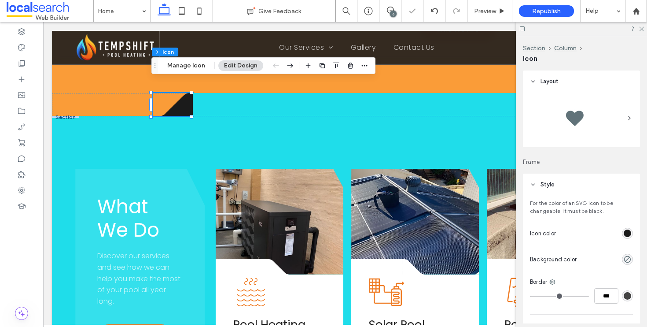
click at [624, 236] on div "rgb(27, 27, 27)" at bounding box center [627, 232] width 7 height 7
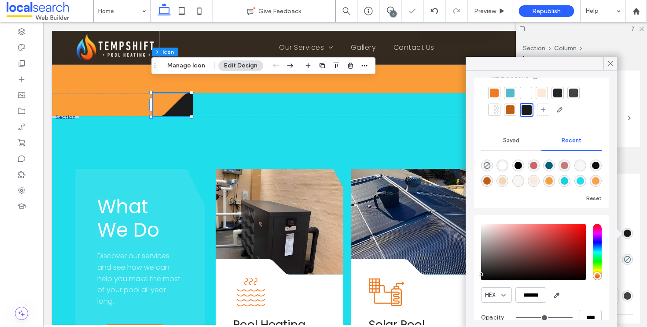
scroll to position [42, 0]
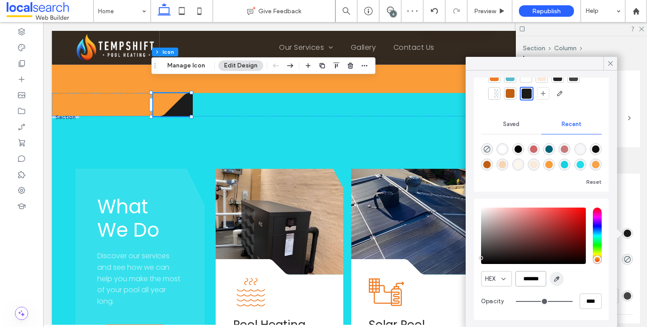
drag, startPoint x: 519, startPoint y: 277, endPoint x: 562, endPoint y: 279, distance: 42.8
click at [562, 279] on div "HEX *******" at bounding box center [541, 278] width 121 height 15
paste input "color picker textbox"
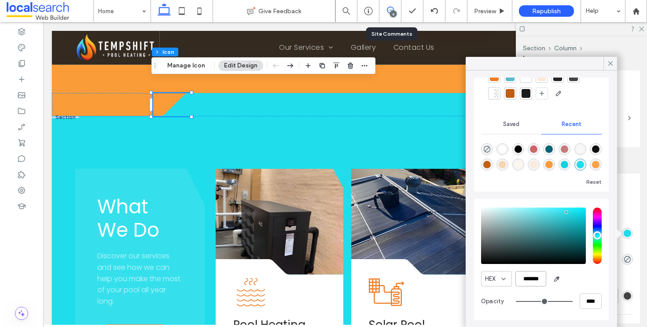
type input "*******"
click at [389, 14] on icon at bounding box center [390, 10] width 7 height 7
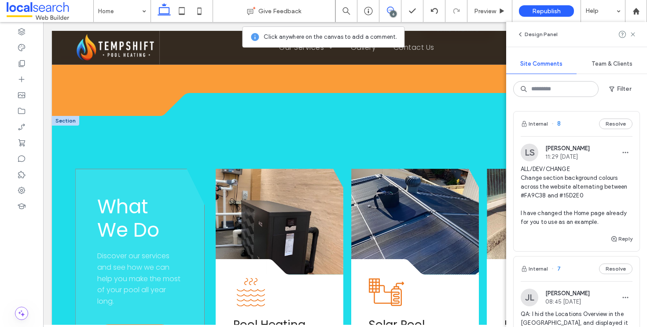
click at [168, 169] on div "What We Do Discover our services and see how we can help you make the most of y…" at bounding box center [139, 271] width 129 height 205
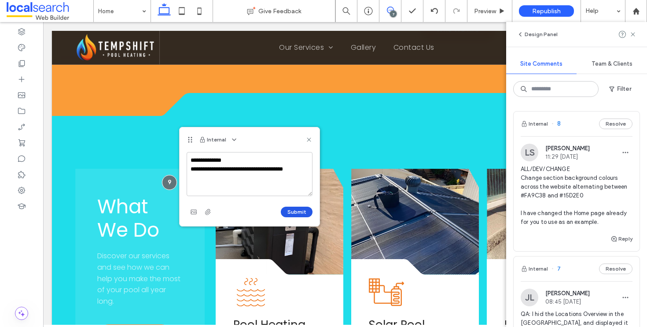
type textarea "**********"
click at [292, 213] on button "Submit" at bounding box center [297, 212] width 32 height 11
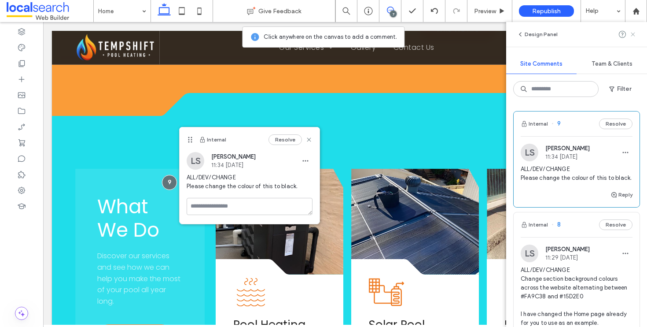
click at [630, 34] on icon at bounding box center [633, 34] width 7 height 7
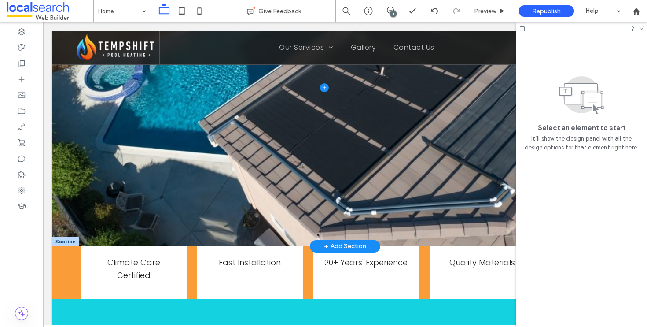
scroll to position [313, 0]
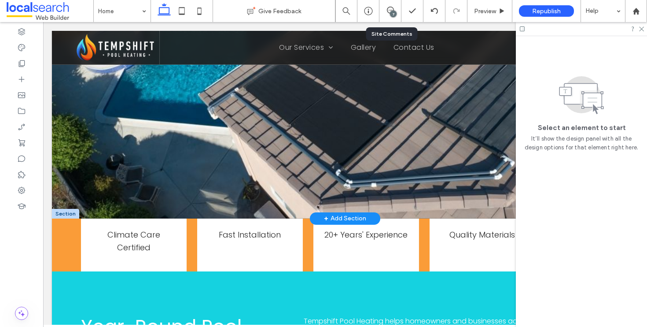
click at [390, 14] on div "7" at bounding box center [391, 11] width 22 height 9
click at [388, 12] on use at bounding box center [390, 10] width 7 height 7
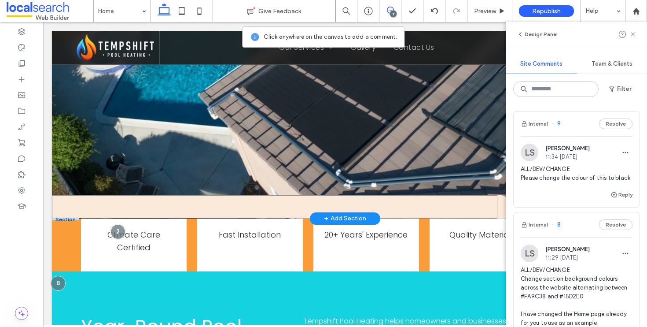
click at [57, 208] on div at bounding box center [275, 206] width 446 height 23
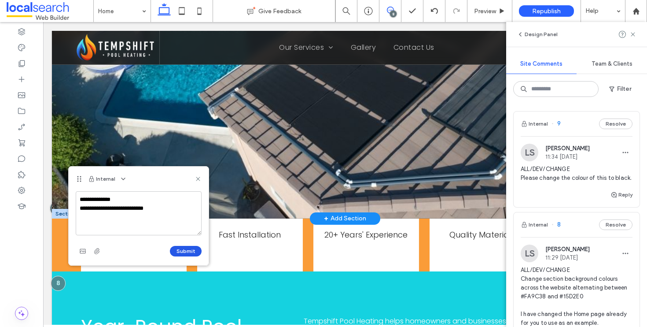
type textarea "**********"
click at [177, 246] on button "Submit" at bounding box center [186, 251] width 32 height 11
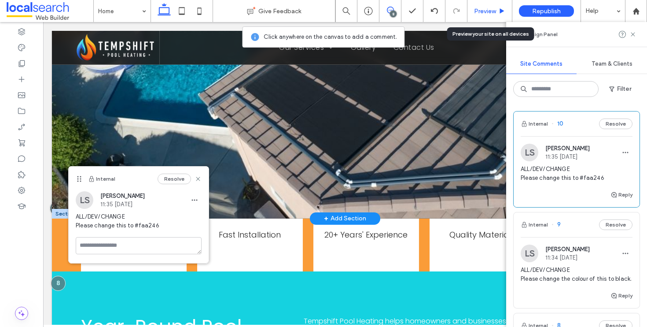
click at [484, 9] on span "Preview" at bounding box center [485, 10] width 22 height 7
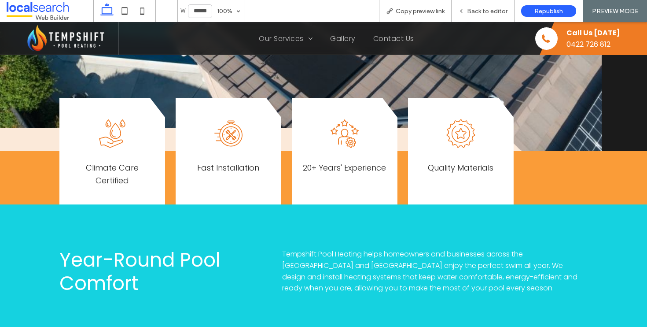
scroll to position [636, 0]
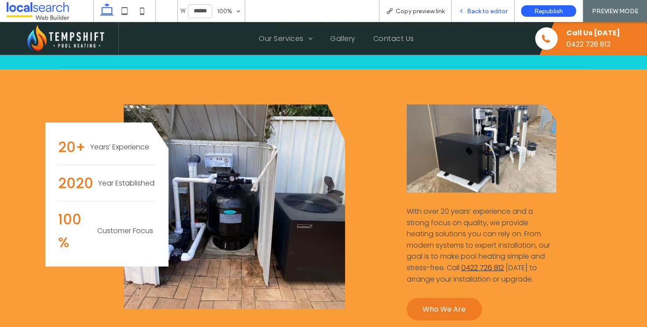
click at [492, 13] on span "Back to editor" at bounding box center [487, 10] width 41 height 7
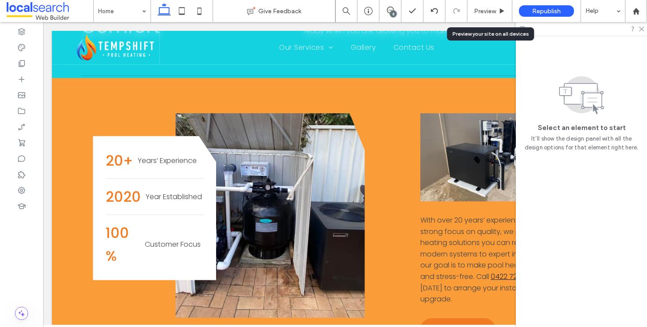
scroll to position [668, 0]
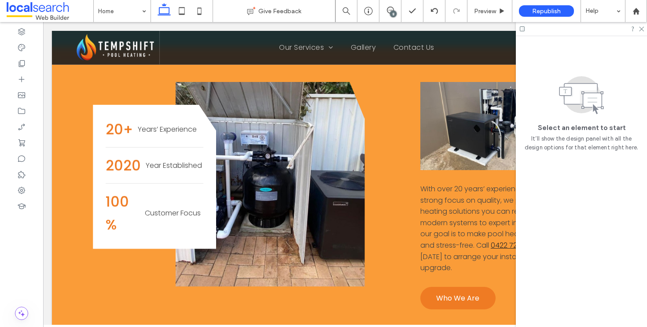
click at [392, 11] on div "8" at bounding box center [393, 14] width 7 height 7
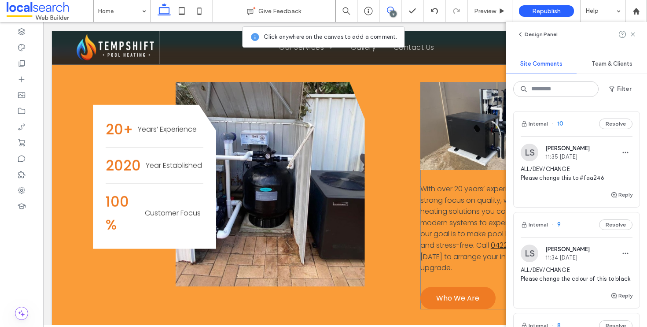
click at [499, 281] on div "With over 20 years’ experience and a strong focus on quality, we provide heatin…" at bounding box center [489, 195] width 136 height 227
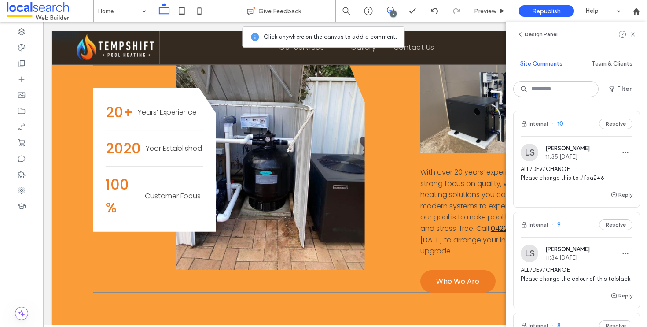
scroll to position [611, 0]
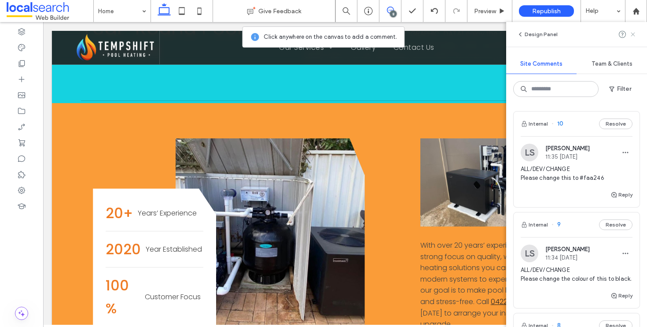
click at [634, 33] on use at bounding box center [633, 34] width 4 height 4
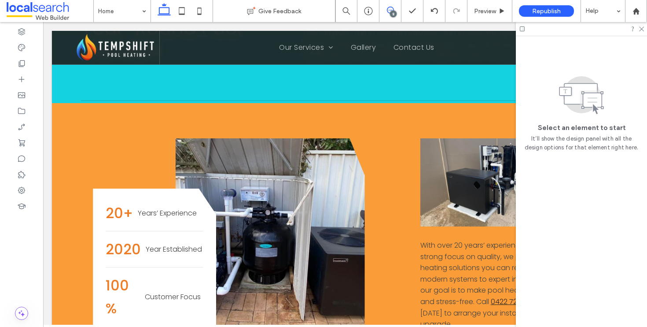
click at [392, 10] on icon at bounding box center [390, 10] width 7 height 7
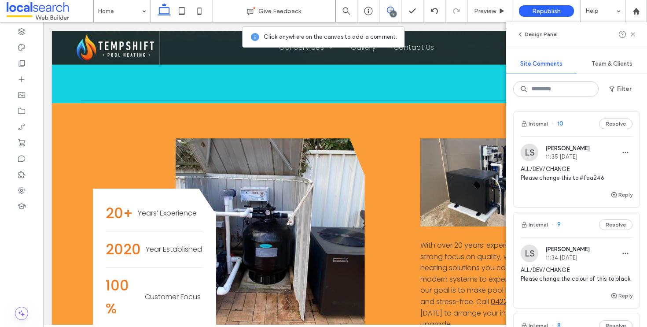
click at [393, 7] on icon at bounding box center [390, 10] width 7 height 7
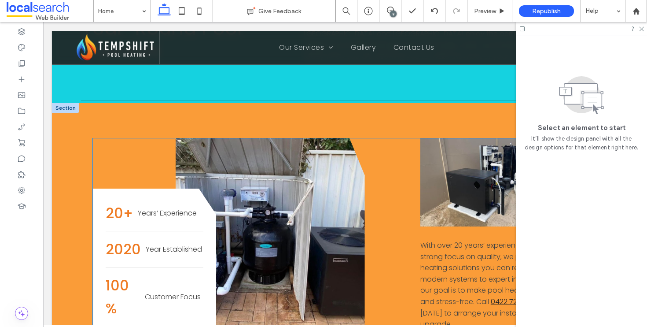
click at [463, 260] on p "With over 20 years’ experience and a strong focus on quality, we provide heatin…" at bounding box center [489, 285] width 136 height 90
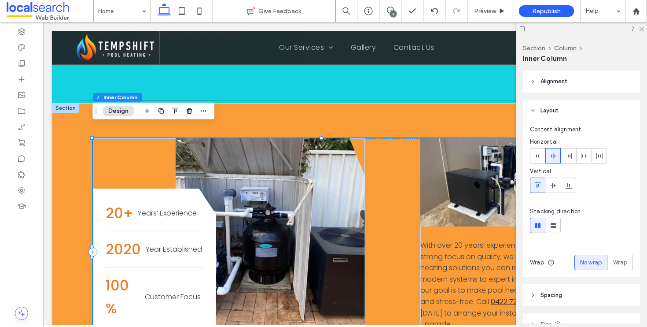
click at [463, 260] on p "With over 20 years’ experience and a strong focus on quality, we provide heatin…" at bounding box center [489, 285] width 136 height 90
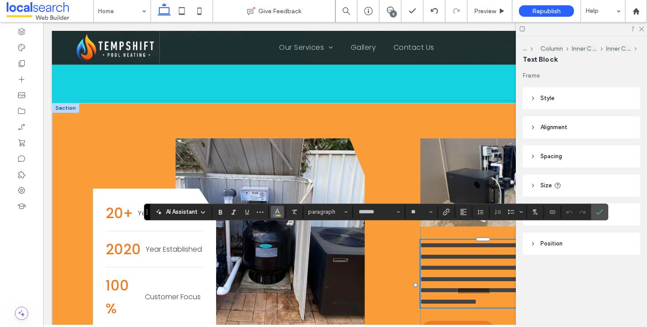
click at [281, 214] on button "Color" at bounding box center [277, 212] width 13 height 12
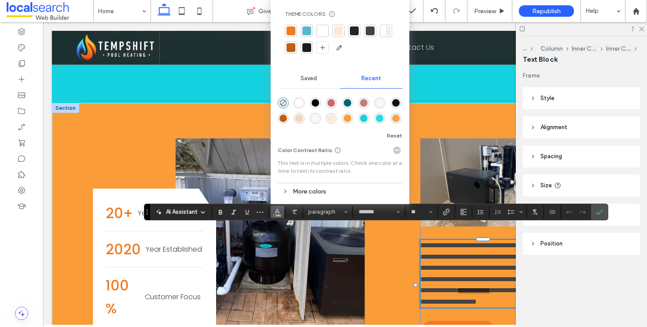
click at [318, 30] on div at bounding box center [322, 30] width 9 height 9
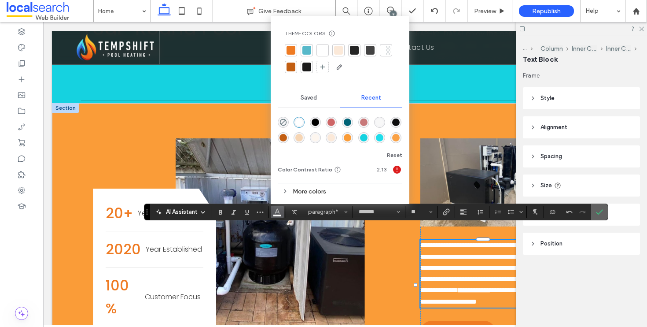
click at [595, 211] on label "Confirm" at bounding box center [599, 212] width 13 height 16
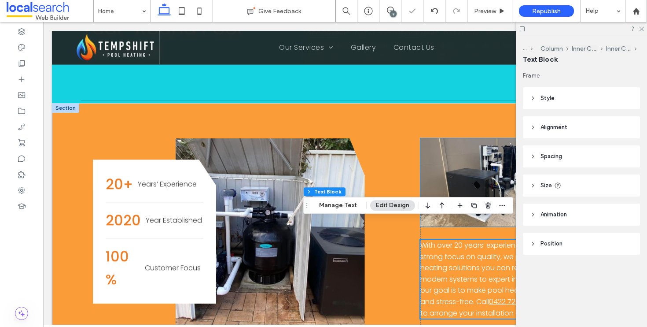
scroll to position [701, 0]
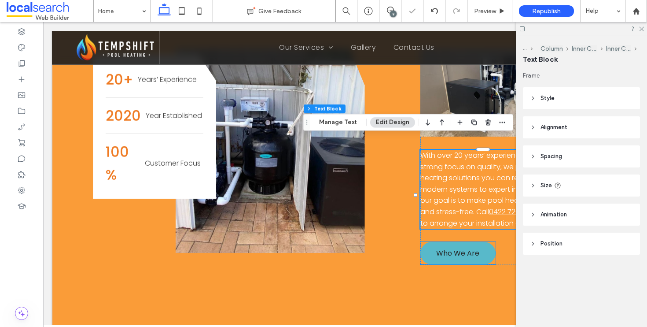
click at [483, 255] on link "Who We Are" at bounding box center [458, 253] width 75 height 22
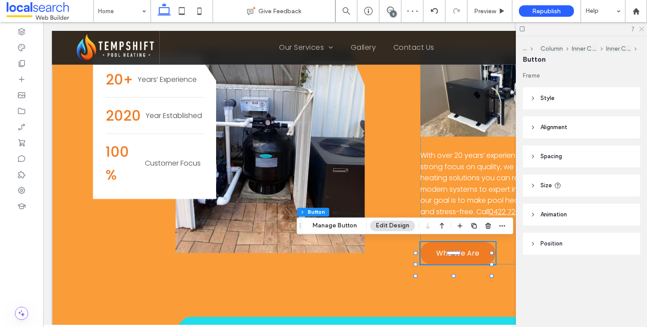
drag, startPoint x: 642, startPoint y: 30, endPoint x: 542, endPoint y: 123, distance: 137.1
click at [642, 30] on icon at bounding box center [642, 29] width 6 height 6
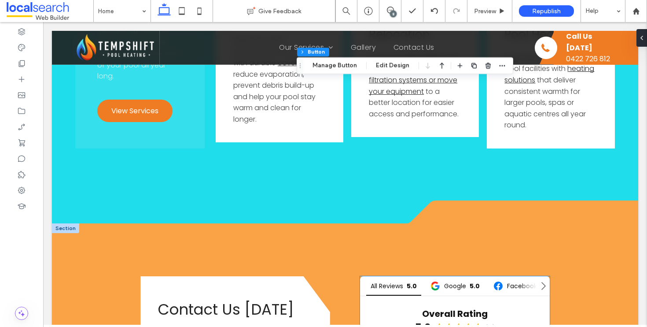
scroll to position [1411, 0]
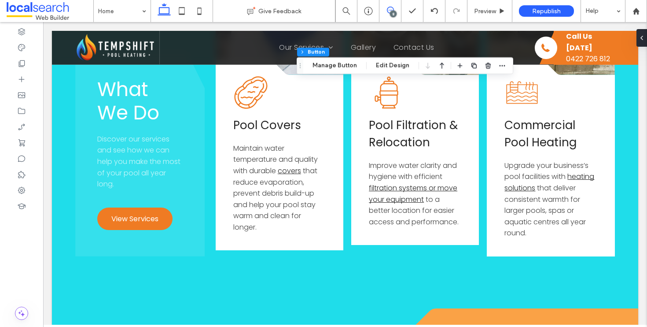
click at [397, 11] on span at bounding box center [391, 10] width 22 height 7
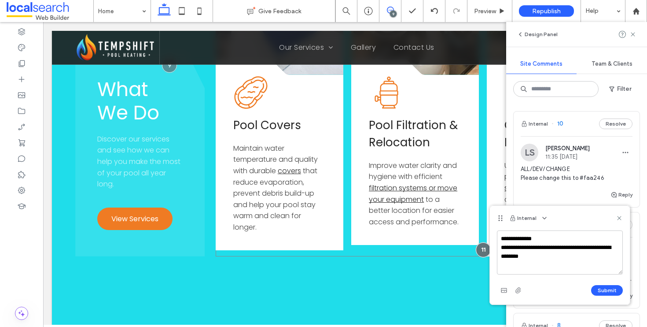
type textarea "**********"
click at [640, 295] on div "Internal 10 Resolve LS Luke Stewart 11:35 Aug 18 2025 ALL/DEV/CHANGE Please cha…" at bounding box center [576, 215] width 141 height 223
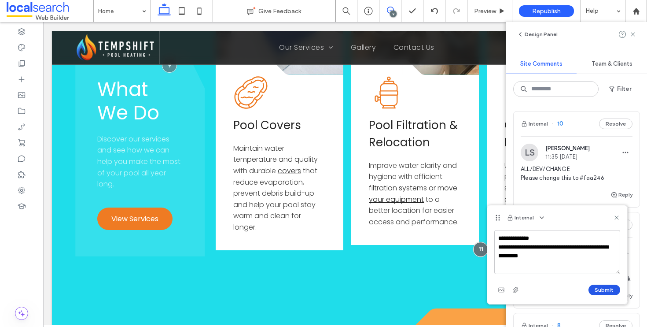
click at [615, 293] on button "Submit" at bounding box center [605, 289] width 32 height 11
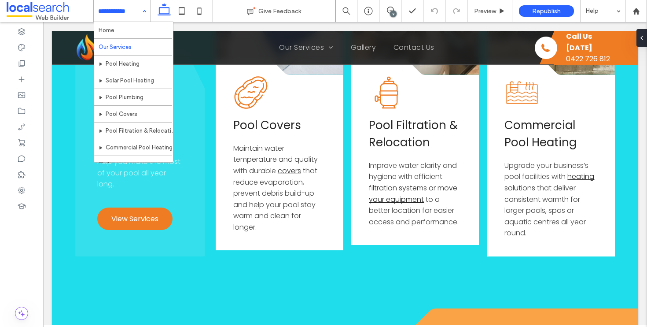
click at [146, 11] on div "Home Our Services Pool Heating Solar Pool Heating Pool Plumbing Pool Covers Poo…" at bounding box center [122, 11] width 57 height 22
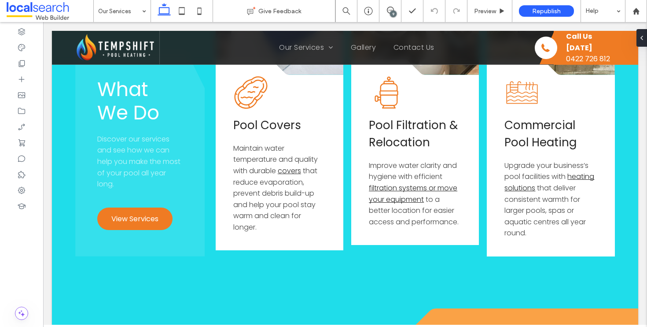
click at [392, 11] on div "9" at bounding box center [393, 14] width 7 height 7
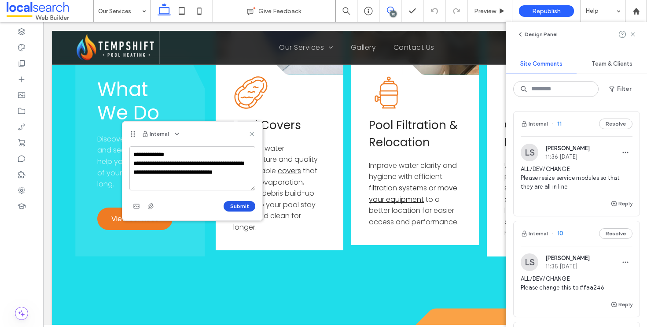
type textarea "**********"
click at [242, 207] on button "Submit" at bounding box center [240, 206] width 32 height 11
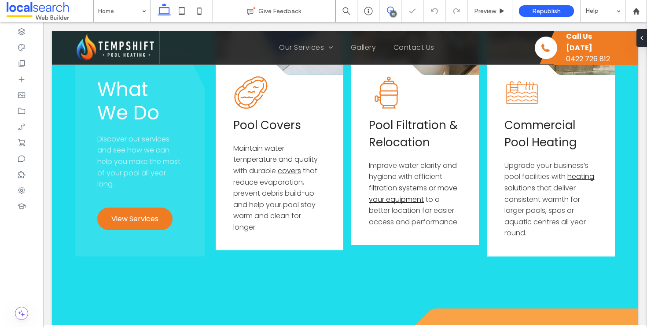
click at [395, 10] on span at bounding box center [391, 10] width 22 height 7
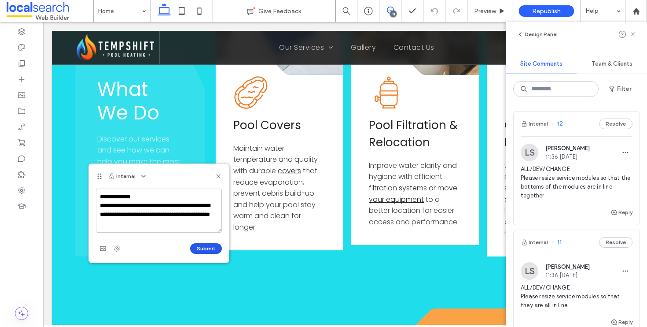
type textarea "**********"
click at [219, 251] on button "Submit" at bounding box center [206, 248] width 32 height 11
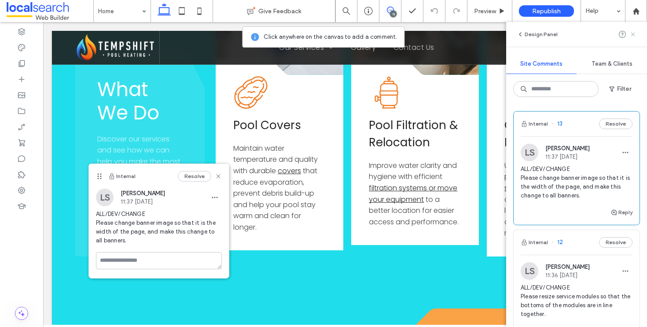
click at [630, 36] on div at bounding box center [628, 34] width 18 height 11
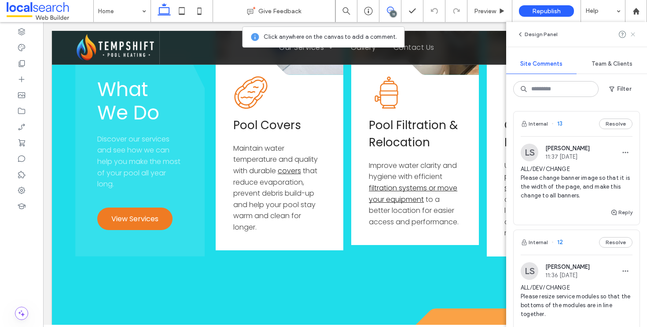
click at [633, 36] on icon at bounding box center [633, 34] width 7 height 7
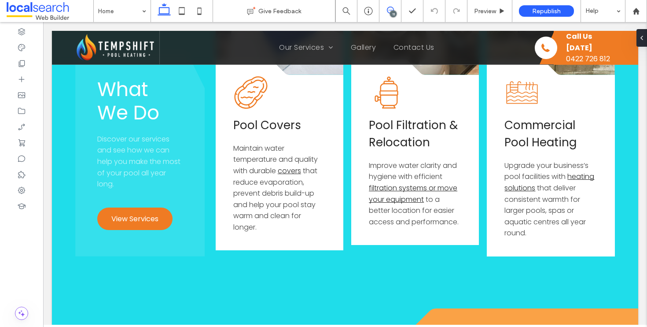
click at [390, 9] on icon at bounding box center [390, 10] width 7 height 7
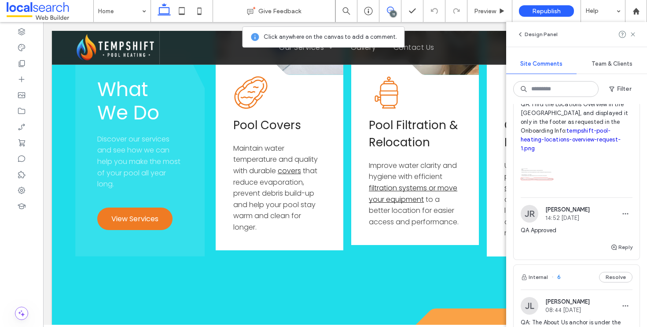
scroll to position [822, 0]
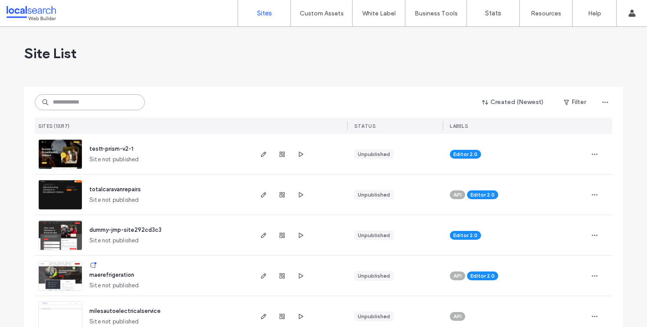
click at [85, 103] on input at bounding box center [90, 102] width 110 height 16
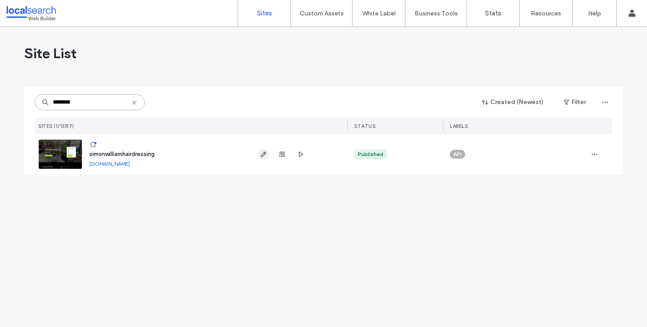
type input "********"
click at [266, 153] on icon "button" at bounding box center [263, 154] width 7 height 7
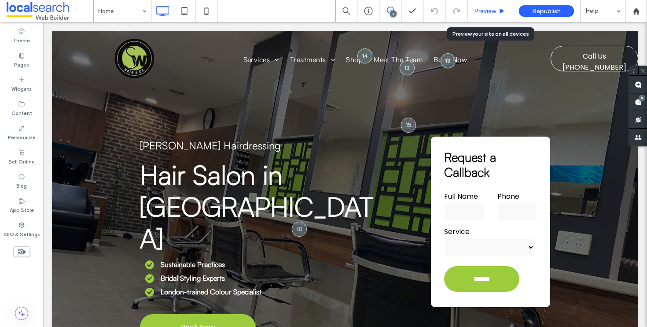
click at [485, 7] on span "Preview" at bounding box center [485, 10] width 22 height 7
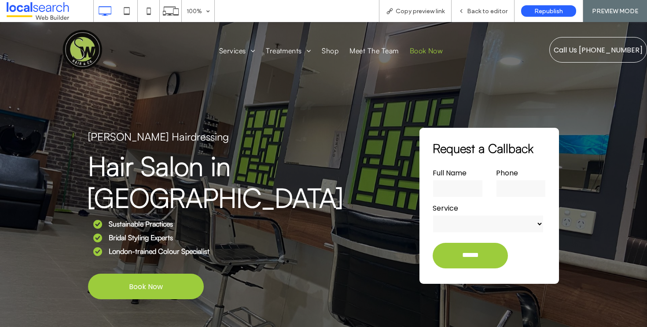
click at [418, 52] on span "Book Now" at bounding box center [426, 50] width 33 height 11
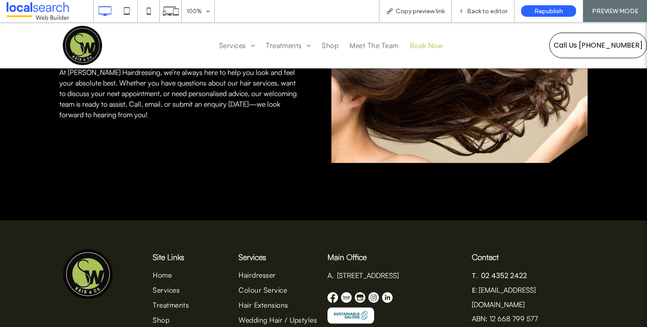
scroll to position [847, 0]
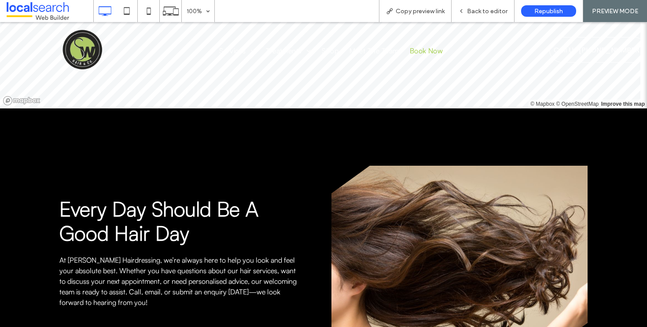
click at [97, 41] on img at bounding box center [83, 50] width 42 height 42
